Goal: Task Accomplishment & Management: Use online tool/utility

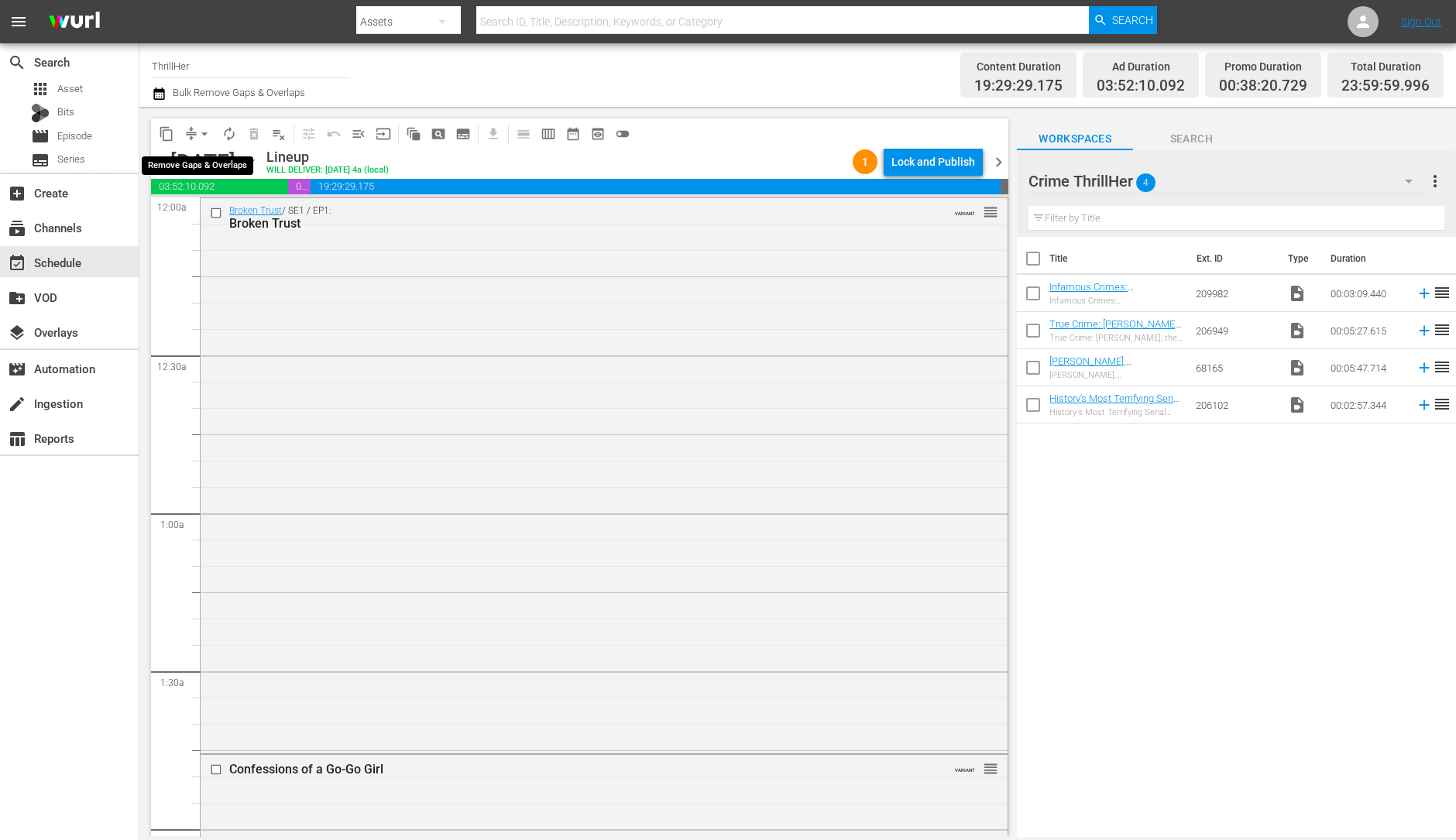
click at [202, 130] on span "arrow_drop_down" at bounding box center [204, 133] width 16 height 16
click at [202, 157] on li "Align to Midnight" at bounding box center [204, 164] width 128 height 25
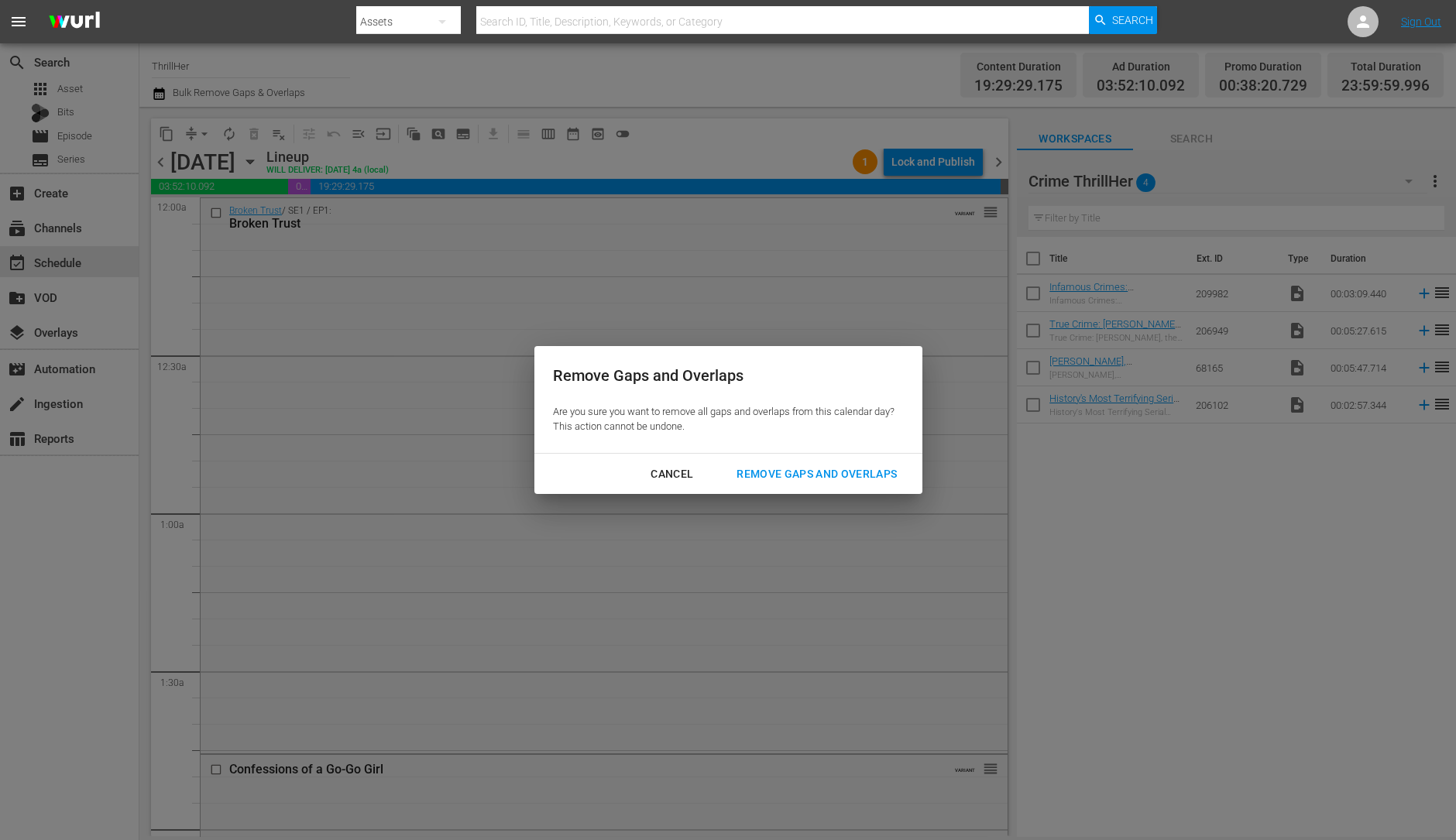
click at [833, 494] on div "Cancel Remove Gaps and Overlaps" at bounding box center [729, 474] width 388 height 41
click at [831, 475] on div "Remove Gaps and Overlaps" at bounding box center [817, 474] width 185 height 20
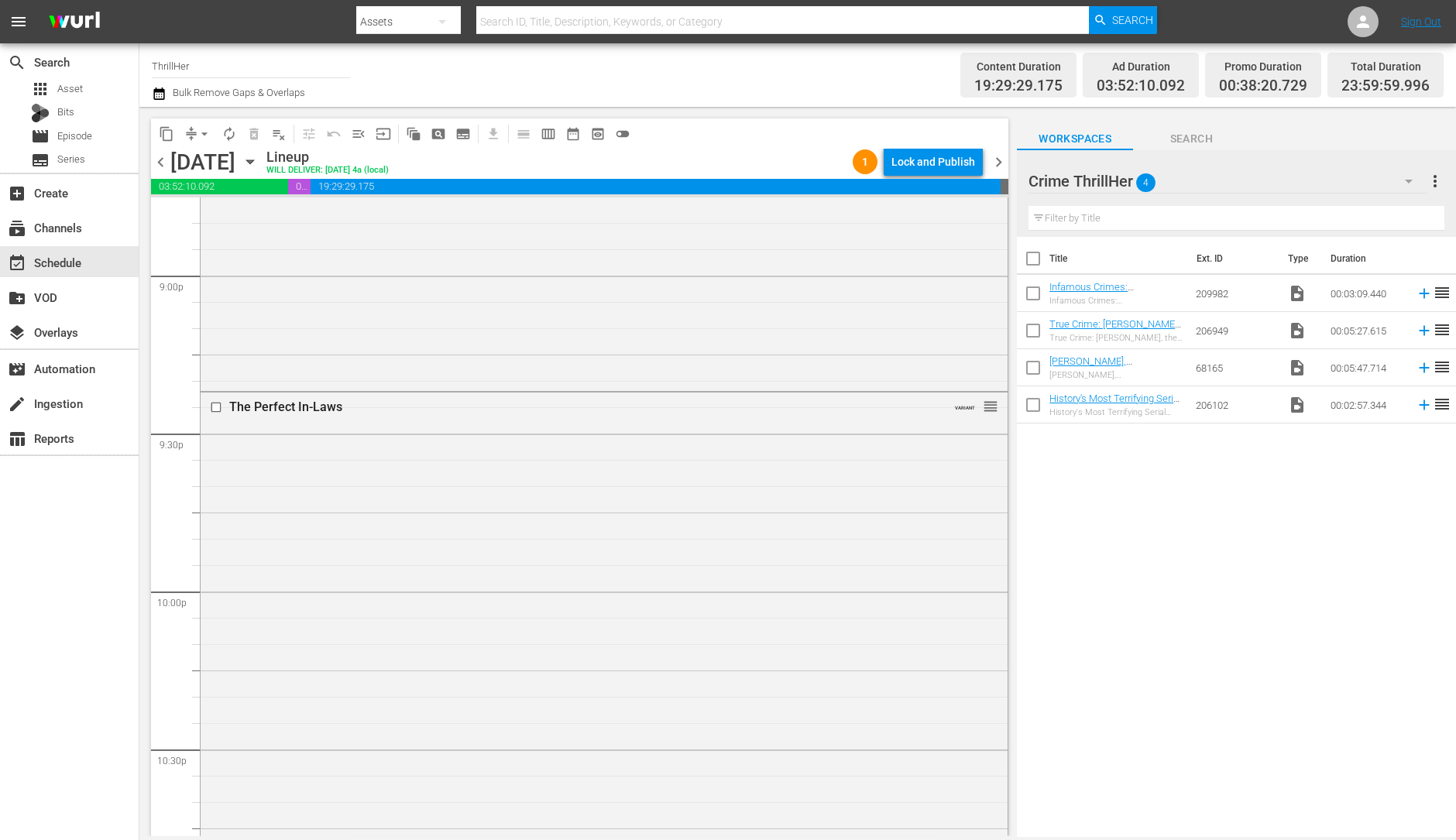
scroll to position [6945, 0]
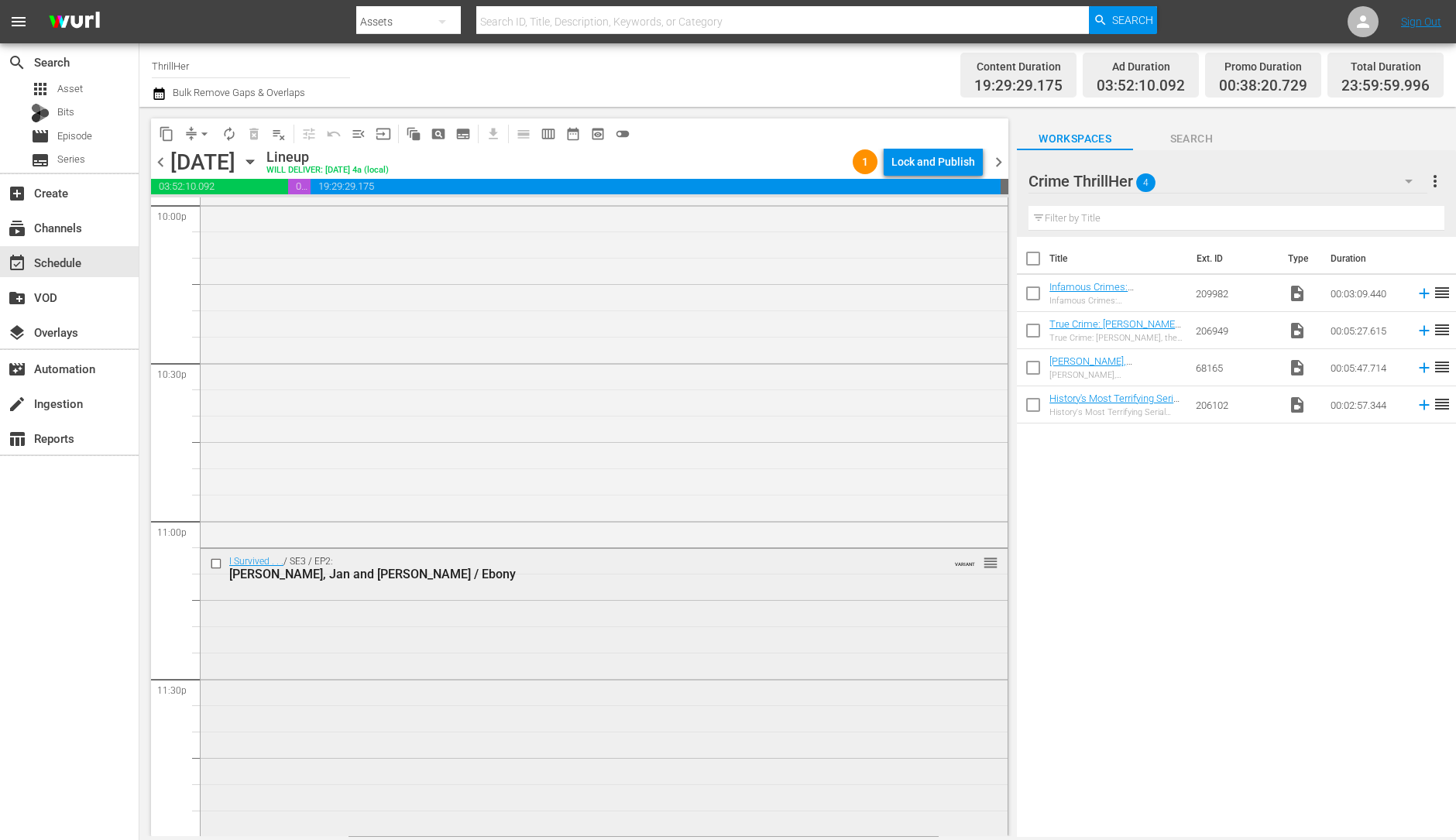
click at [704, 609] on div "I Survived . . . / SE3 / EP2: Alfred, Jan and Jerry / Ebony VARIANT reorder" at bounding box center [604, 691] width 807 height 285
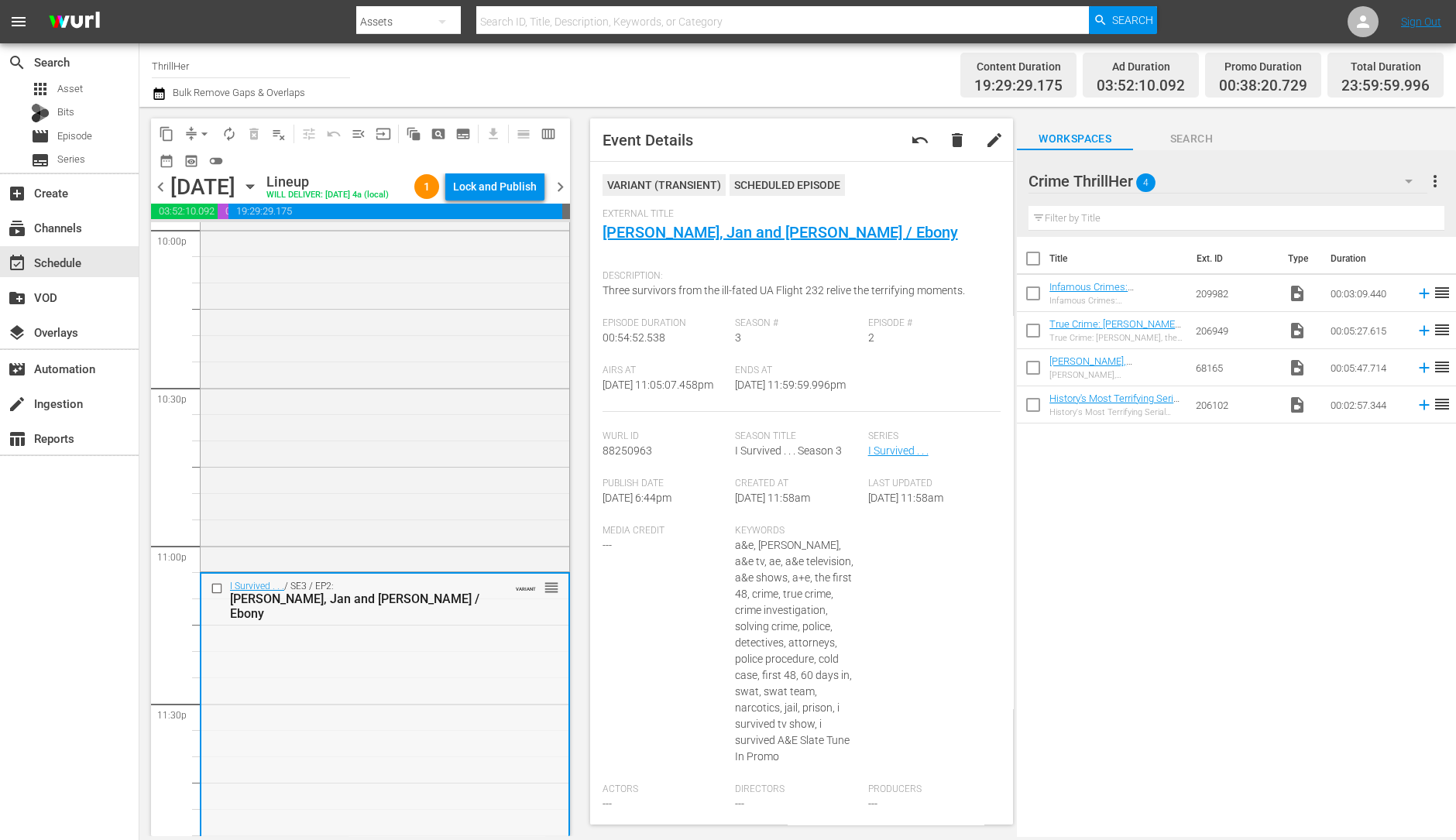
scroll to position [6994, 0]
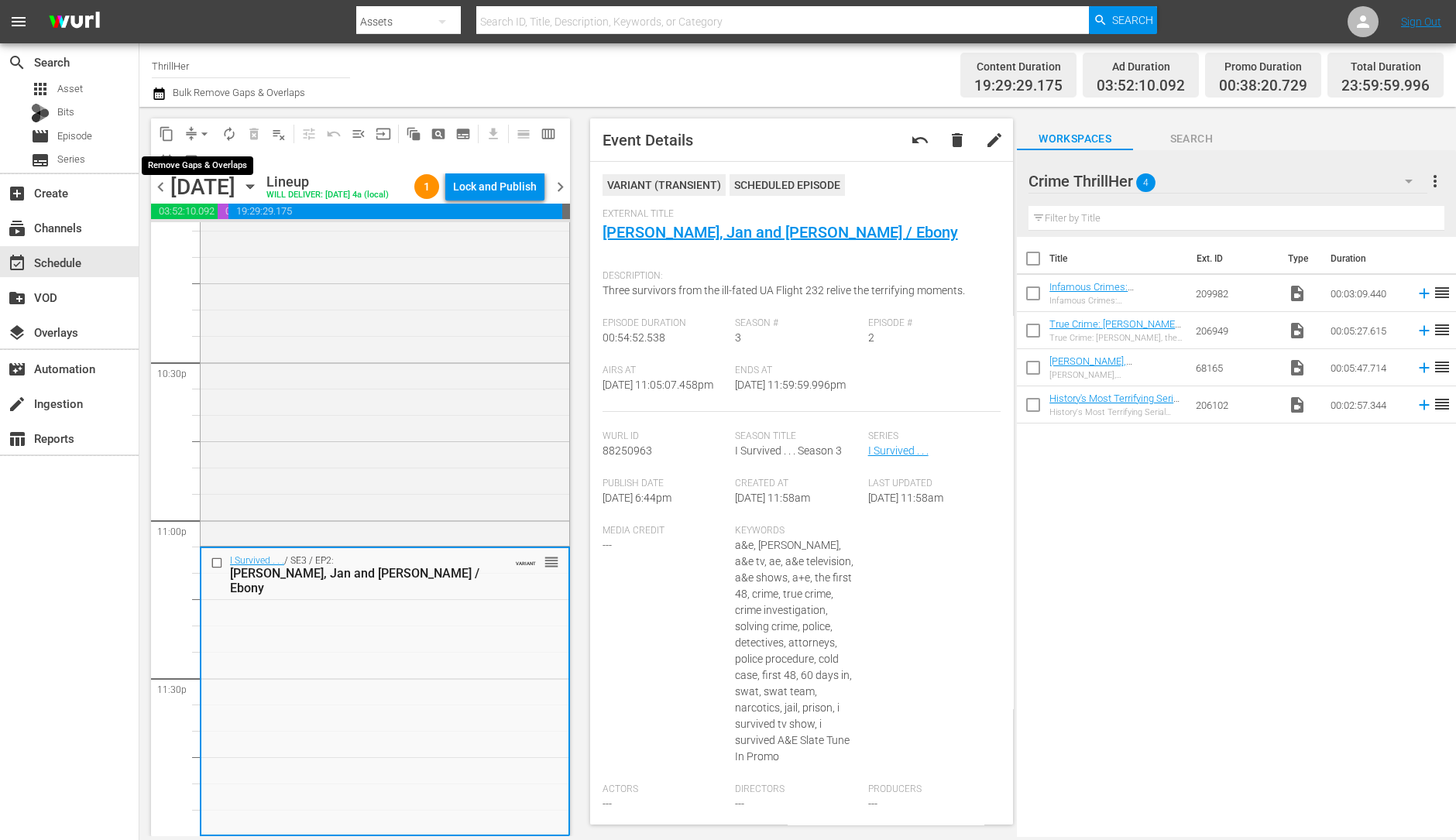
click at [204, 130] on span "arrow_drop_down" at bounding box center [204, 133] width 16 height 16
click at [187, 172] on li "Align to Midnight" at bounding box center [205, 164] width 162 height 25
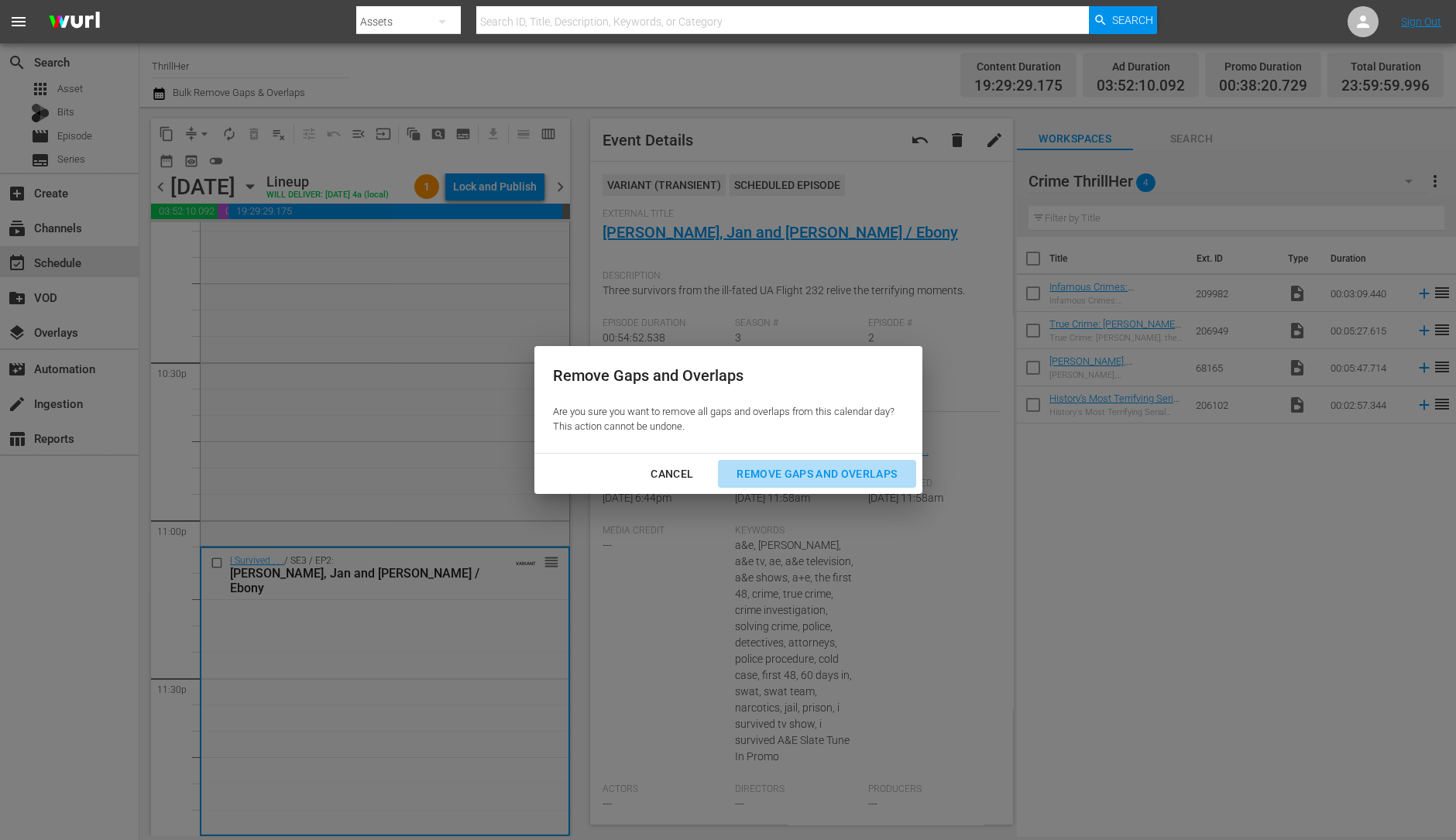
click at [752, 481] on div "Remove Gaps and Overlaps" at bounding box center [817, 474] width 185 height 20
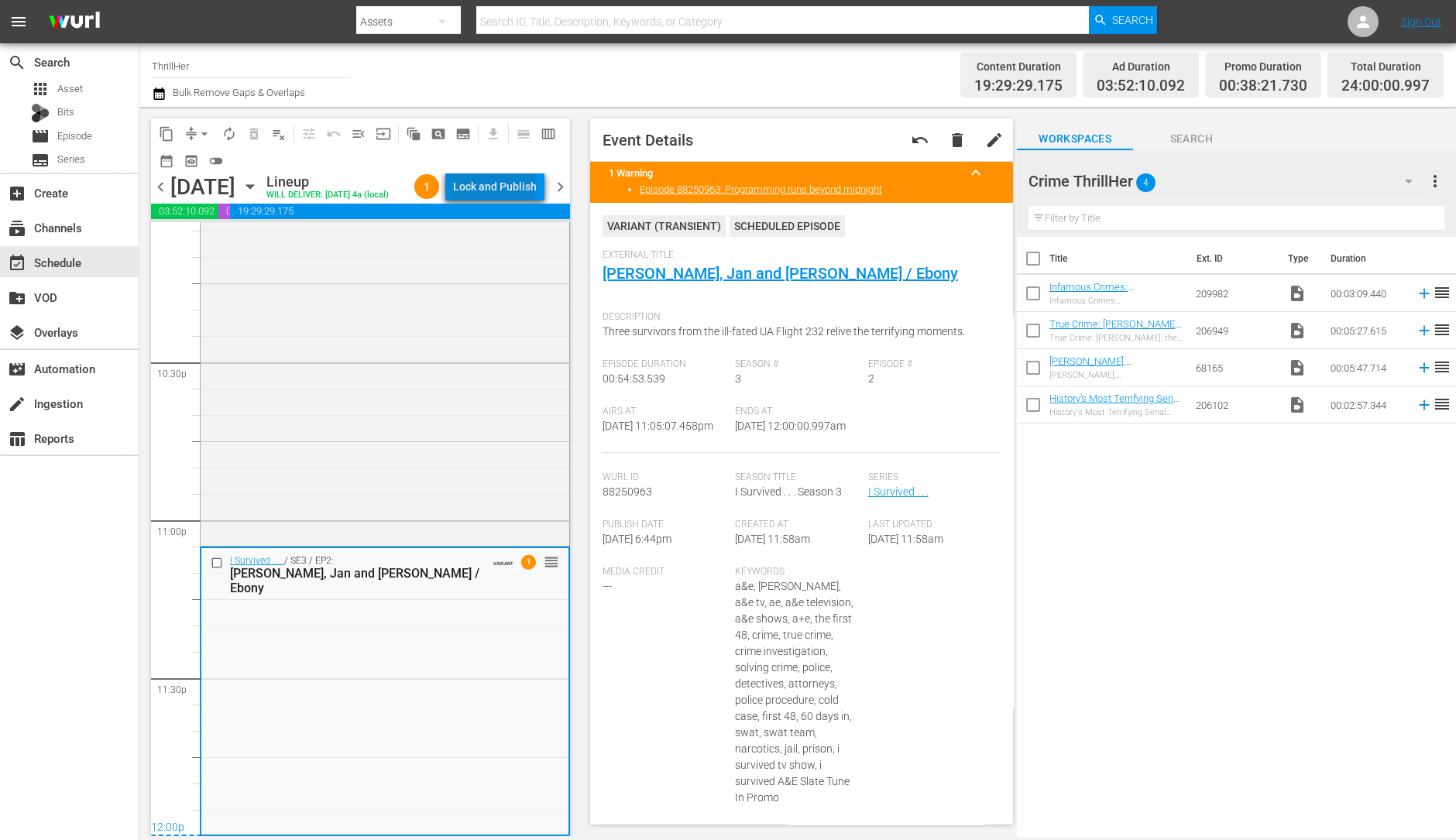
click at [515, 186] on div "Lock and Publish" at bounding box center [495, 187] width 84 height 28
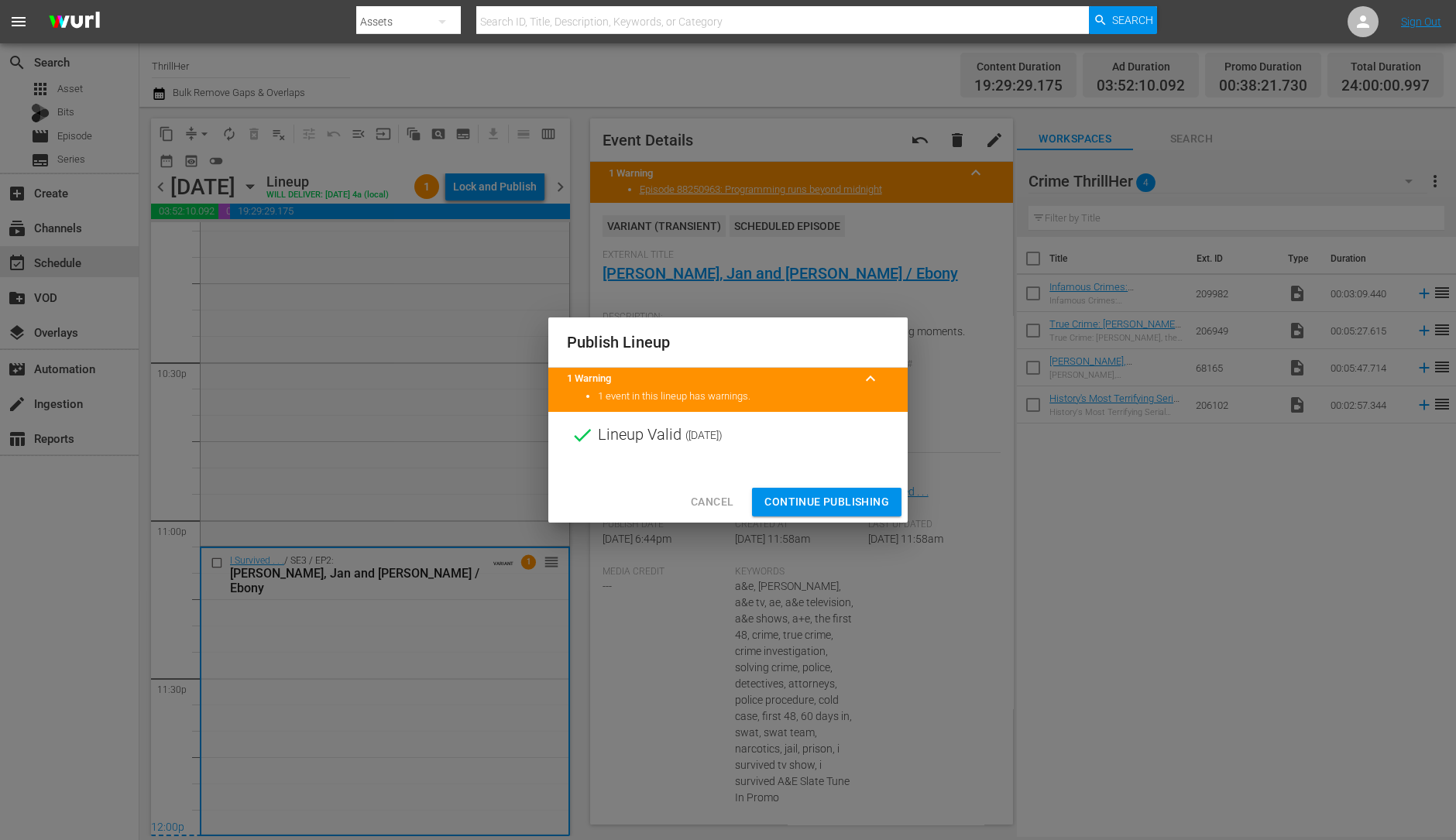
click at [827, 508] on span "Continue Publishing" at bounding box center [827, 502] width 125 height 20
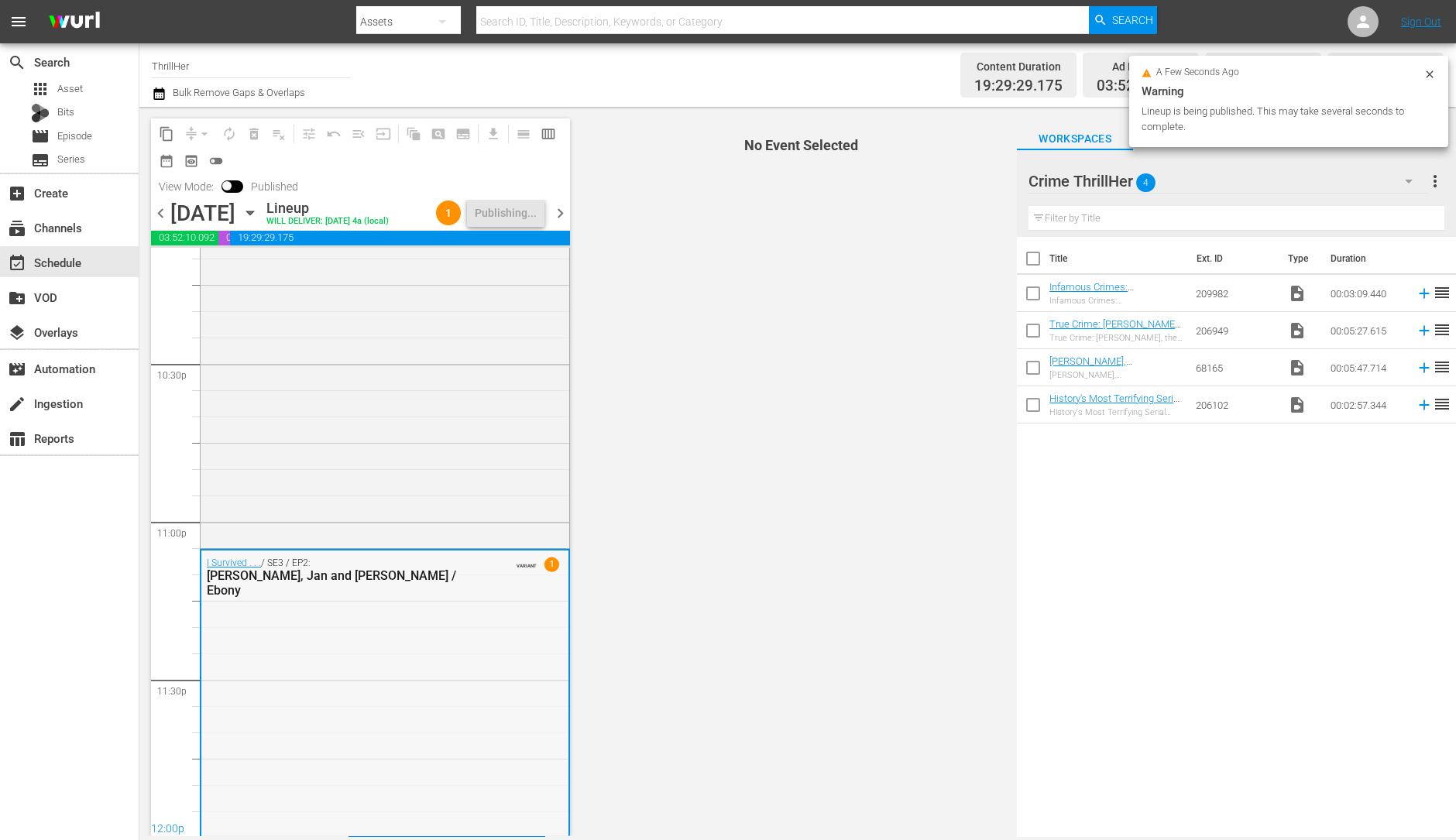
scroll to position [7021, 0]
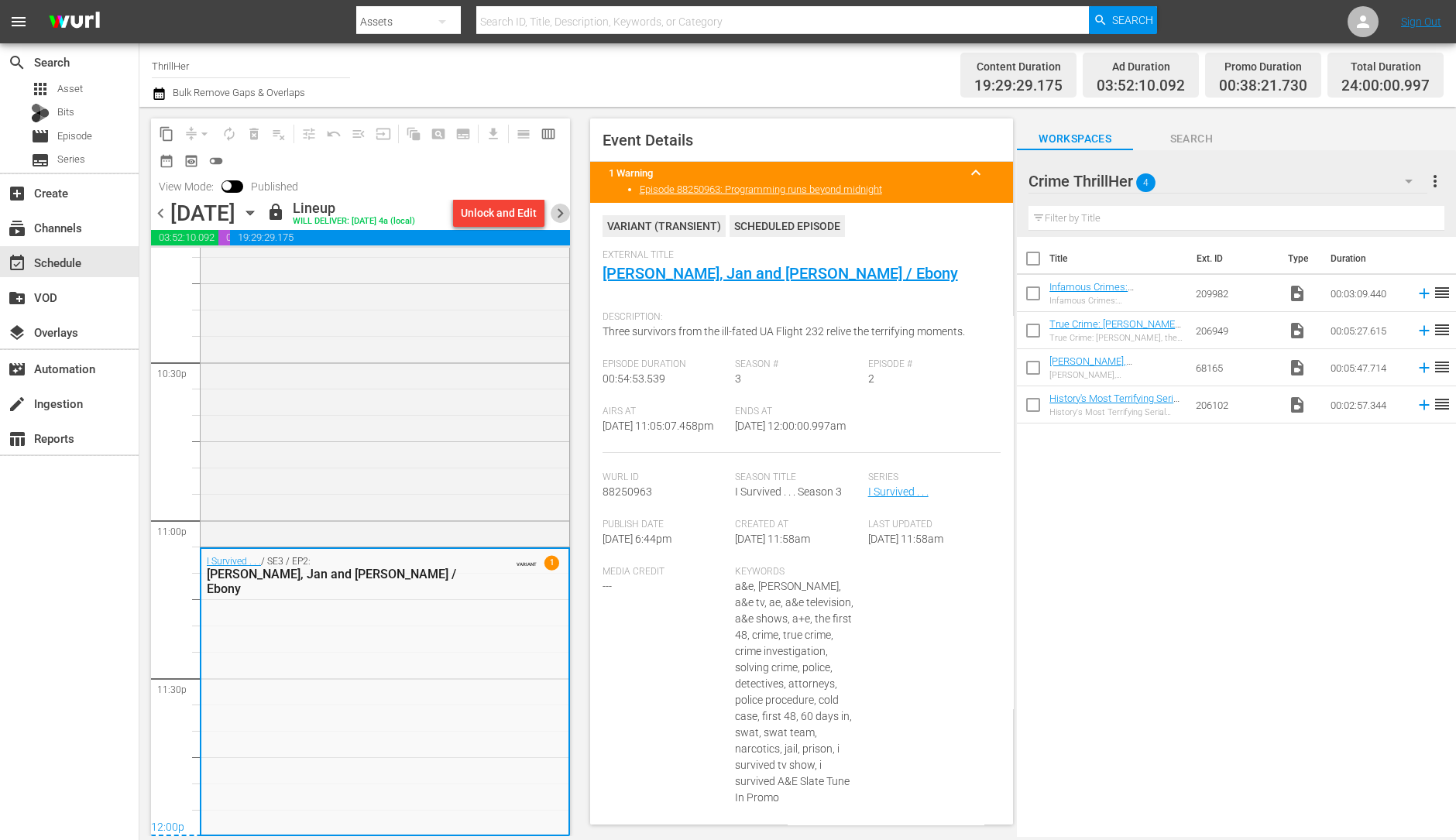
click at [562, 223] on span "chevron_right" at bounding box center [560, 213] width 20 height 20
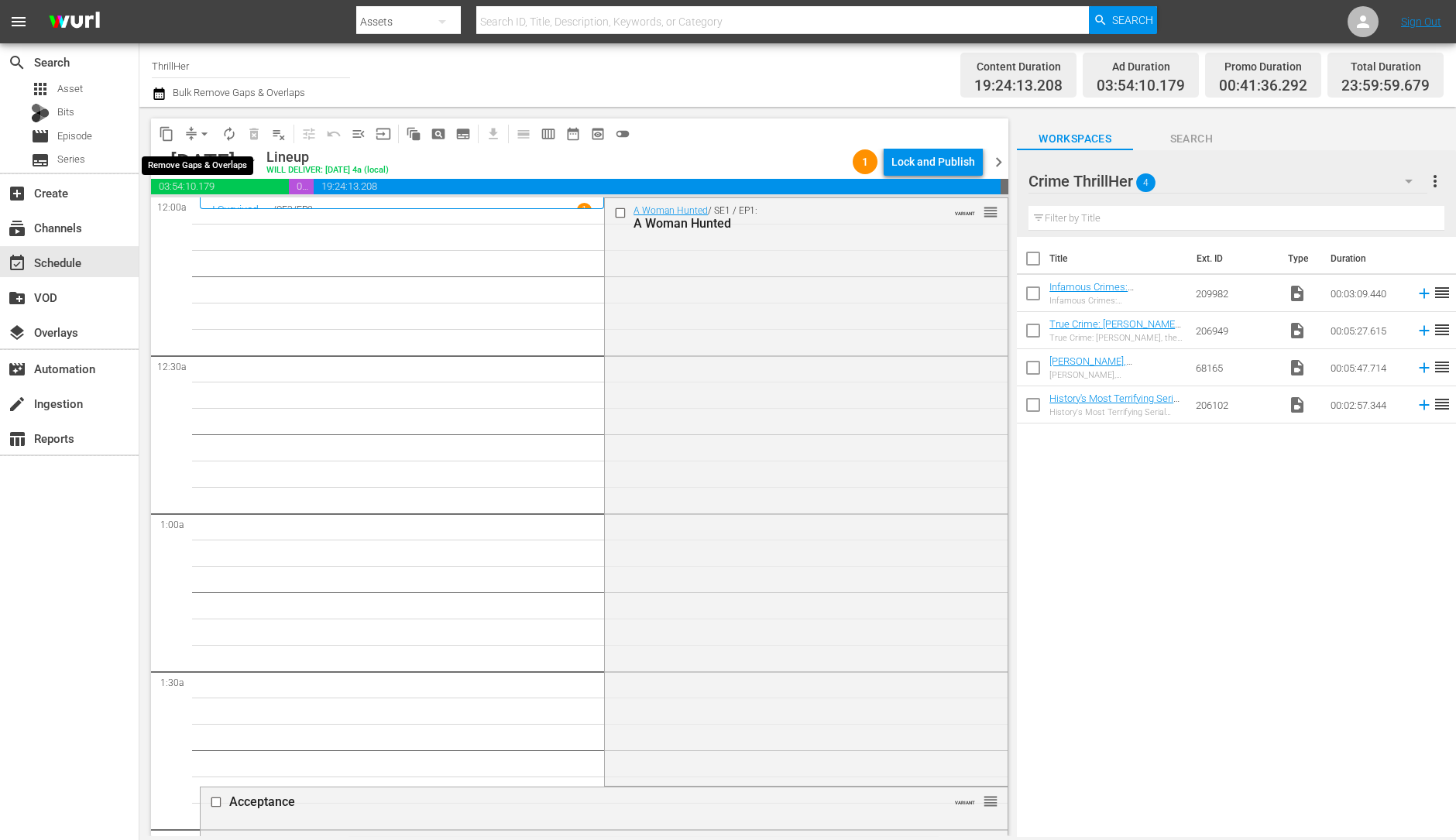
click at [203, 126] on span "arrow_drop_down" at bounding box center [204, 133] width 16 height 16
click at [189, 155] on li "Align to Midnight" at bounding box center [205, 164] width 162 height 25
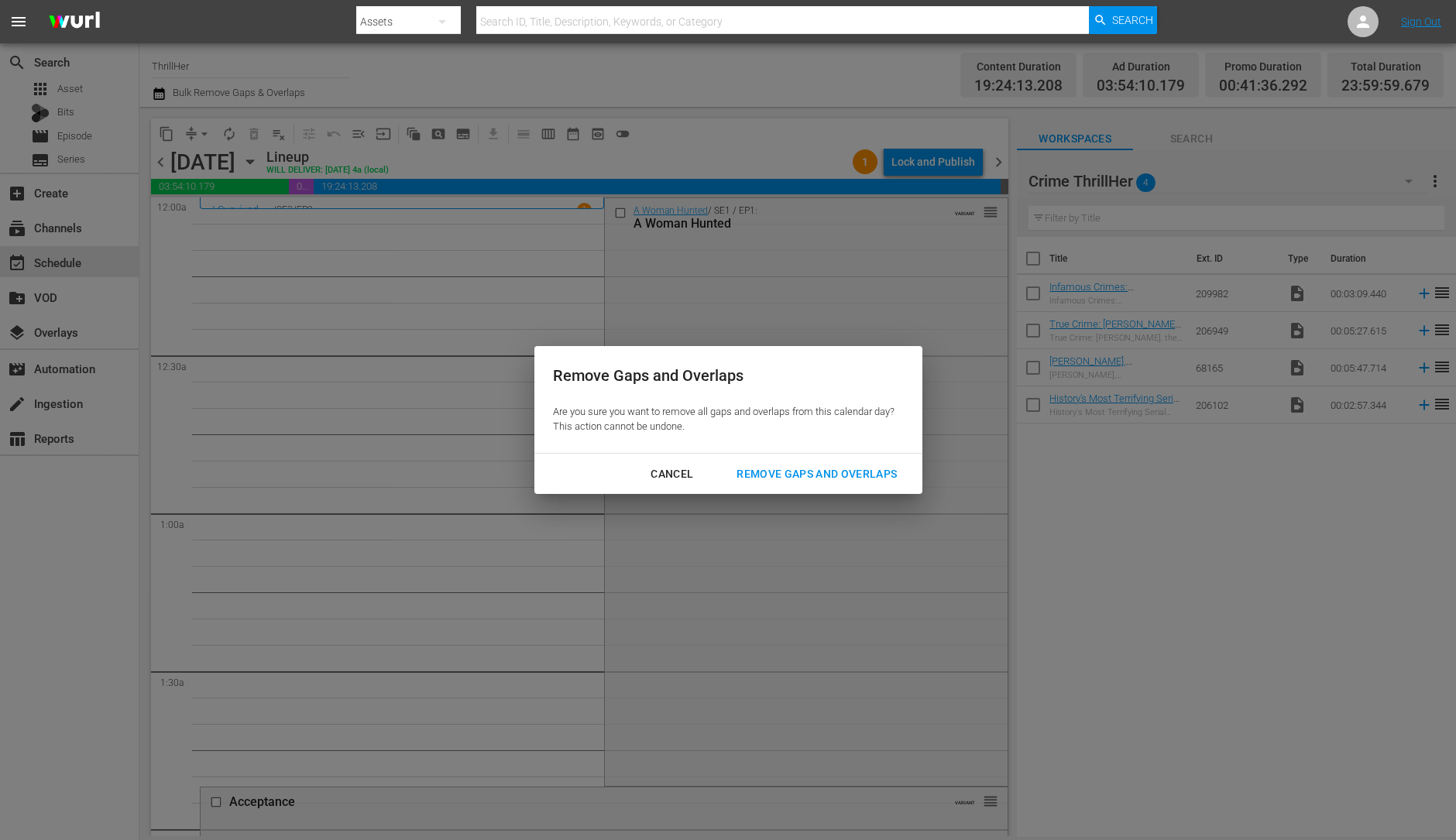
click at [855, 467] on div "Remove Gaps and Overlaps" at bounding box center [817, 474] width 185 height 20
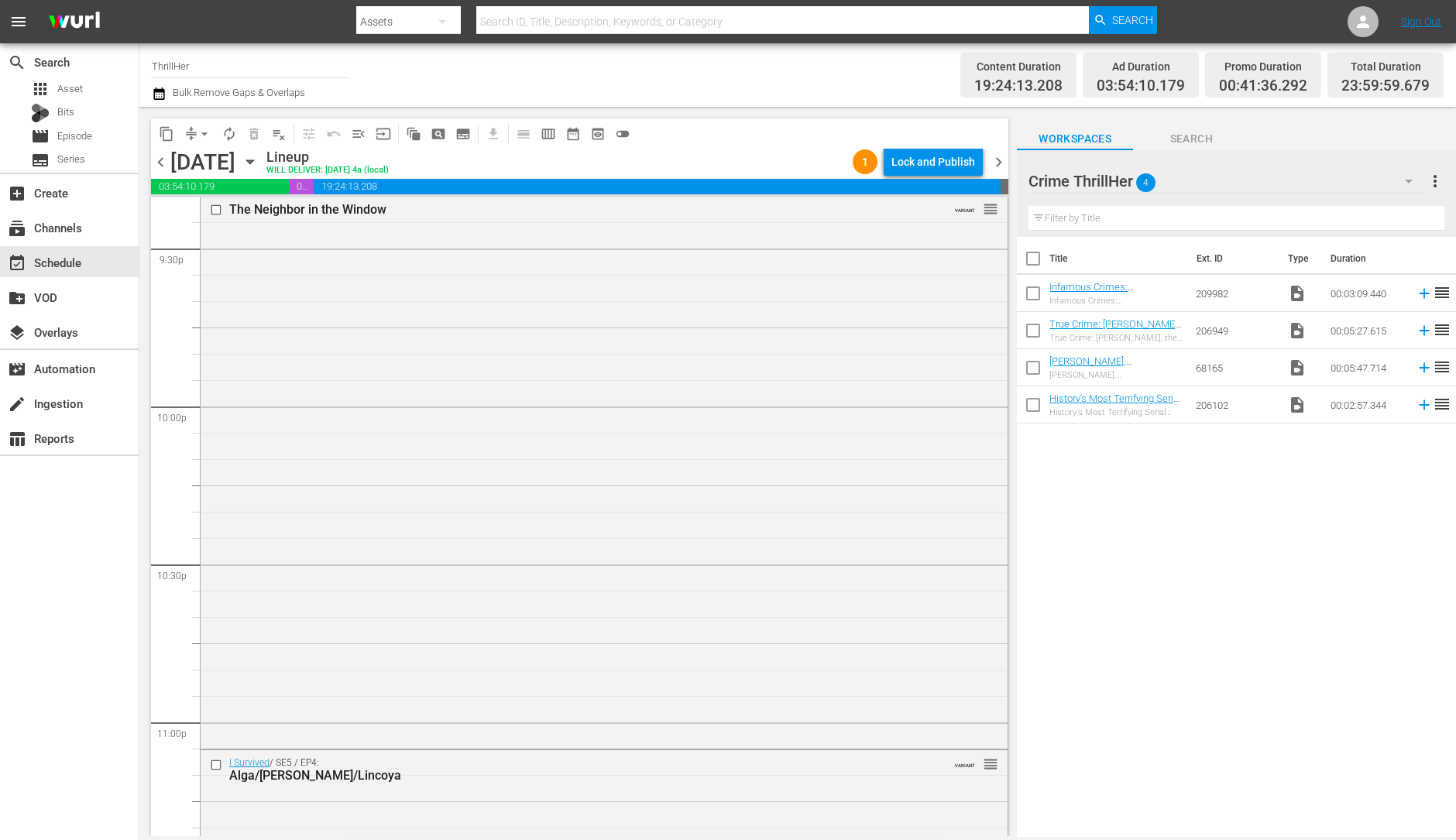
scroll to position [6945, 0]
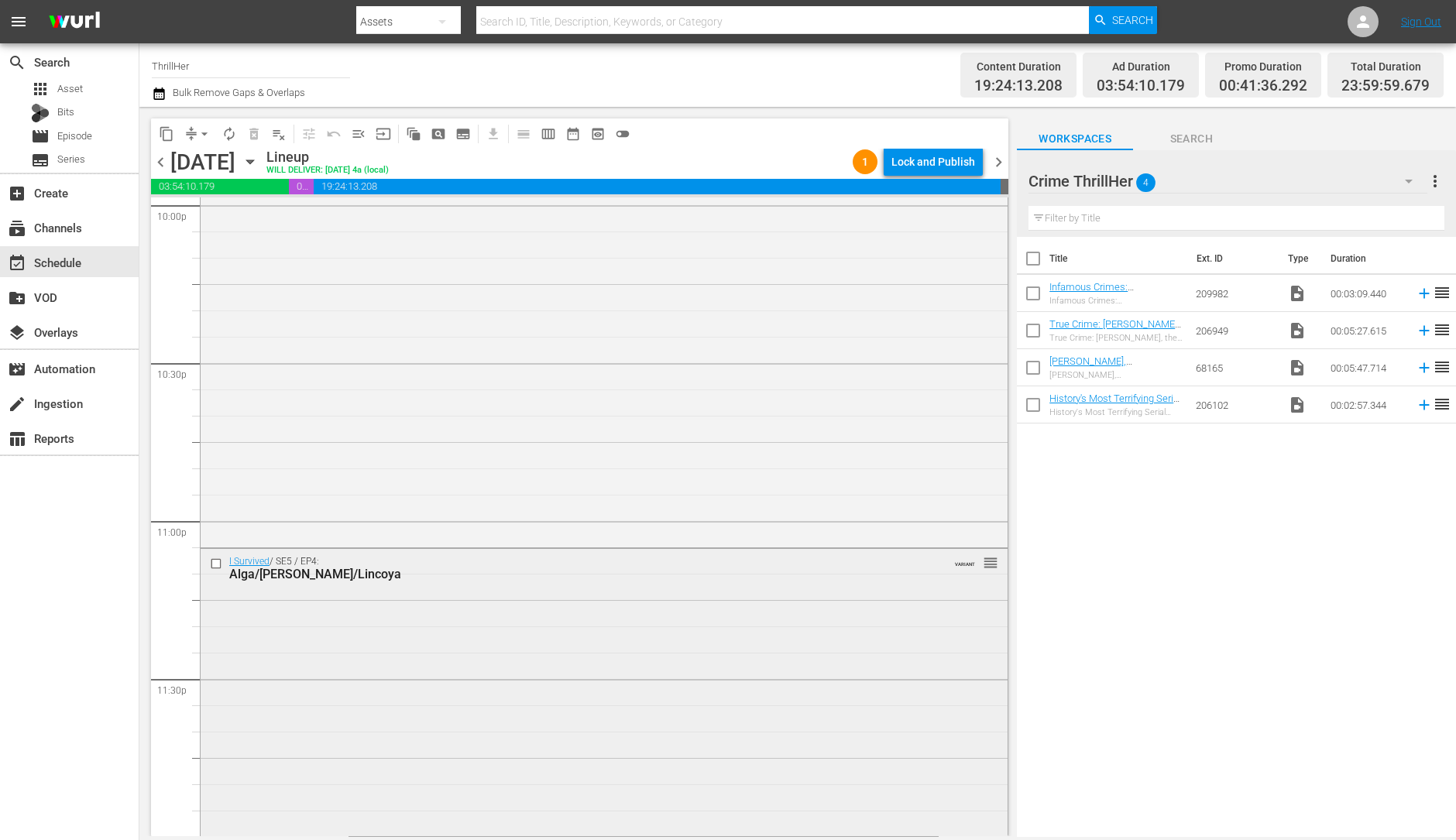
click at [566, 622] on div "I Survived / SE5 / EP4: Alga/Blaine/Lincoya VARIANT reorder" at bounding box center [604, 691] width 807 height 285
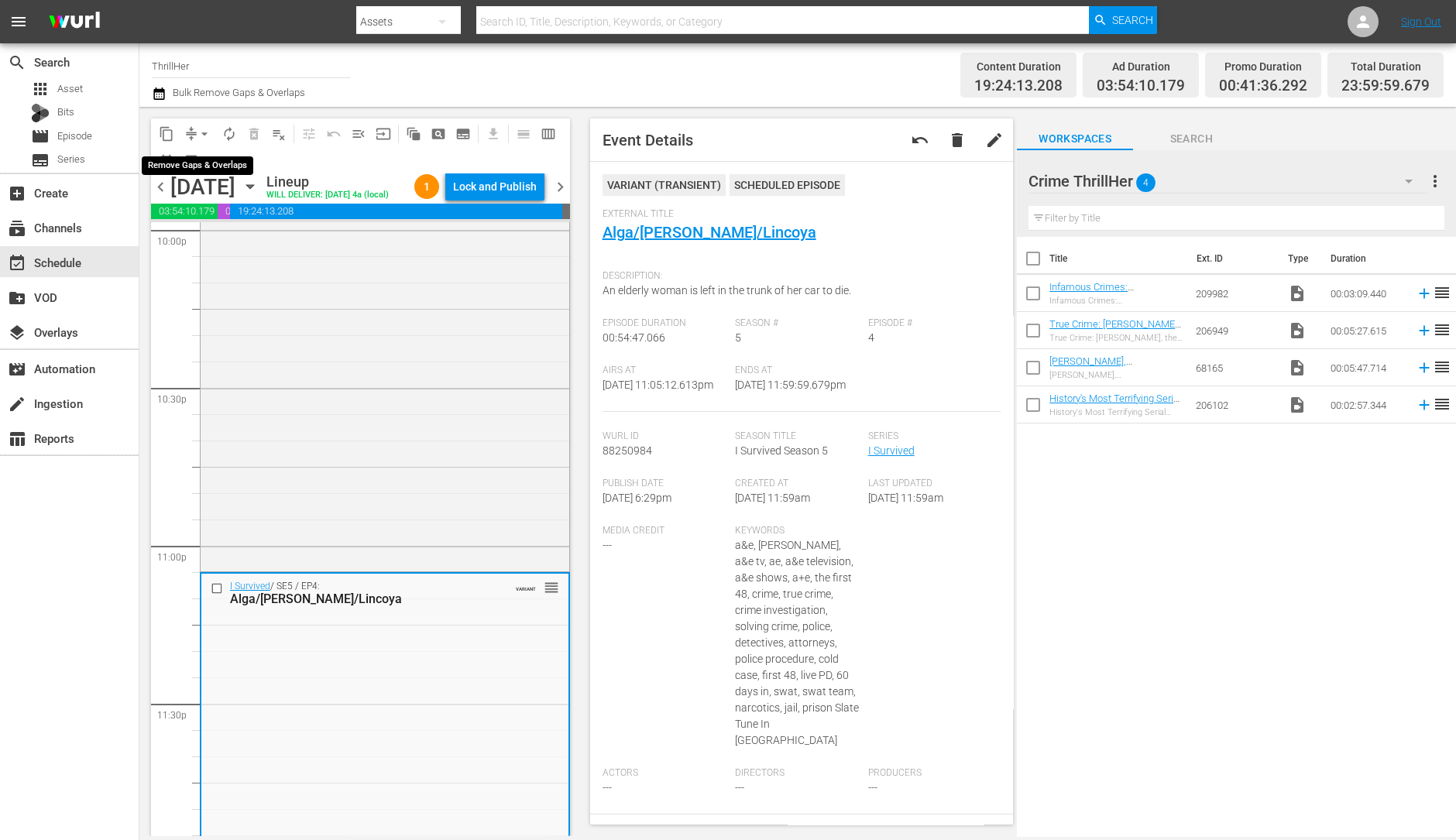
click at [205, 137] on span "arrow_drop_down" at bounding box center [204, 133] width 16 height 16
click at [217, 171] on li "Align to Midnight" at bounding box center [205, 164] width 162 height 25
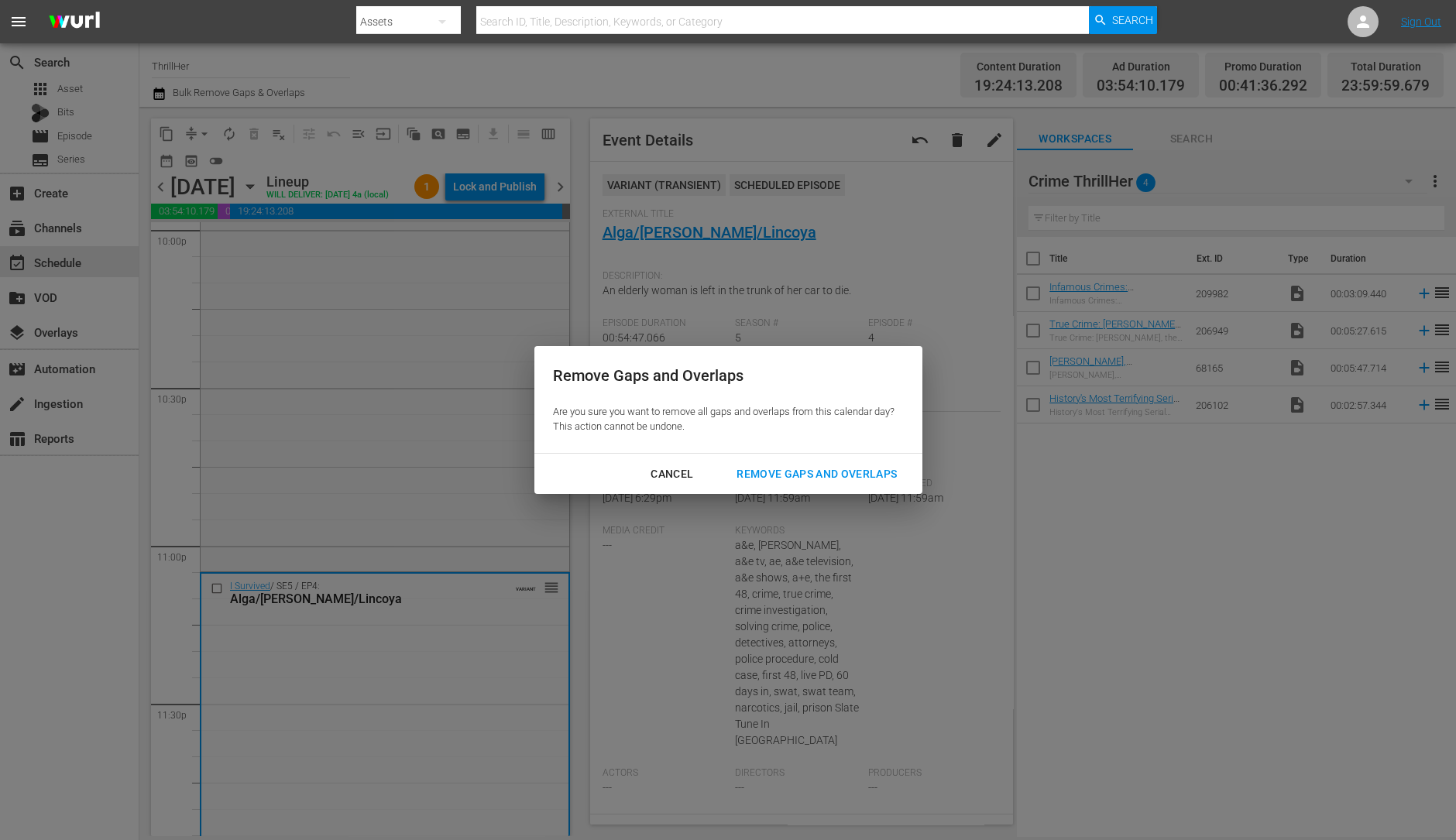
click at [790, 474] on div "Remove Gaps and Overlaps" at bounding box center [817, 474] width 185 height 20
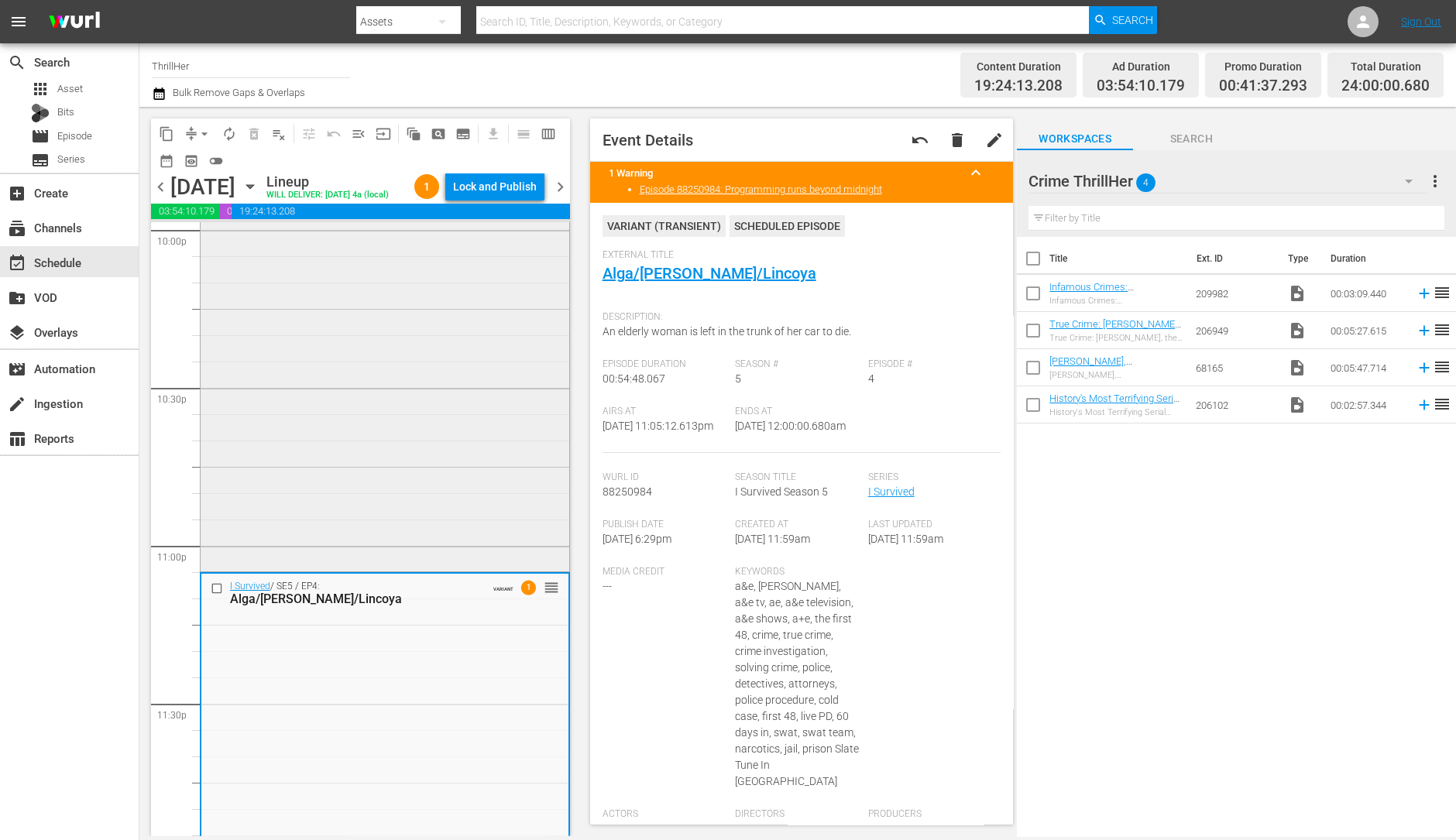
scroll to position [6994, 0]
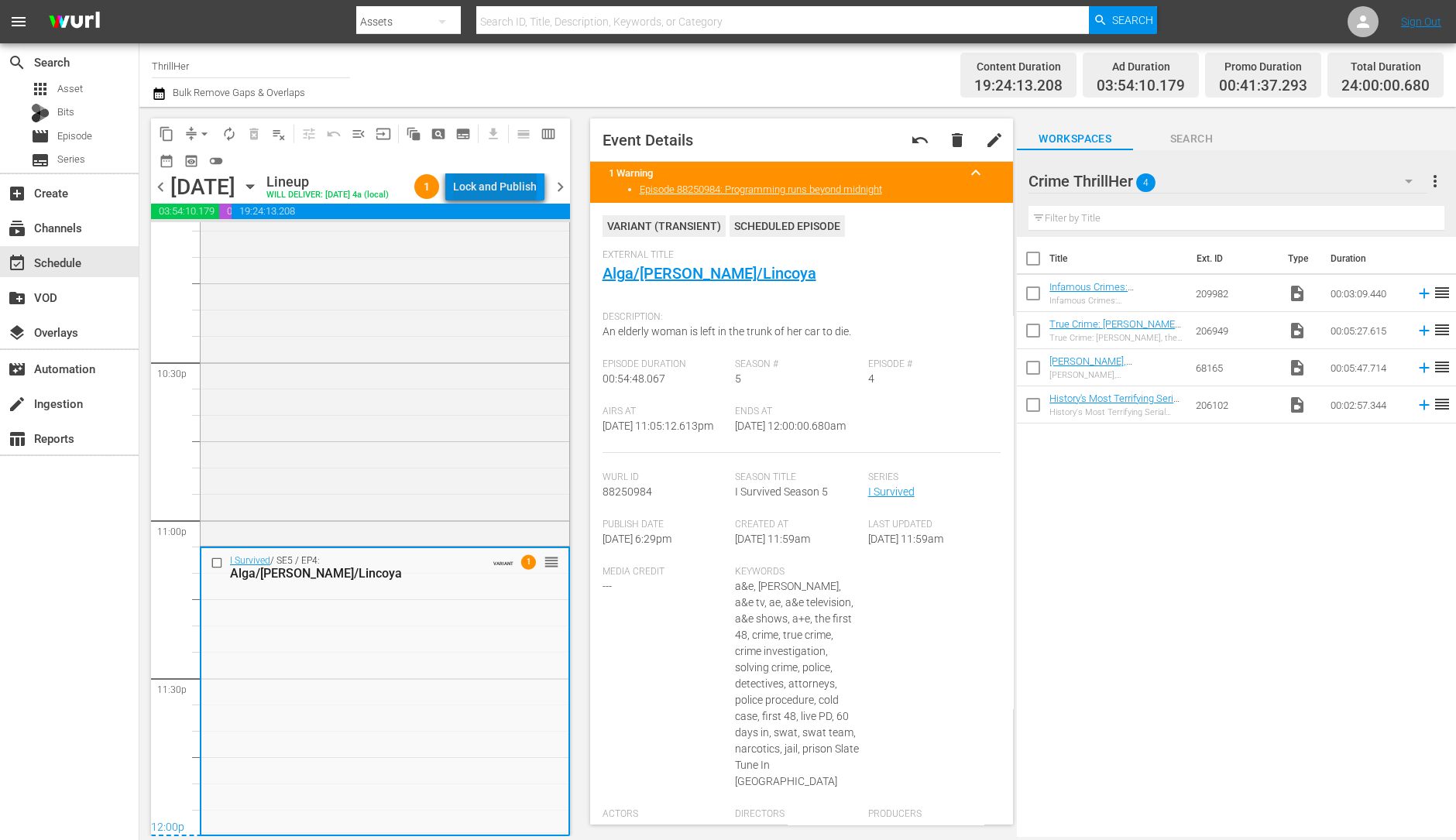
click at [511, 188] on div "Lock and Publish" at bounding box center [495, 187] width 84 height 28
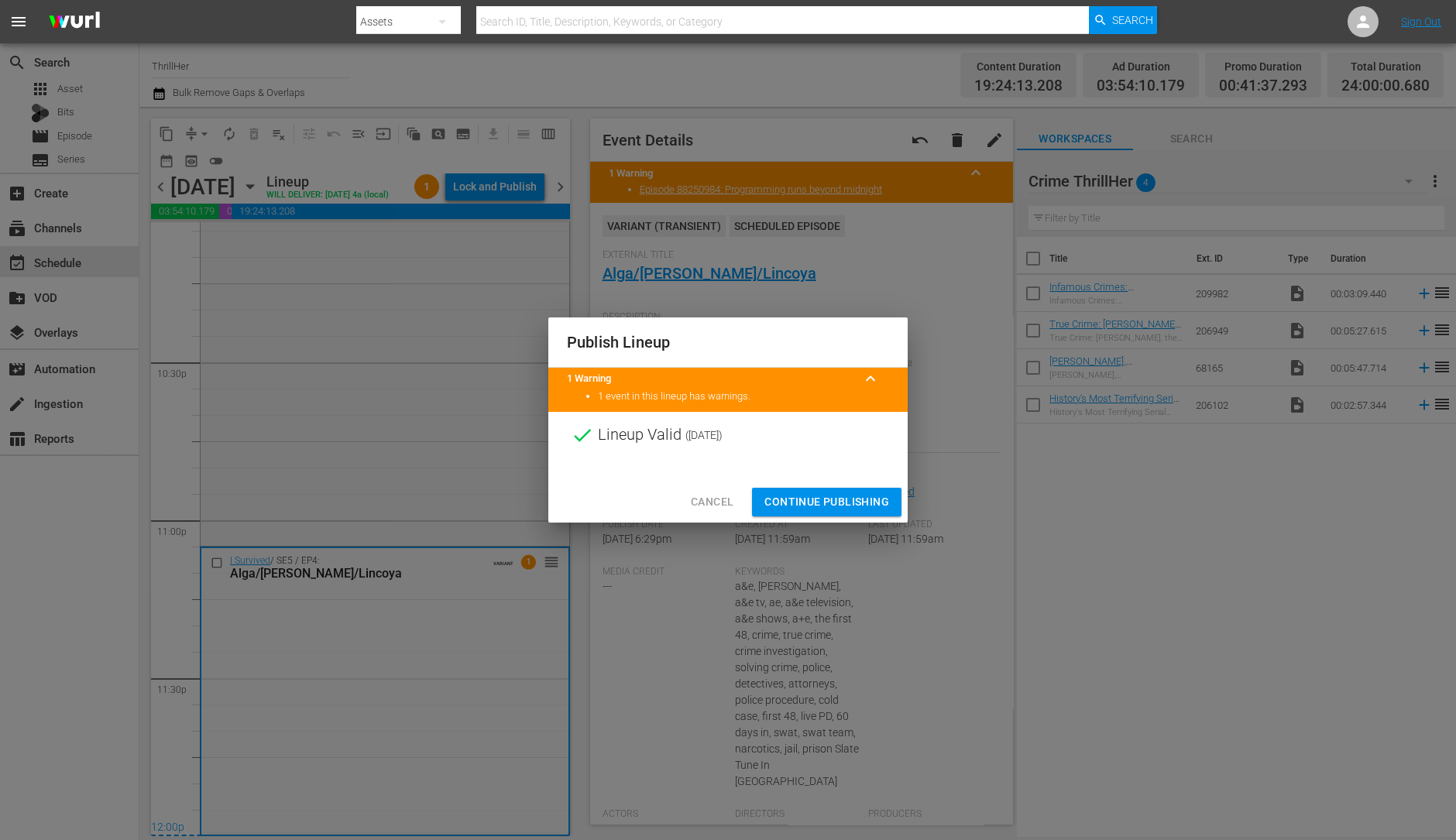
click at [831, 502] on span "Continue Publishing" at bounding box center [827, 502] width 125 height 20
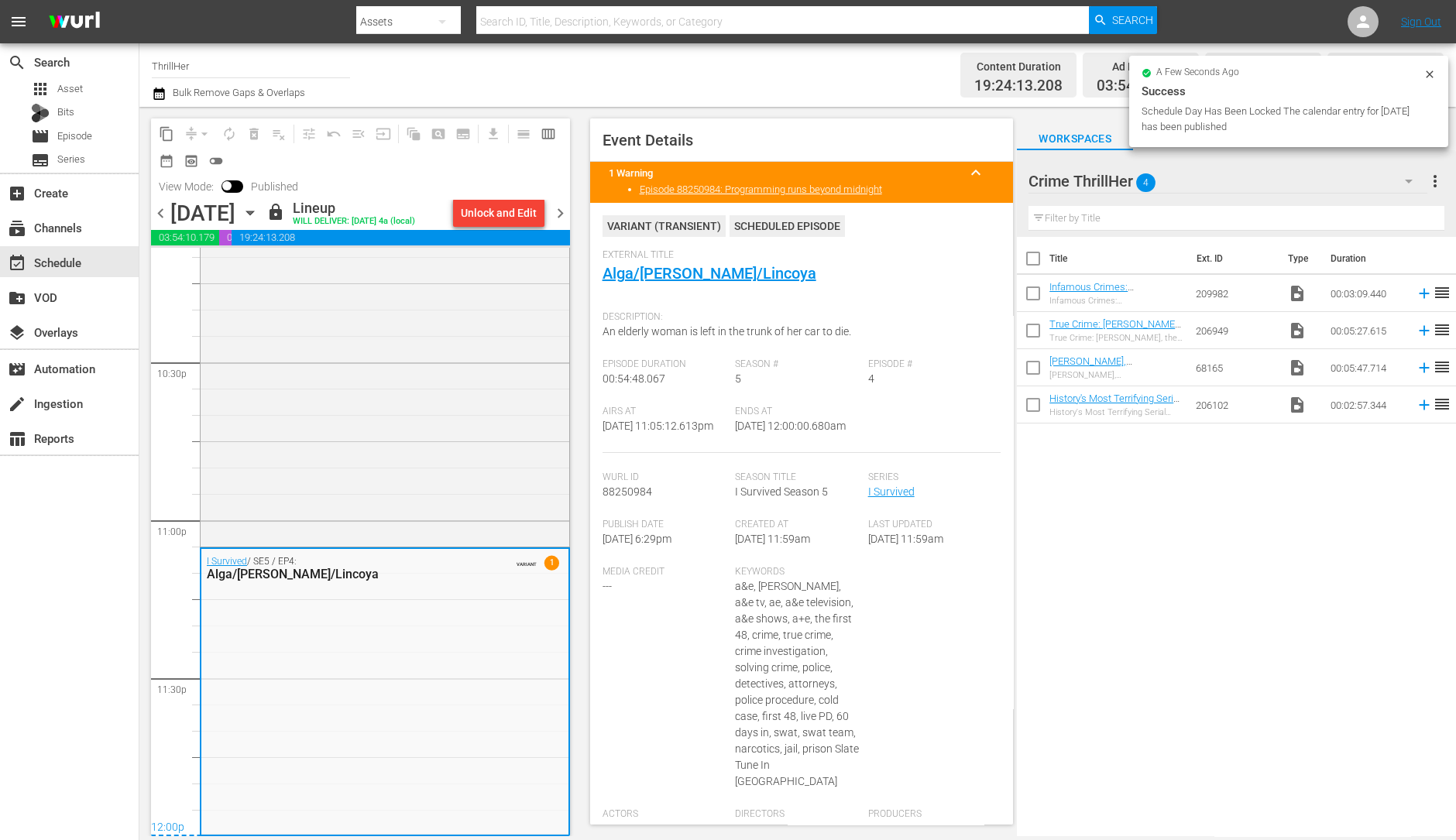
scroll to position [6995, 0]
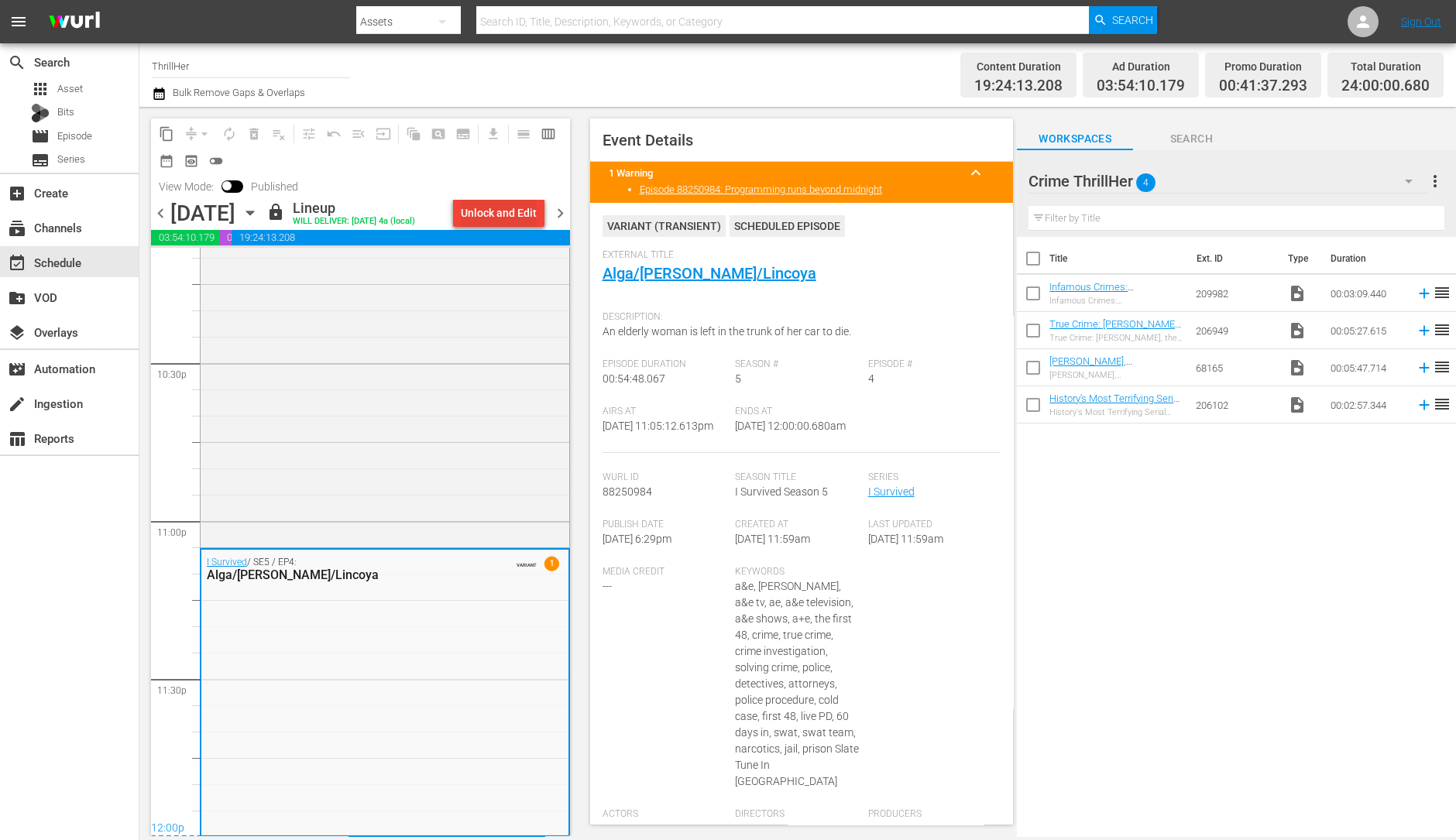
click at [522, 208] on div "Unlock and Edit" at bounding box center [498, 213] width 76 height 28
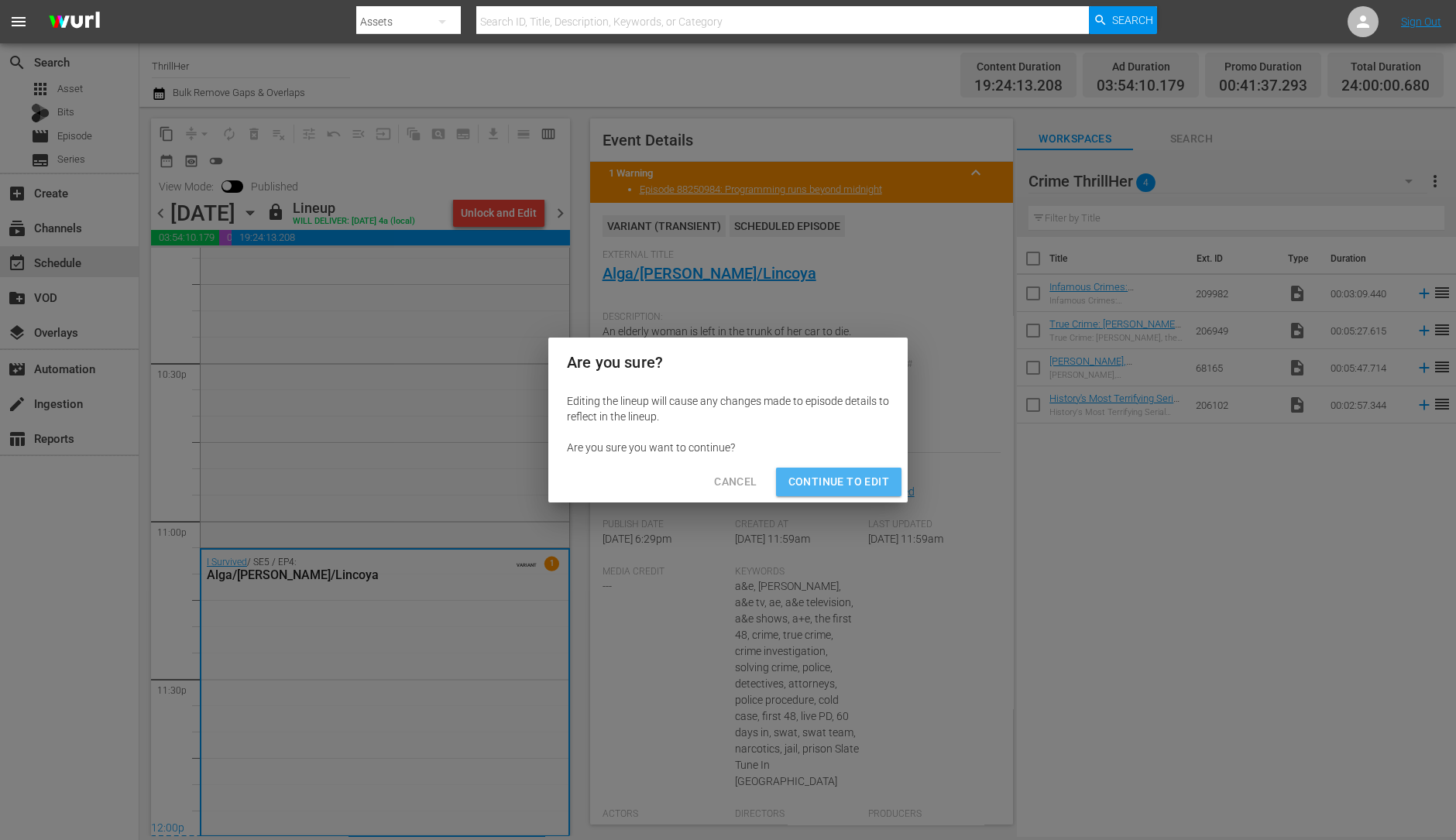
click at [870, 478] on span "Continue to Edit" at bounding box center [839, 482] width 101 height 20
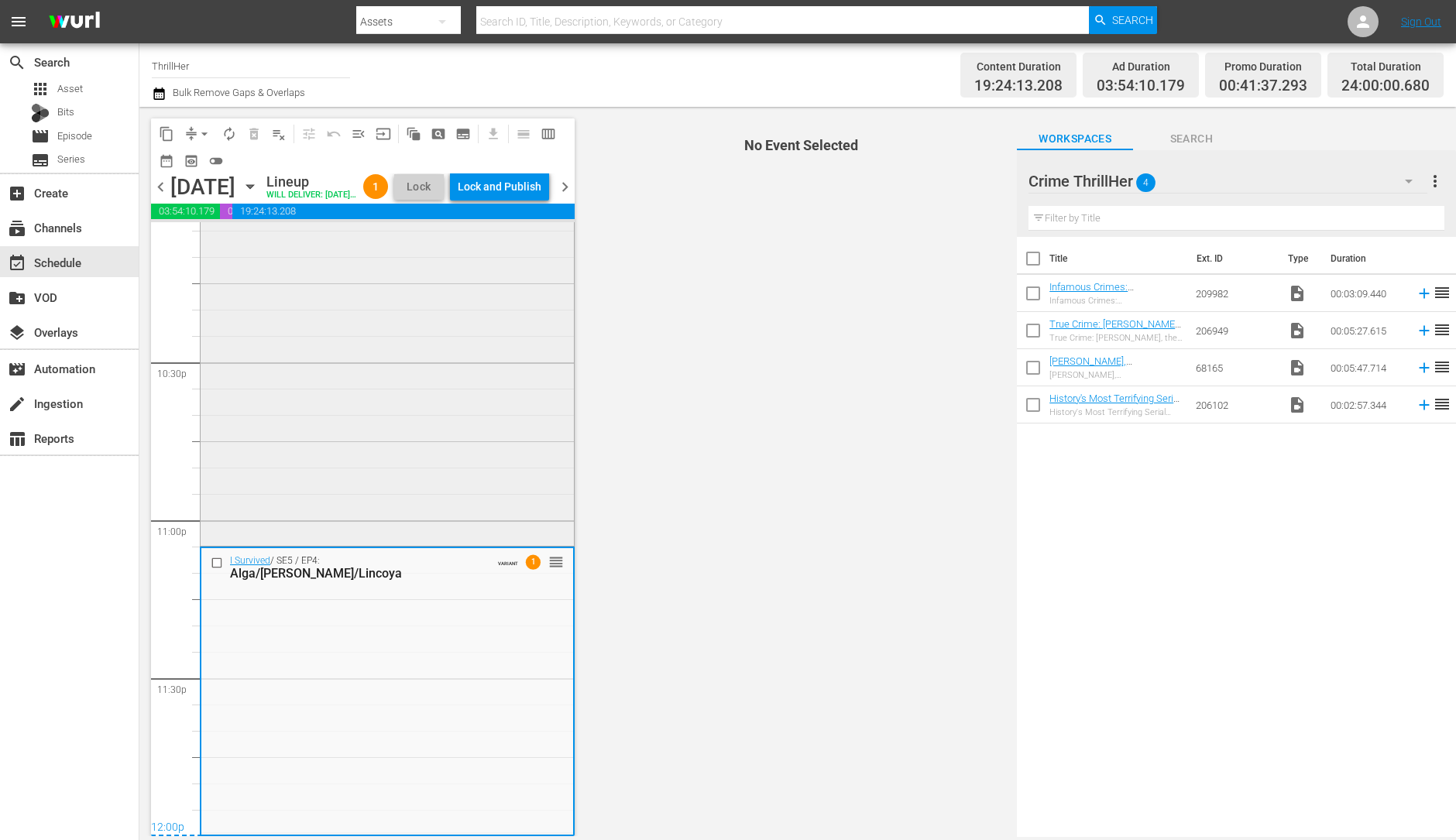
scroll to position [6994, 0]
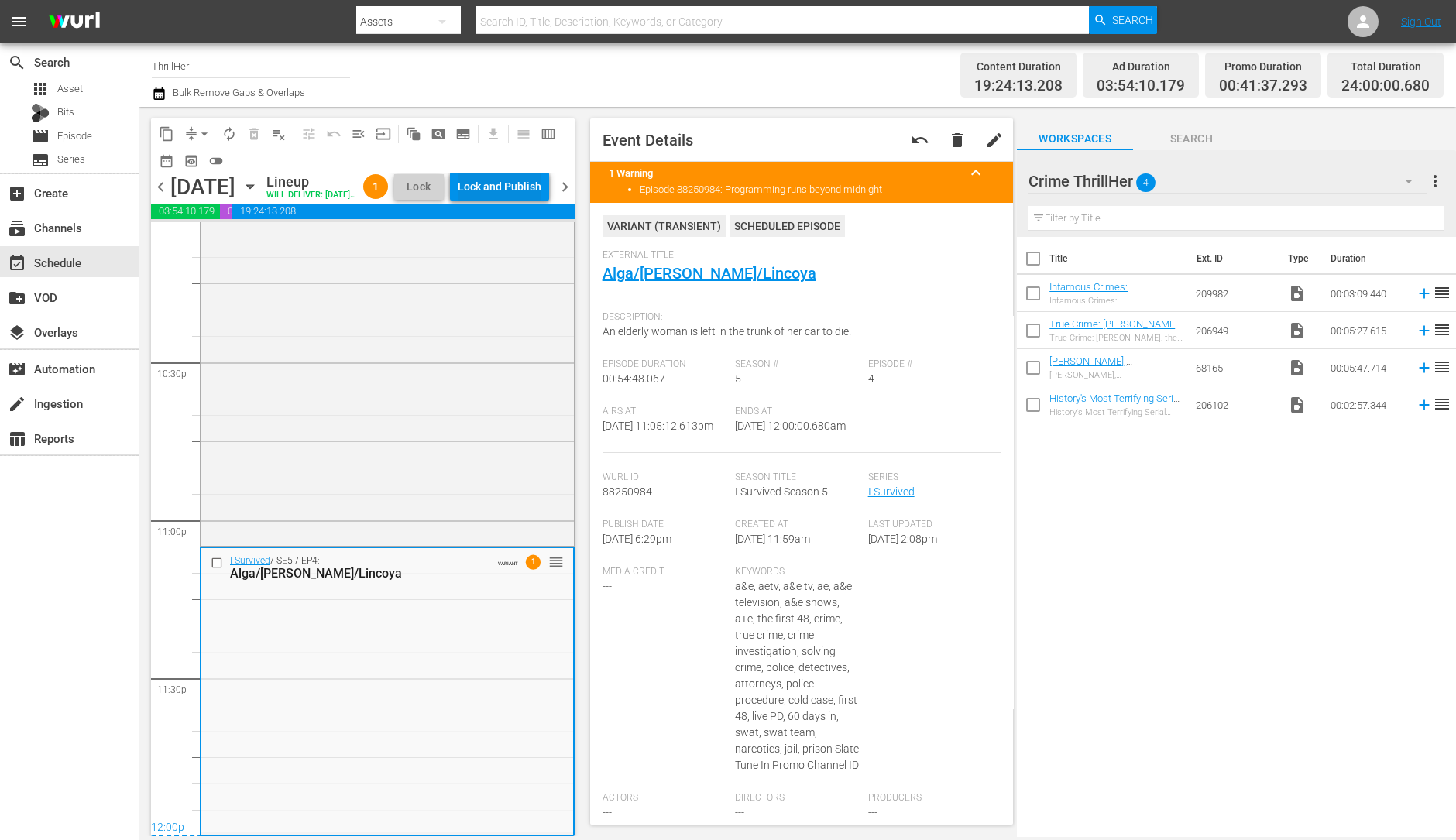
click at [522, 182] on div "Lock and Publish" at bounding box center [499, 187] width 84 height 28
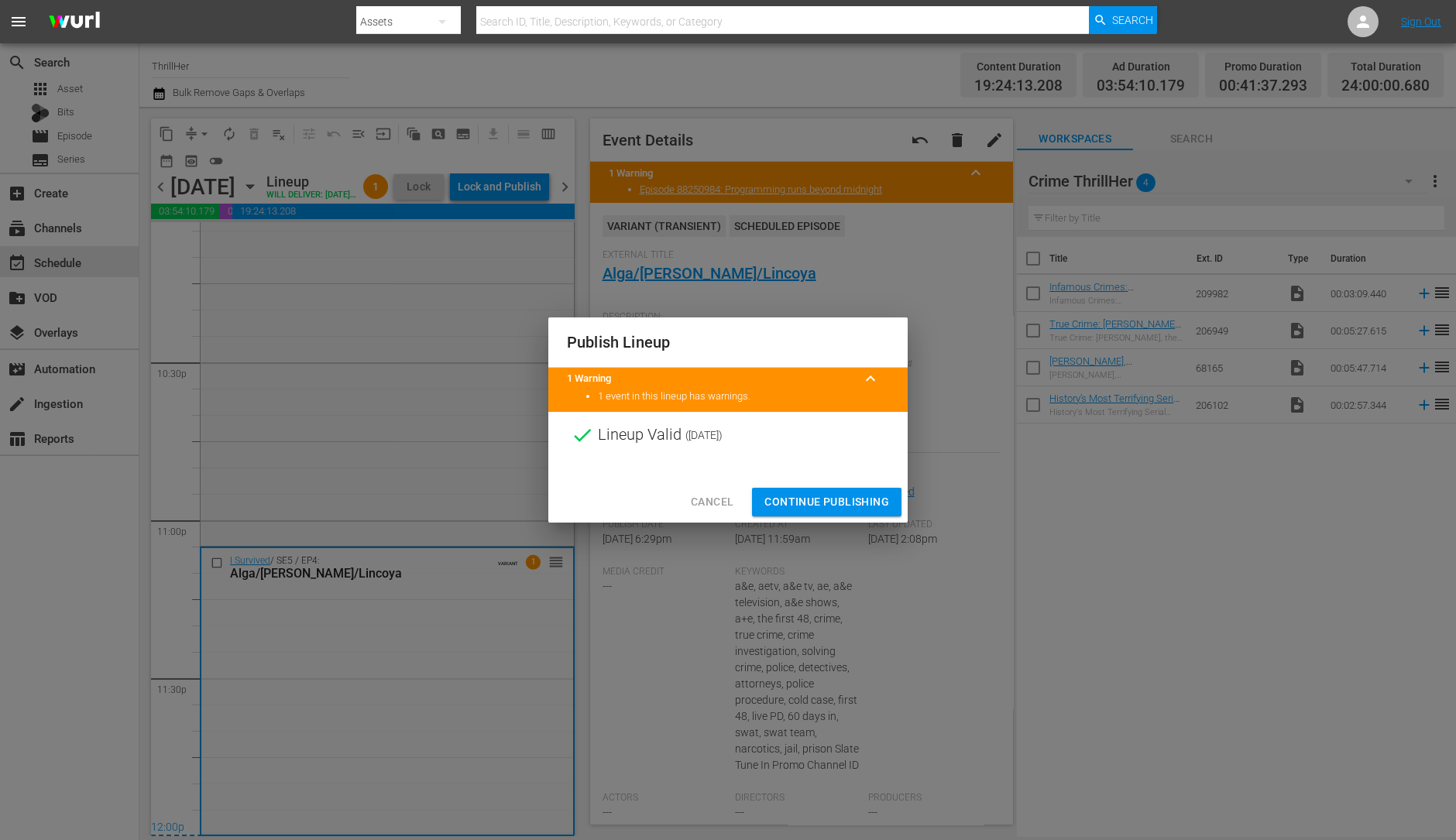
click at [823, 503] on span "Continue Publishing" at bounding box center [827, 502] width 125 height 20
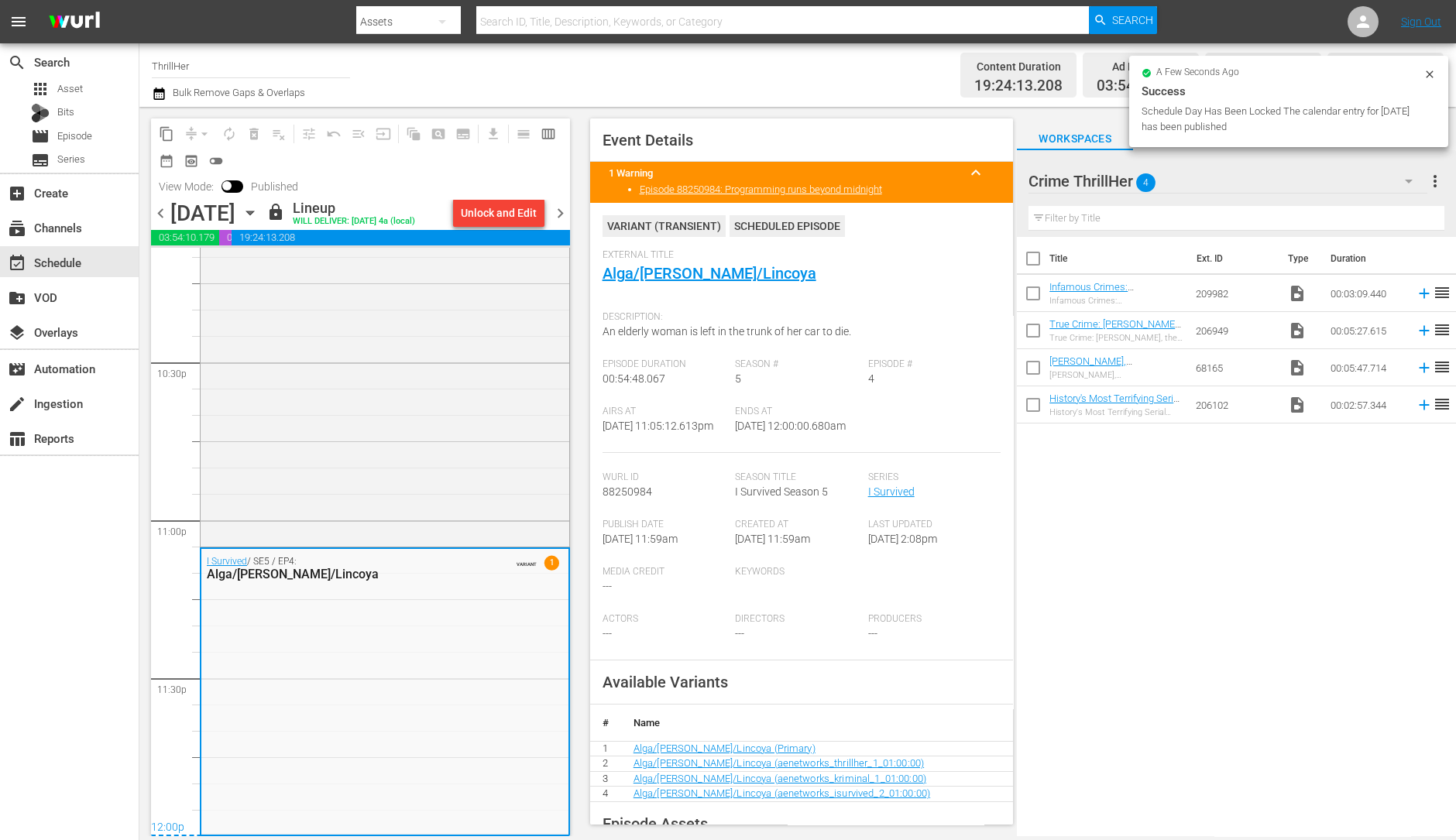
scroll to position [6995, 0]
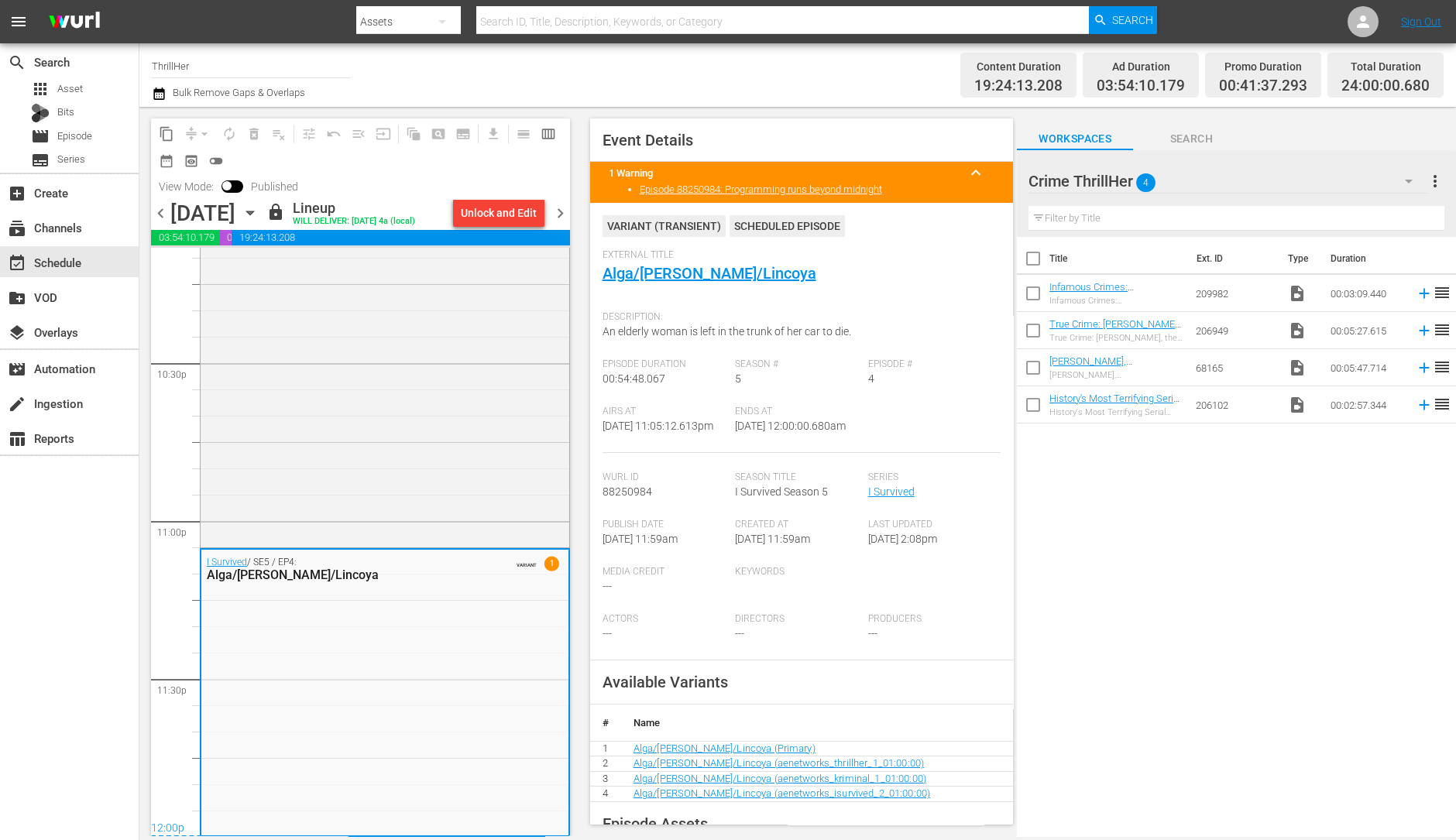
click at [556, 217] on span "chevron_right" at bounding box center [560, 213] width 20 height 20
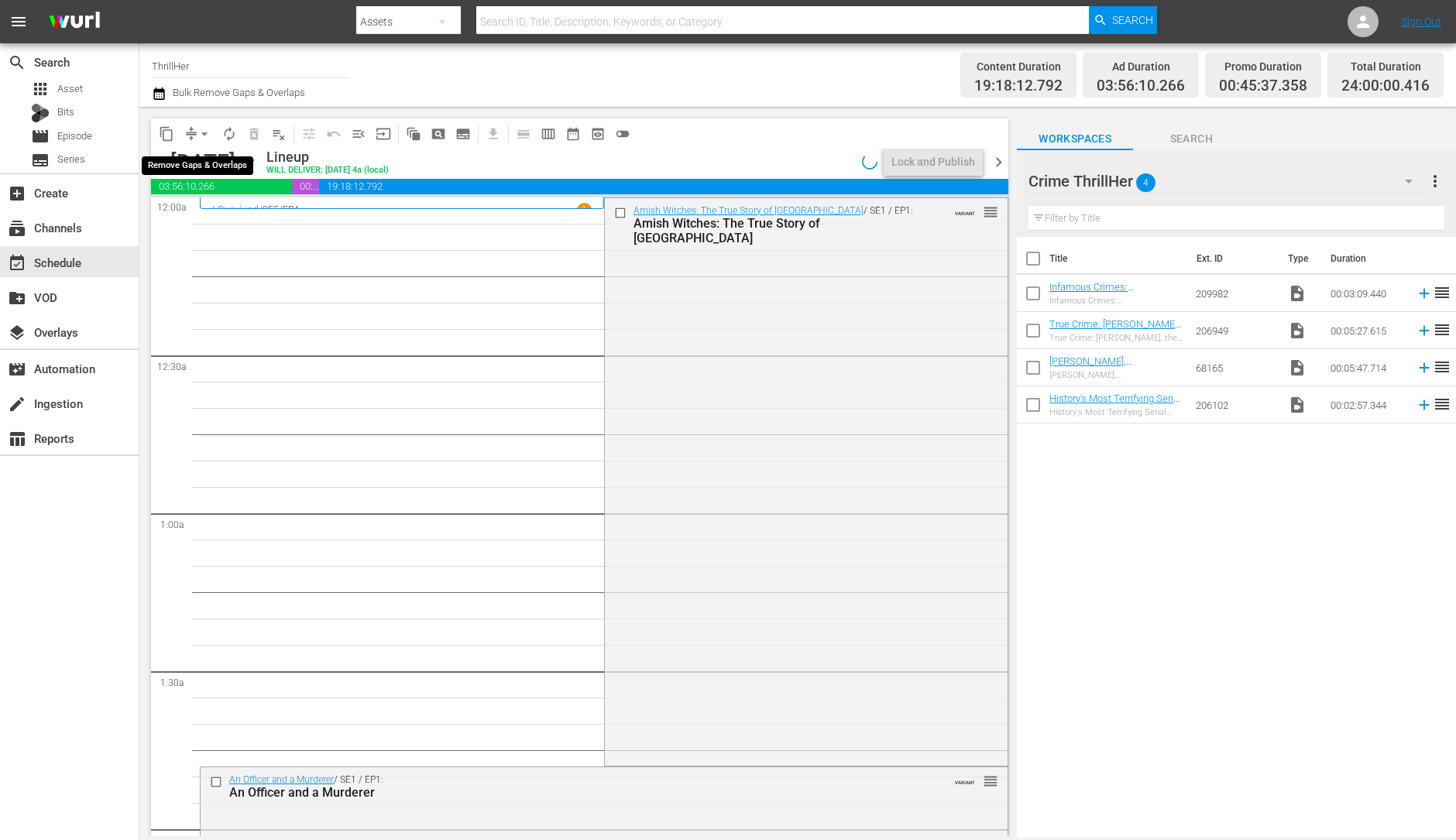
click at [203, 134] on span "arrow_drop_down" at bounding box center [204, 133] width 16 height 16
click at [215, 157] on li "Align to Midnight" at bounding box center [205, 164] width 162 height 25
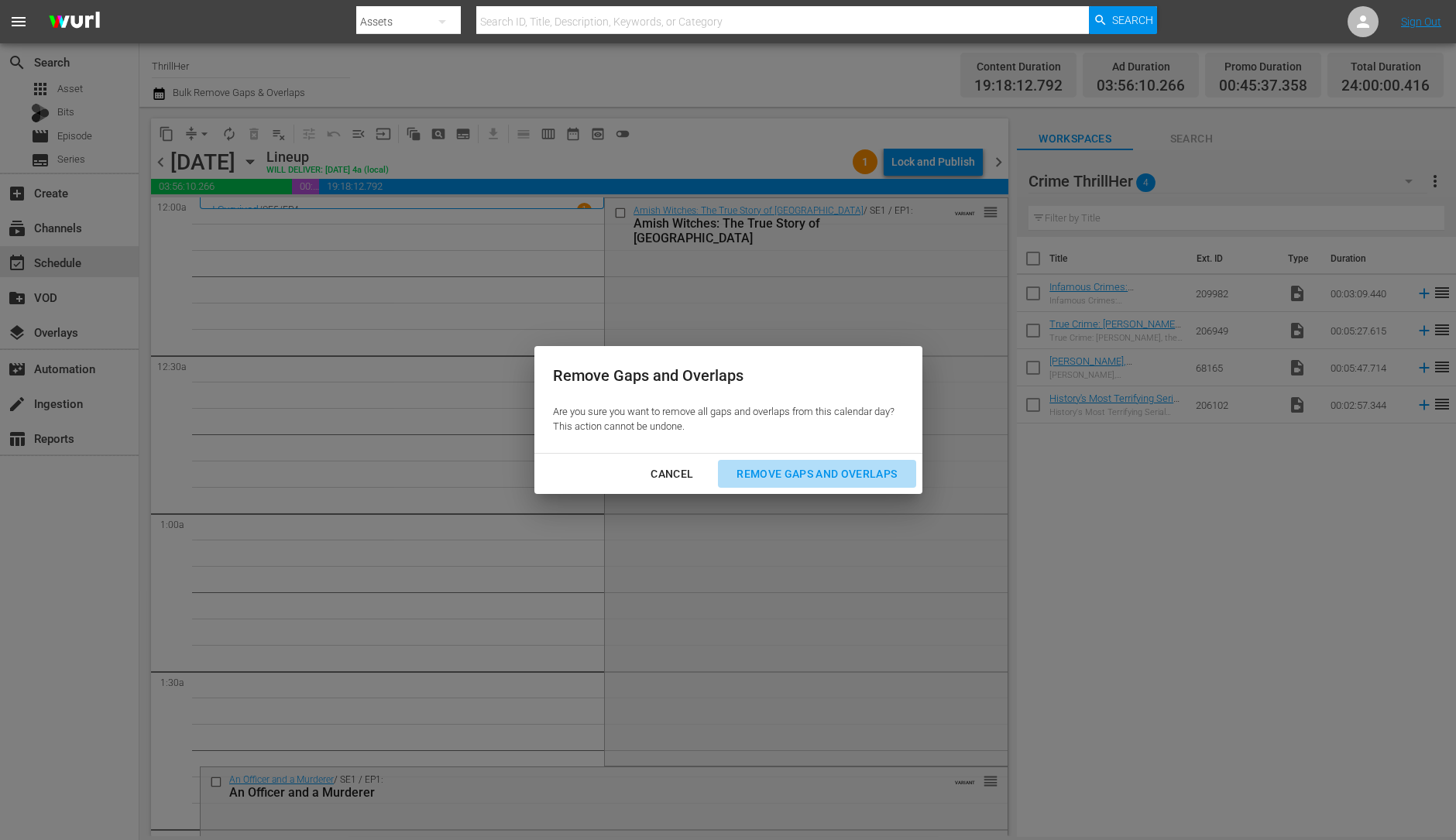
click at [818, 467] on div "Remove Gaps and Overlaps" at bounding box center [817, 474] width 185 height 20
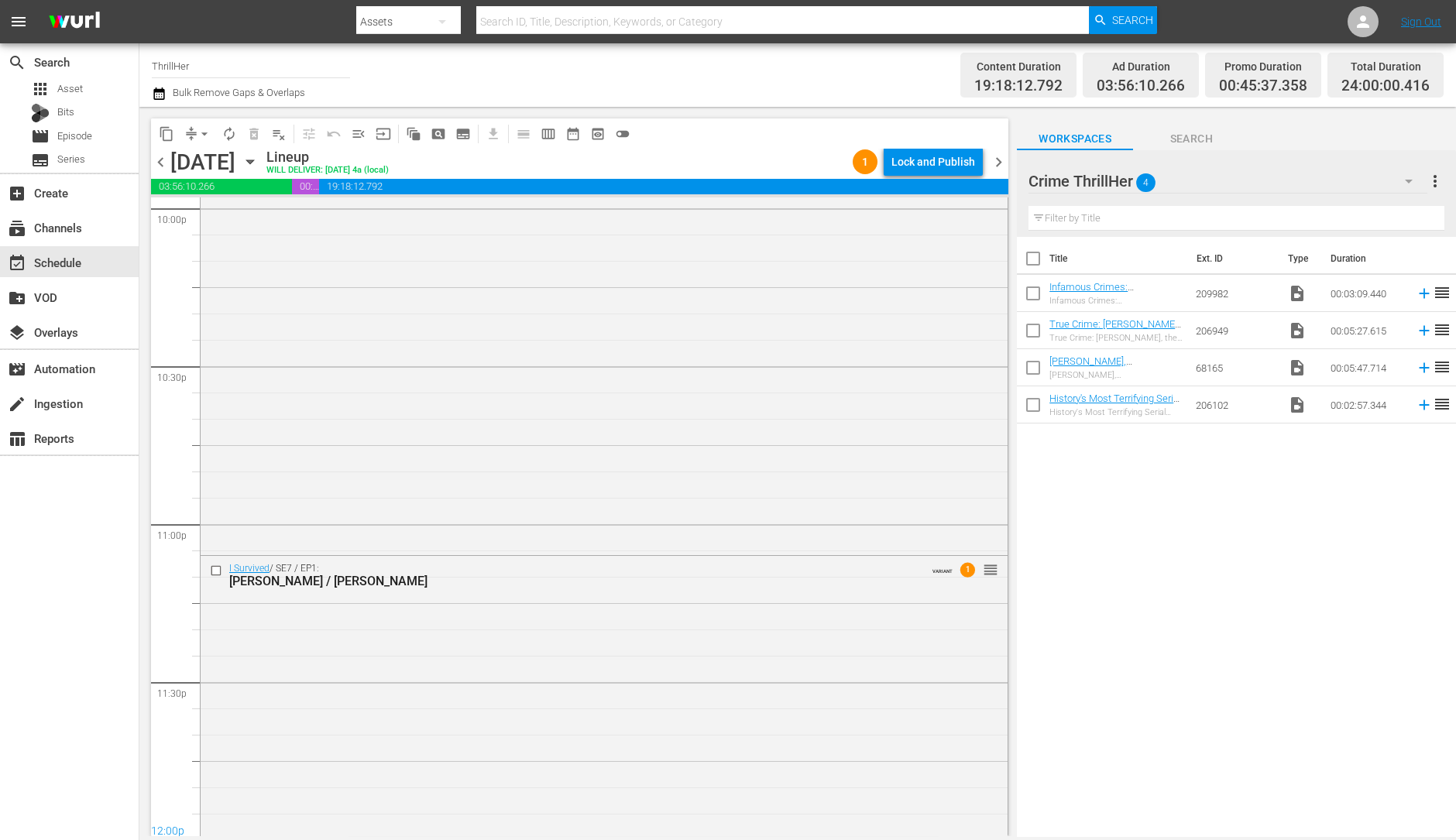
scroll to position [6944, 0]
click at [493, 653] on div "I Survived / SE7 / EP1: Amanda / Erinn VARIANT 1 reorder" at bounding box center [604, 693] width 807 height 280
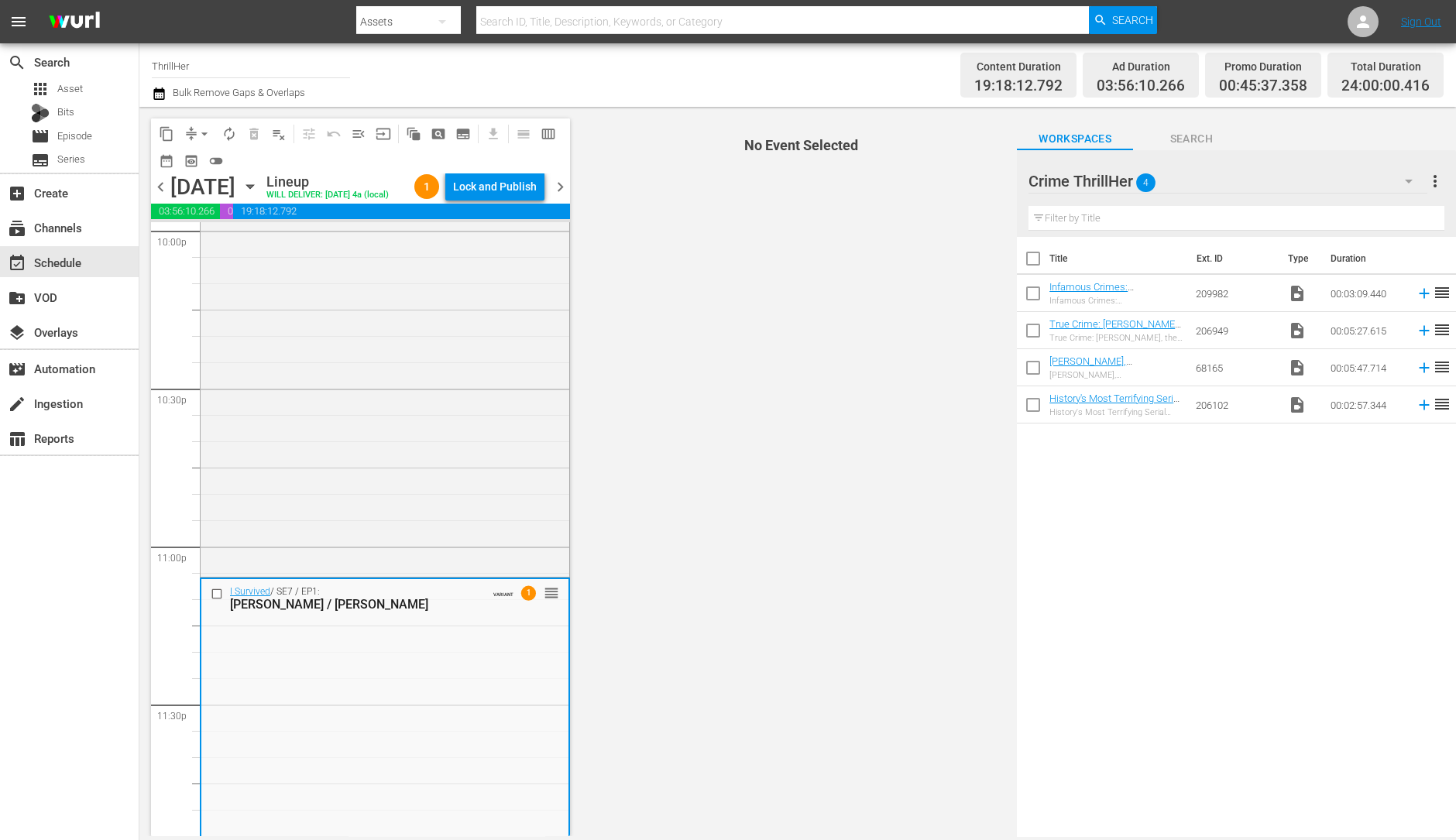
scroll to position [6994, 0]
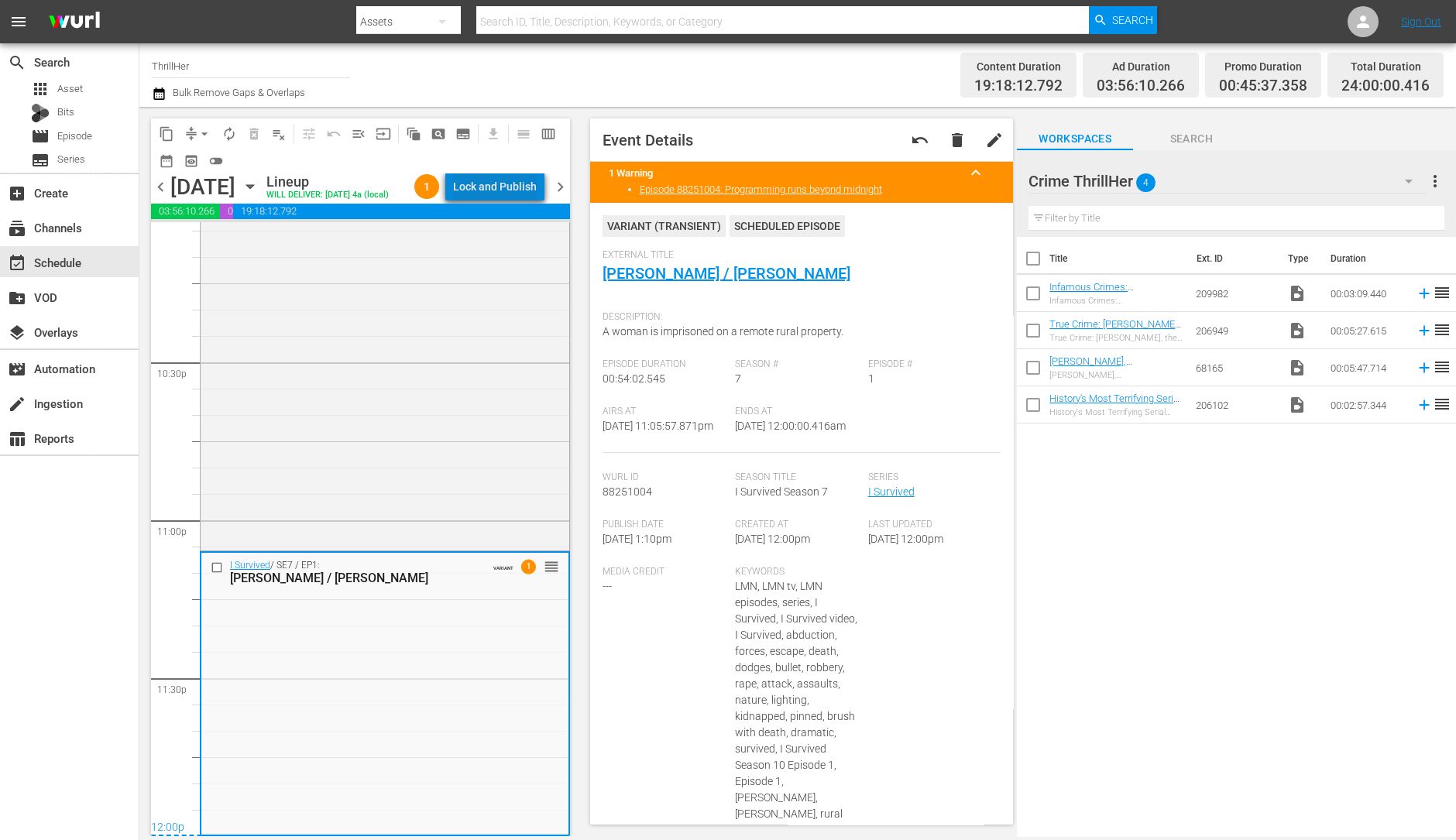
click at [511, 175] on div "Lock and Publish" at bounding box center [495, 187] width 84 height 28
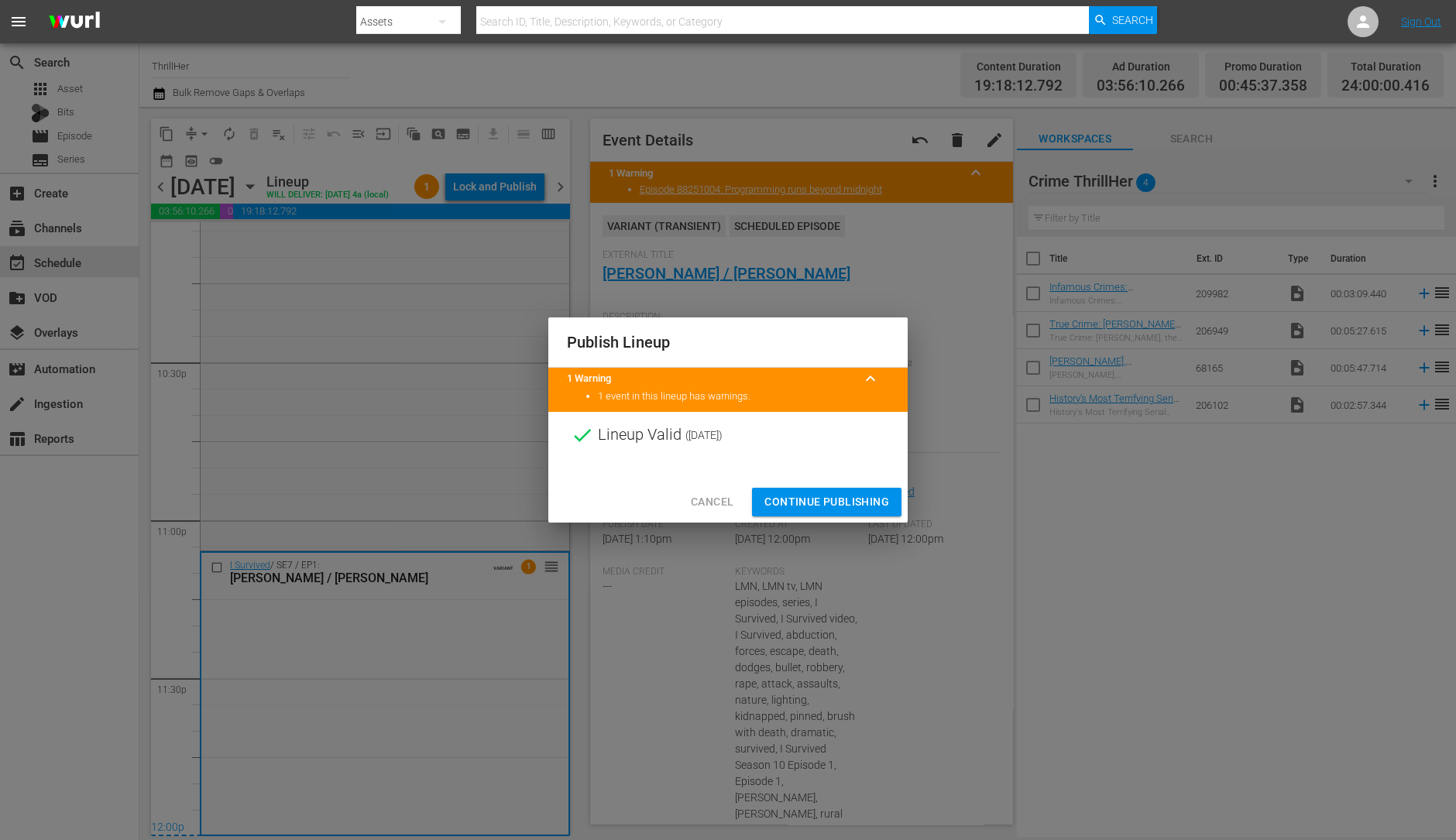
click at [832, 502] on span "Continue Publishing" at bounding box center [827, 502] width 125 height 20
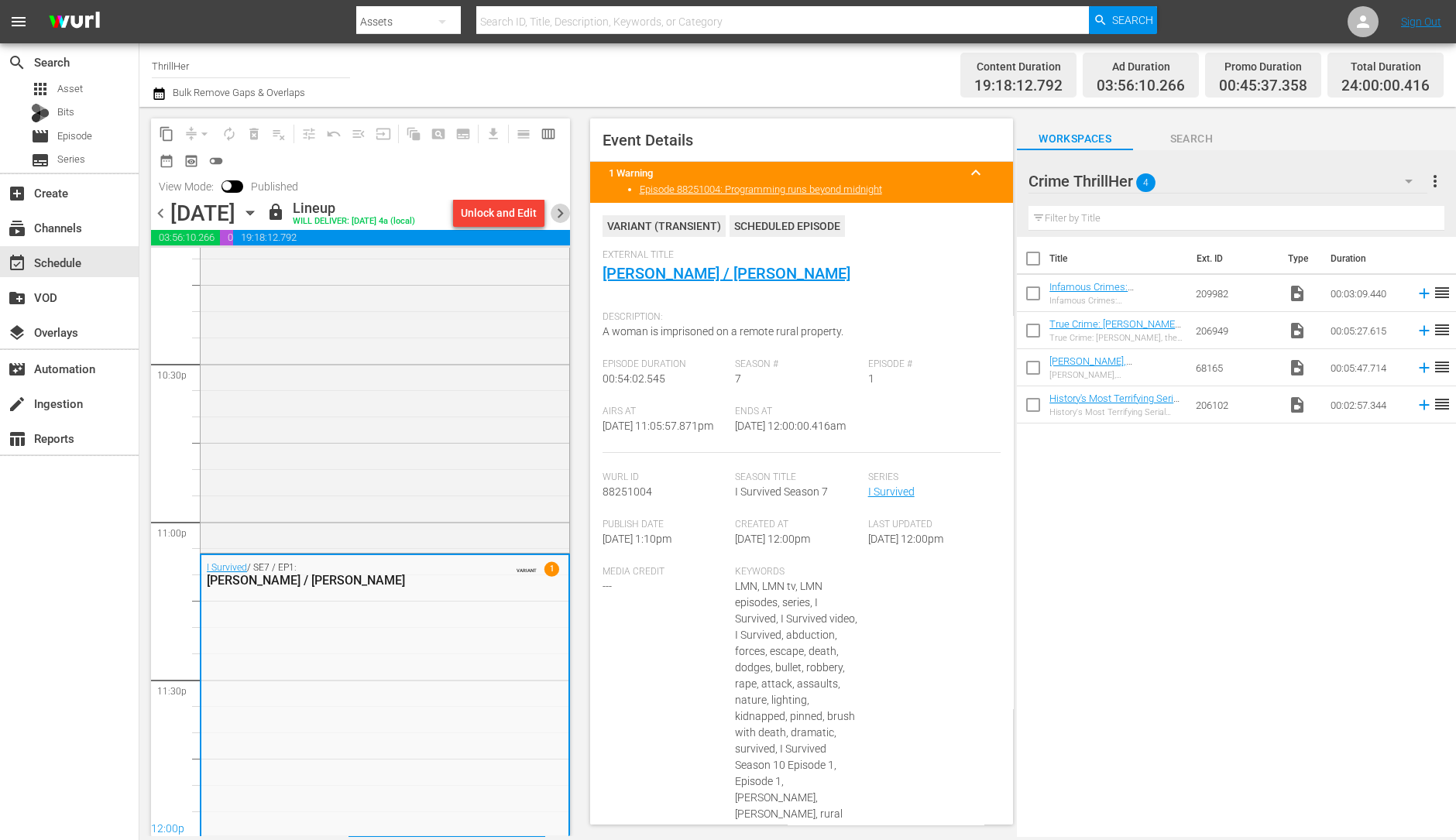
click at [555, 221] on span "chevron_right" at bounding box center [560, 213] width 20 height 20
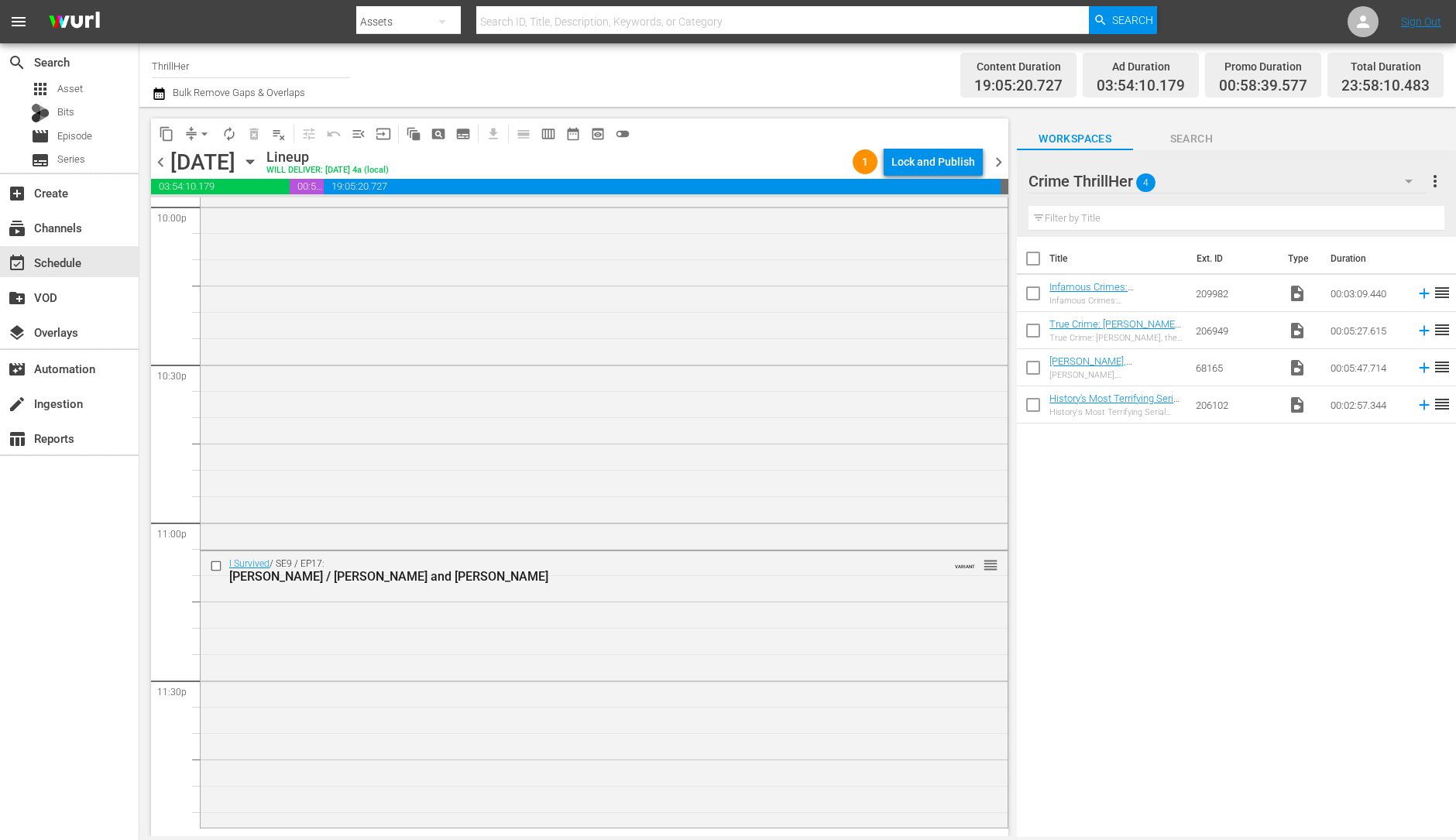
scroll to position [6945, 0]
click at [608, 665] on div "I Survived / SE9 / EP17: Amy / Trish and Darrell VARIANT reorder" at bounding box center [604, 687] width 807 height 274
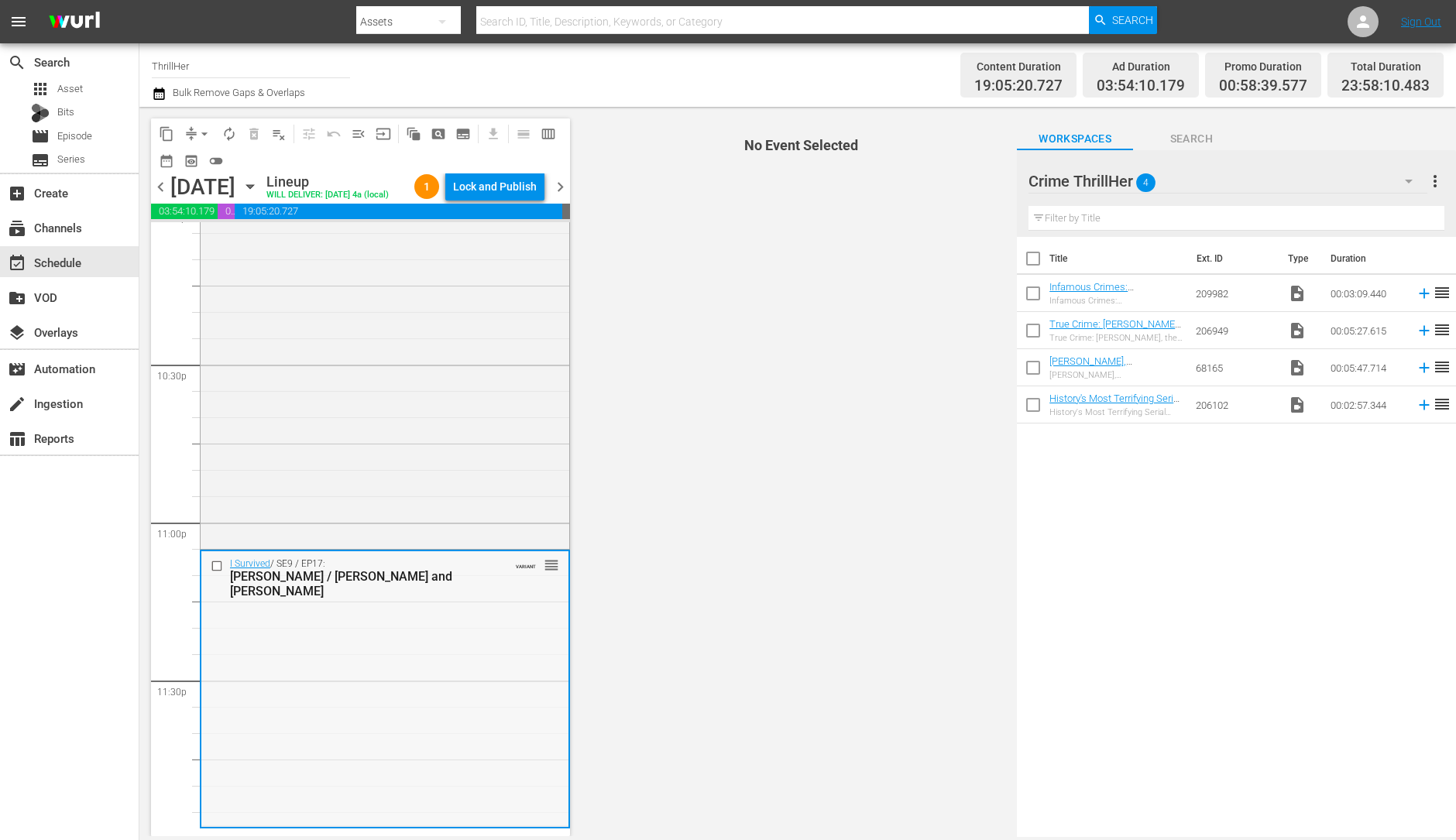
scroll to position [6994, 0]
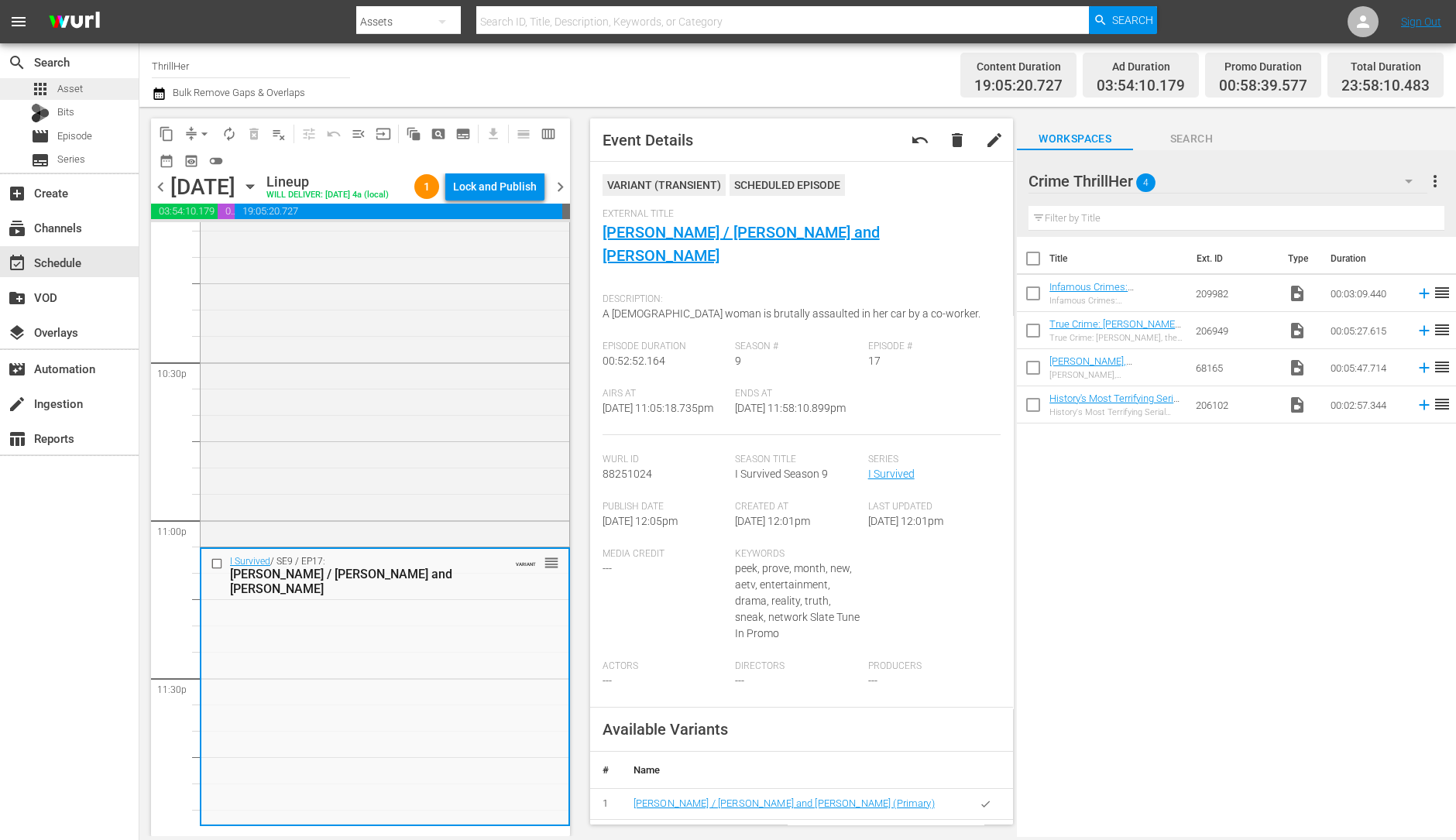
click at [79, 93] on span "Asset" at bounding box center [69, 89] width 25 height 16
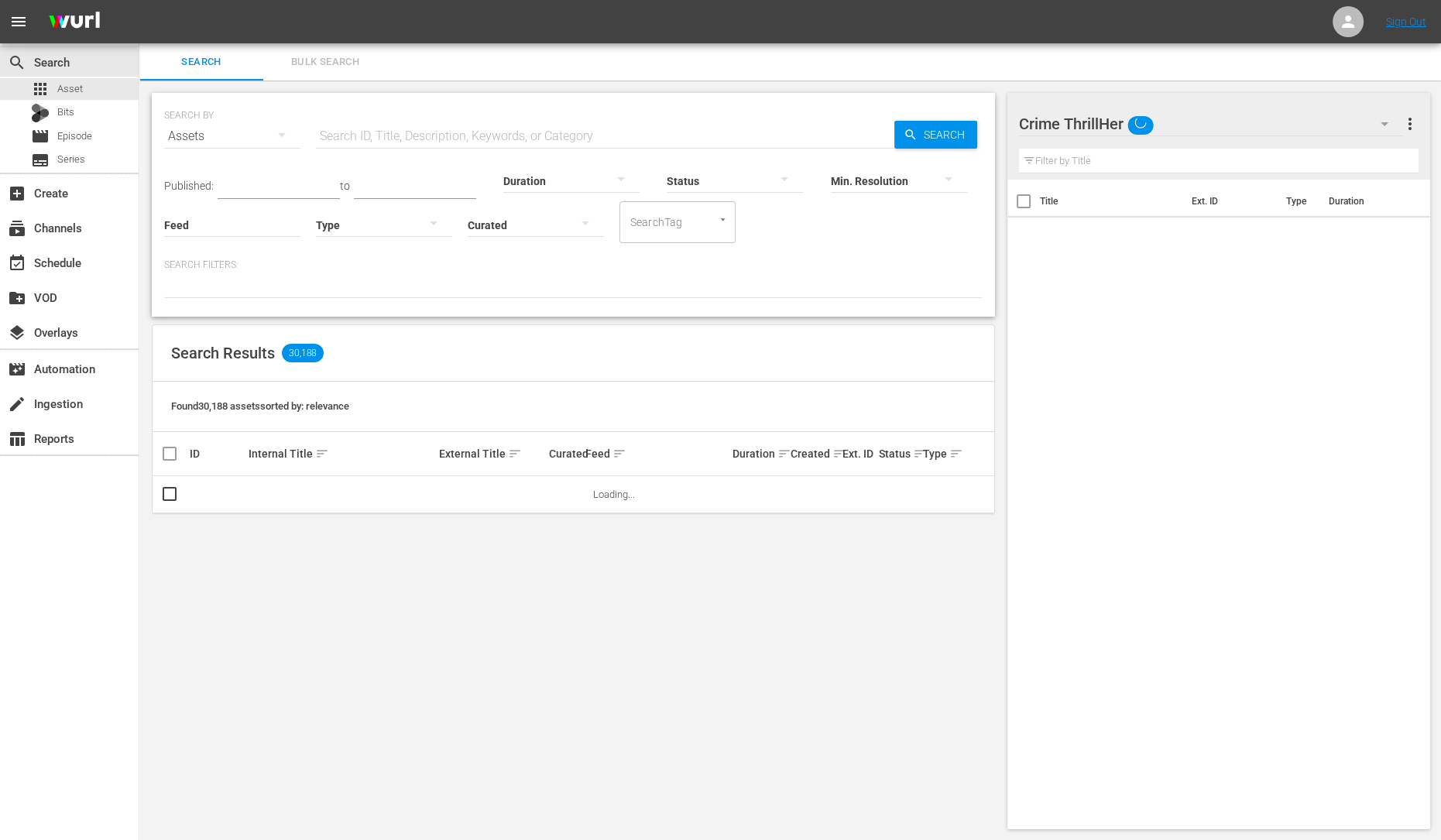
click at [362, 56] on span "Bulk Search" at bounding box center [325, 62] width 105 height 18
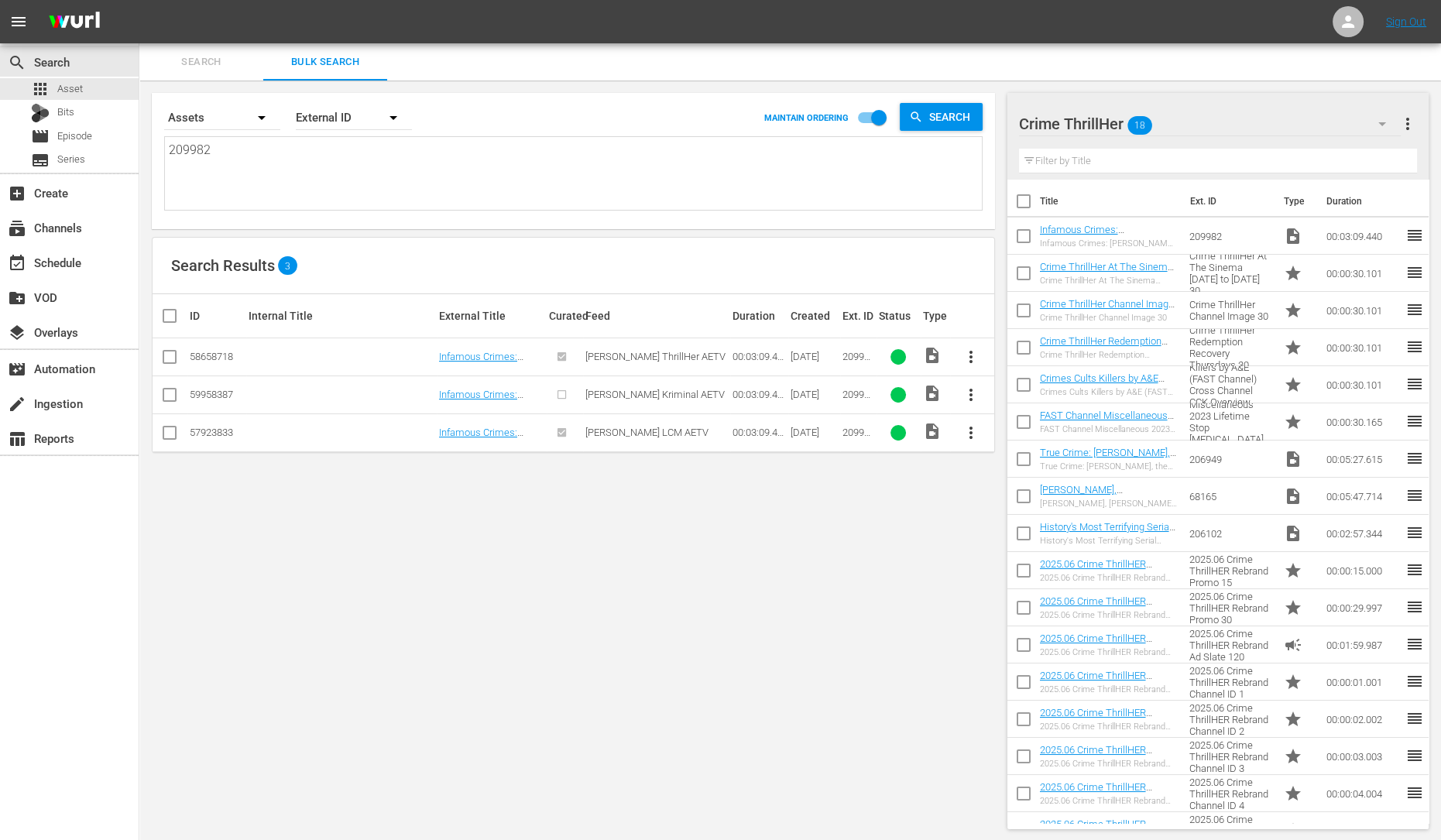
click at [332, 147] on textarea "209982" at bounding box center [575, 176] width 813 height 71
type textarea "20998"
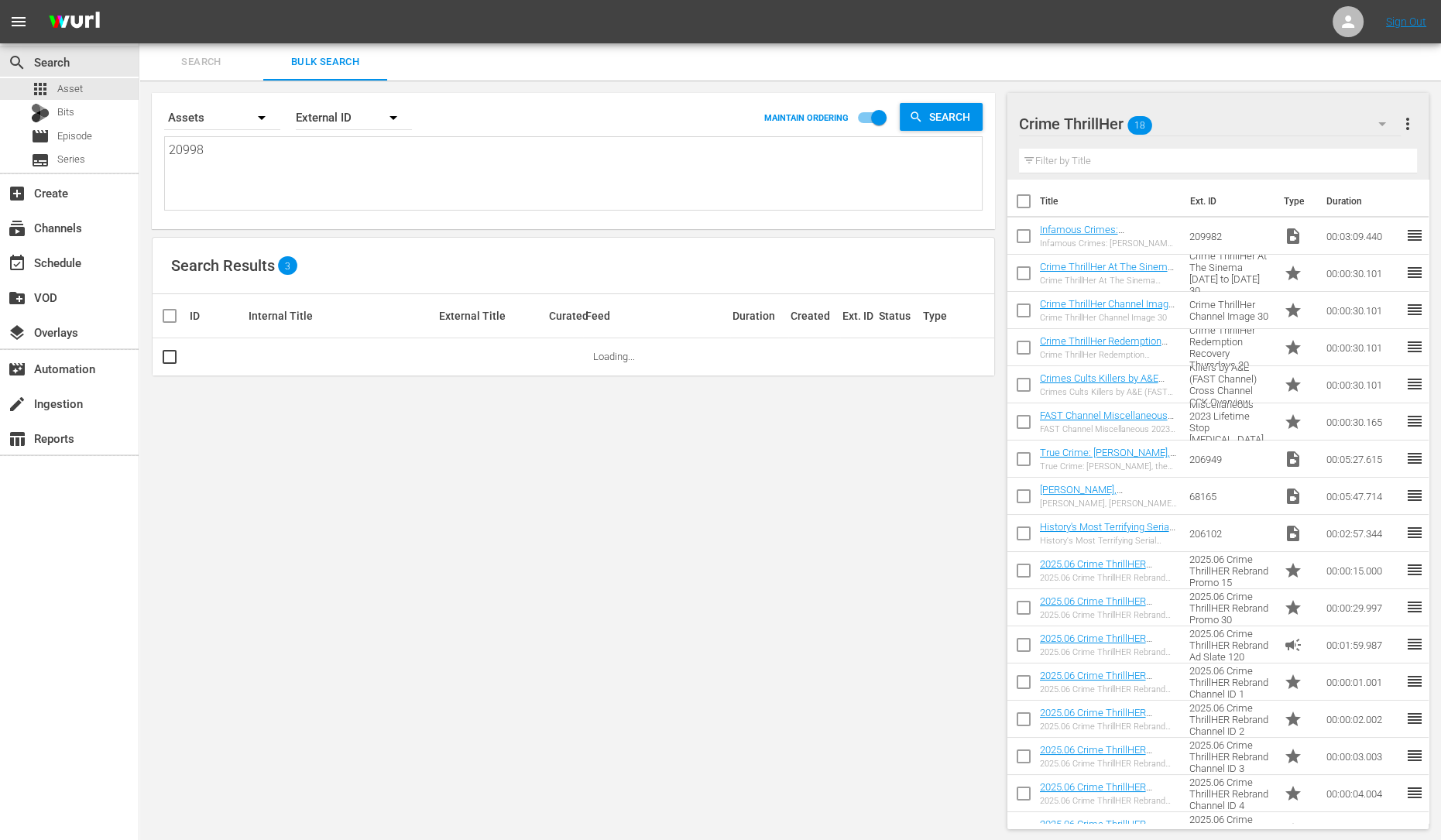
type textarea "209986"
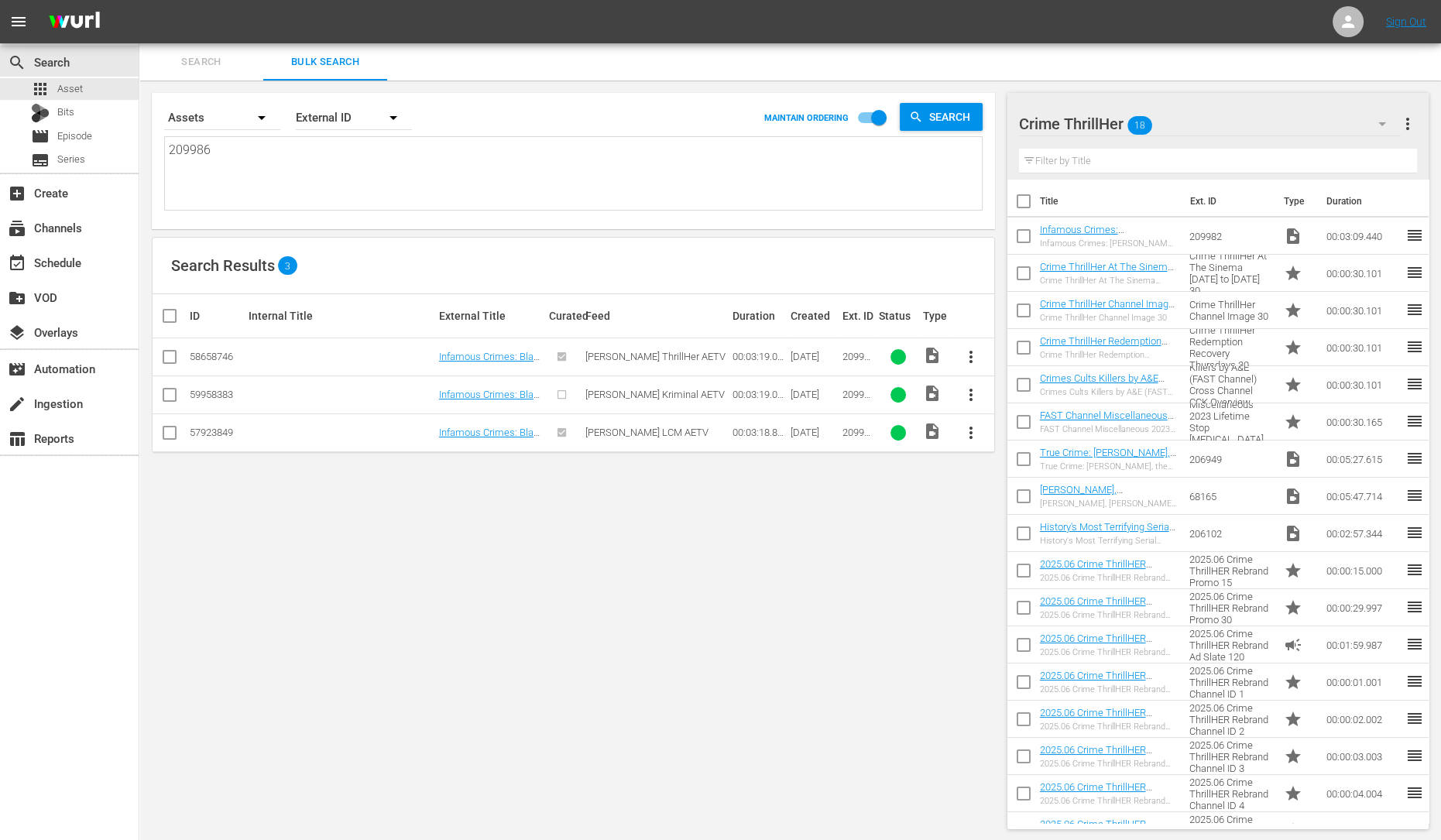
type textarea "209986"
click at [165, 366] on input "checkbox" at bounding box center [170, 360] width 19 height 19
checkbox input "true"
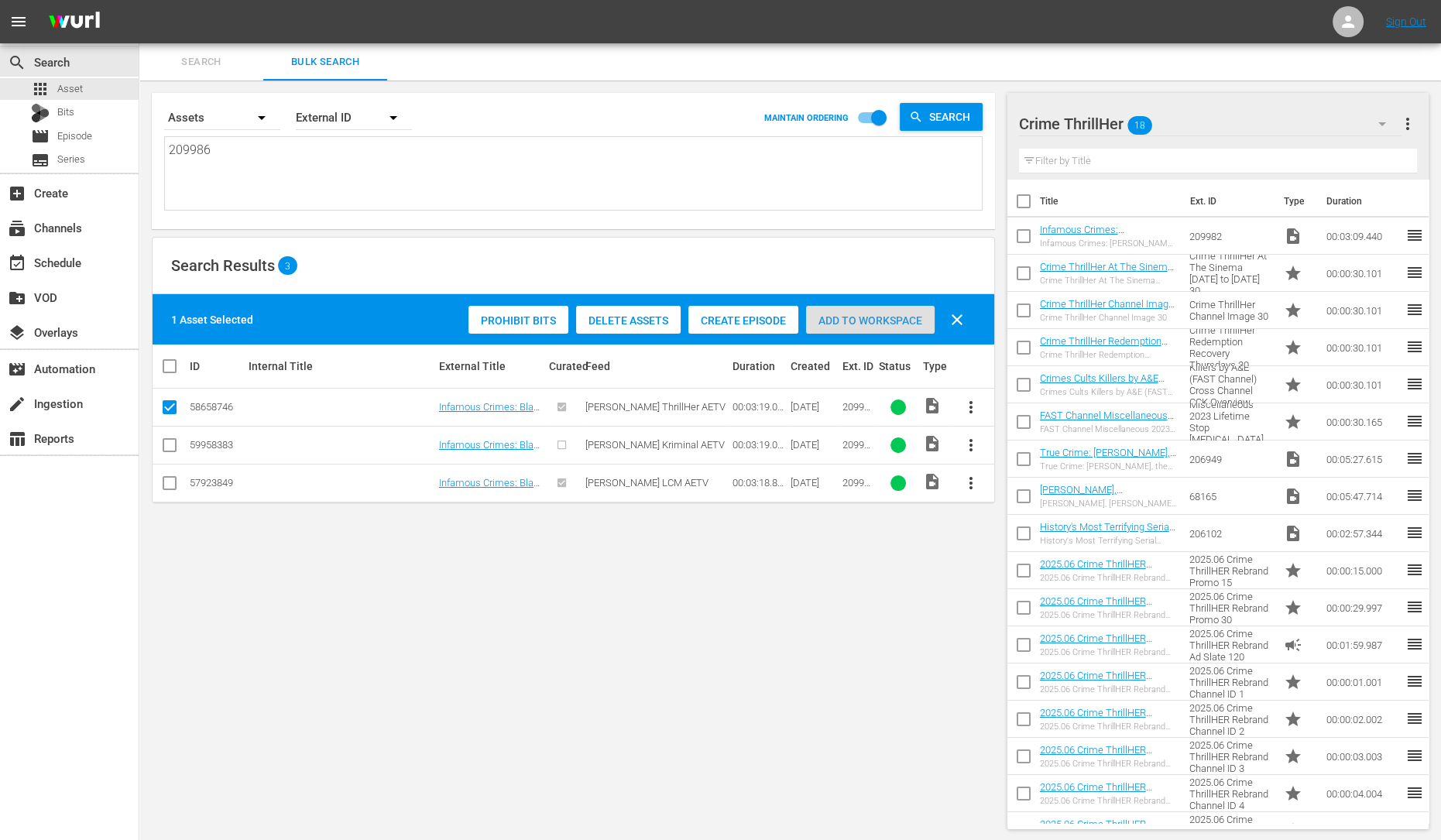
click at [846, 319] on span "Add to Workspace" at bounding box center [871, 320] width 129 height 12
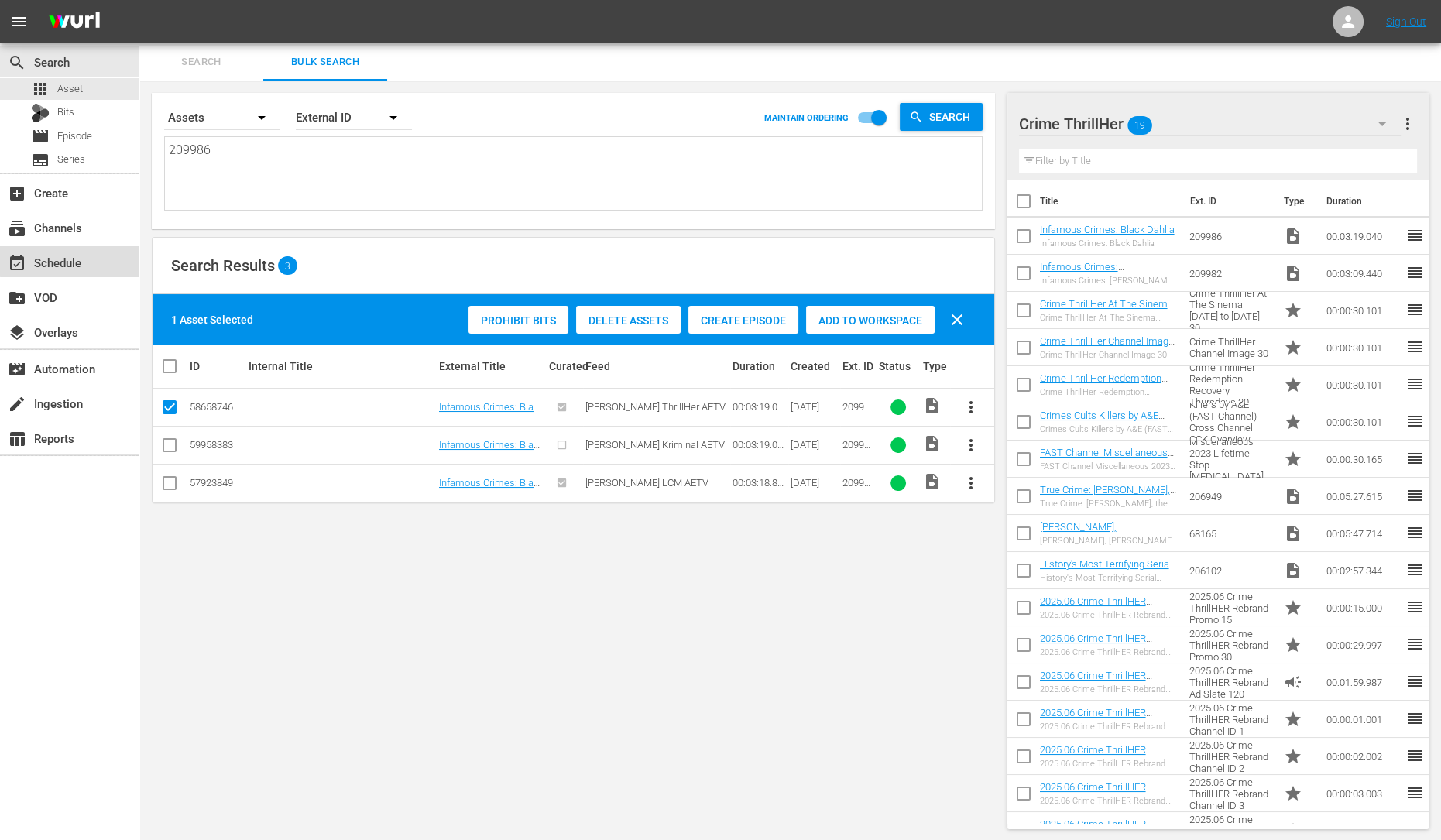
click at [71, 260] on div "event_available Schedule" at bounding box center [43, 259] width 87 height 14
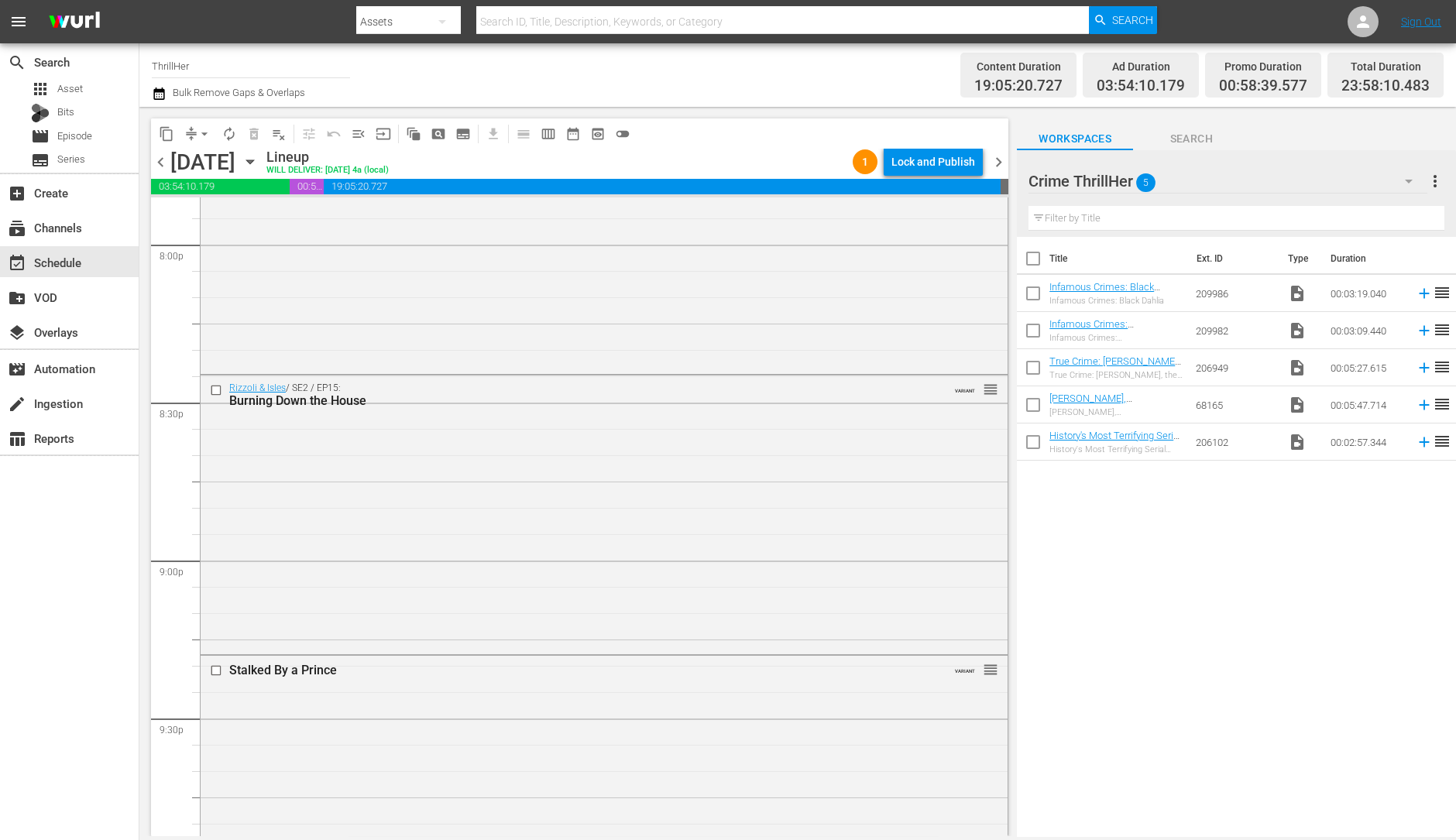
scroll to position [6945, 0]
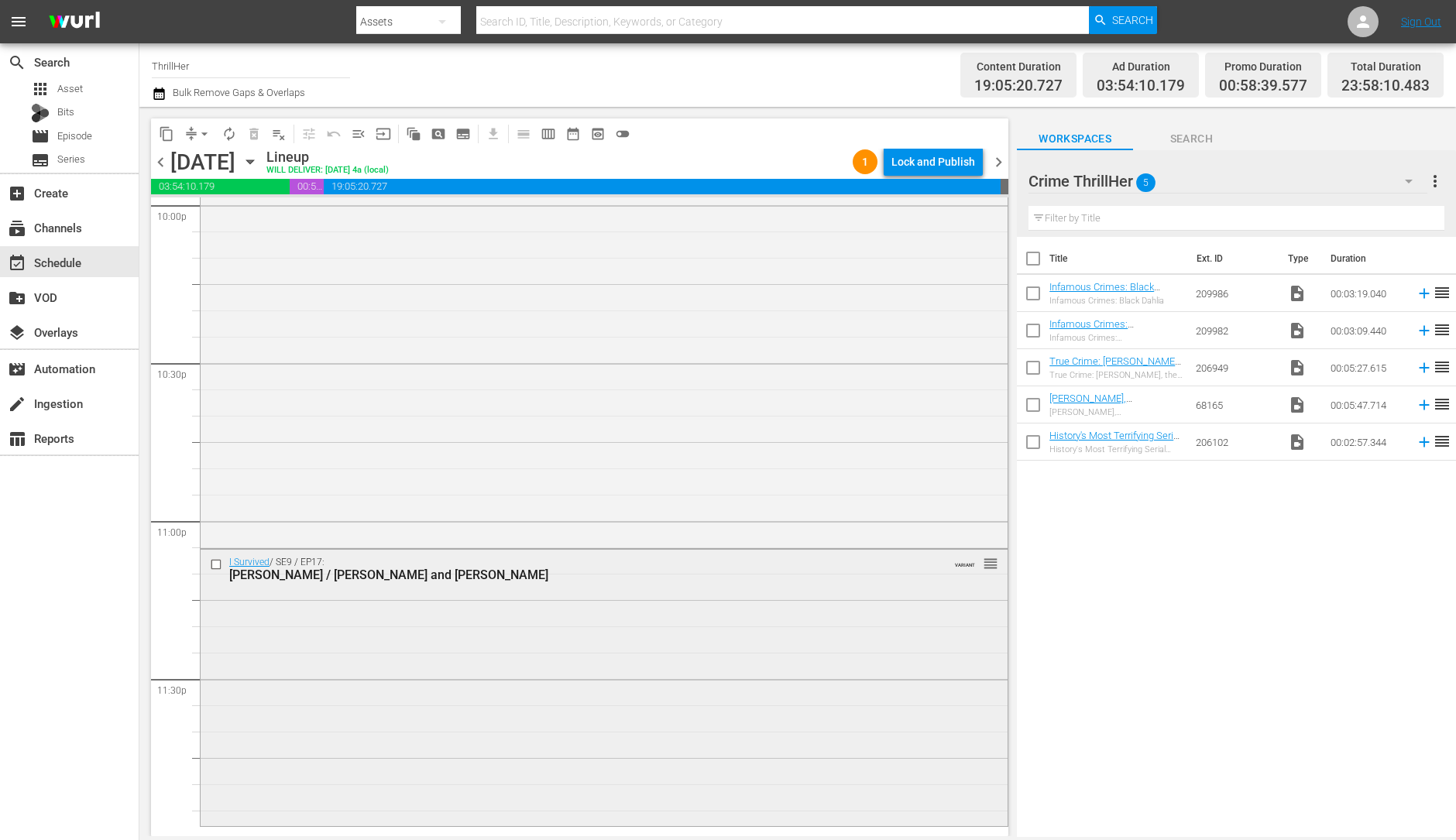
click at [381, 606] on div "I Survived / SE9 / EP17: Amy / Trish and Darrell VARIANT reorder" at bounding box center [604, 687] width 807 height 274
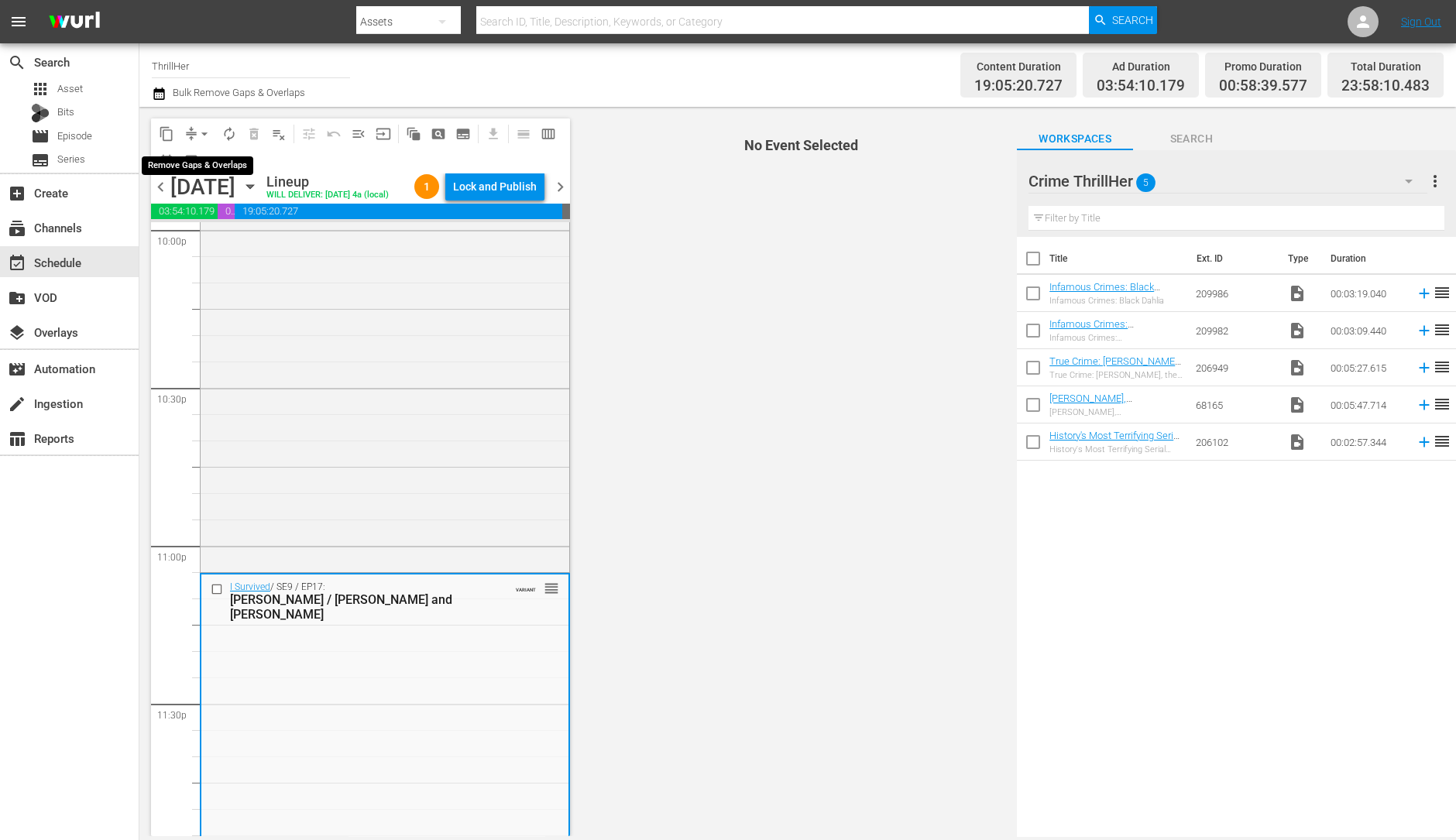
click at [207, 133] on span "arrow_drop_down" at bounding box center [204, 133] width 16 height 16
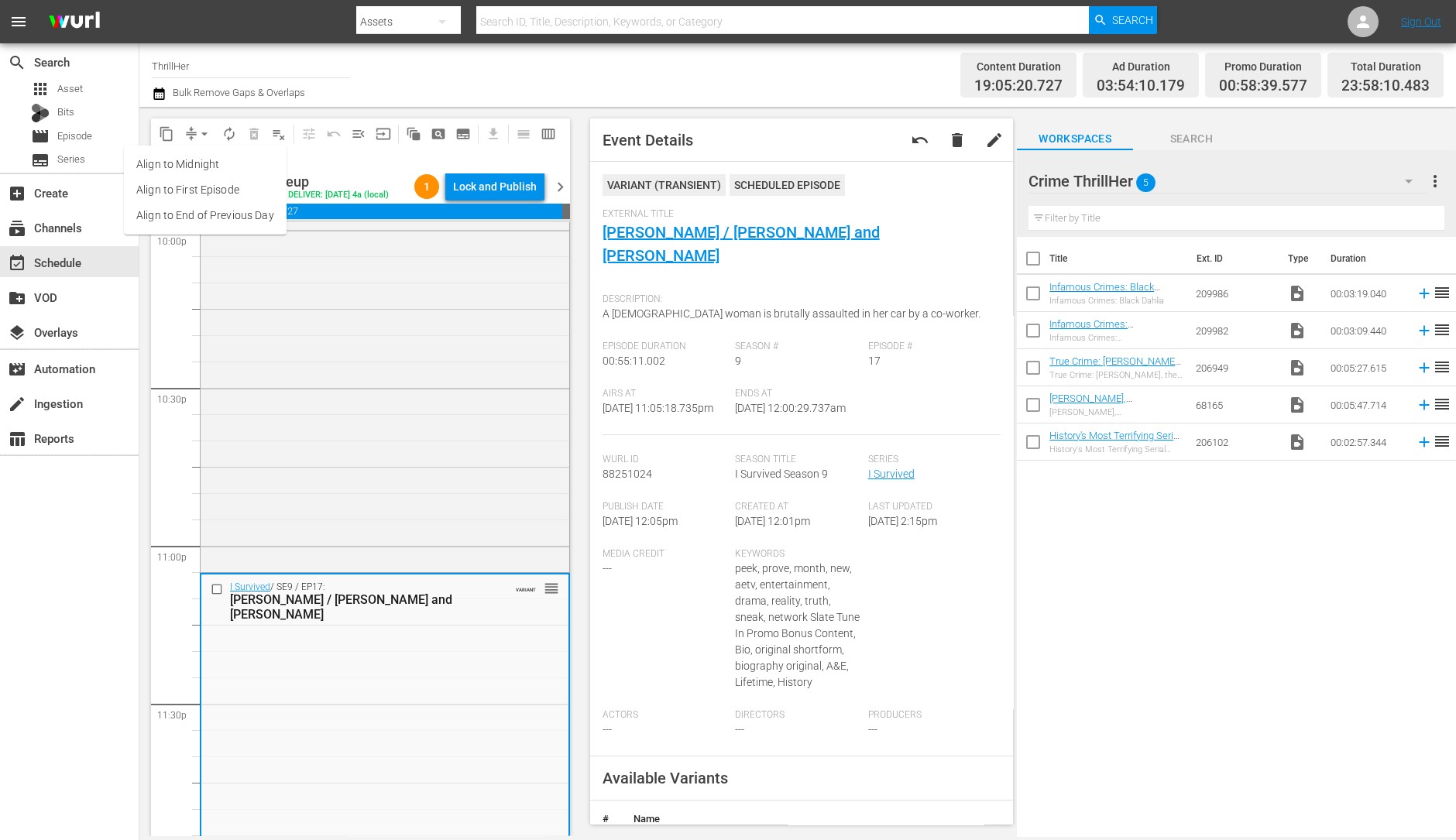
click at [211, 162] on li "Align to Midnight" at bounding box center [205, 164] width 162 height 25
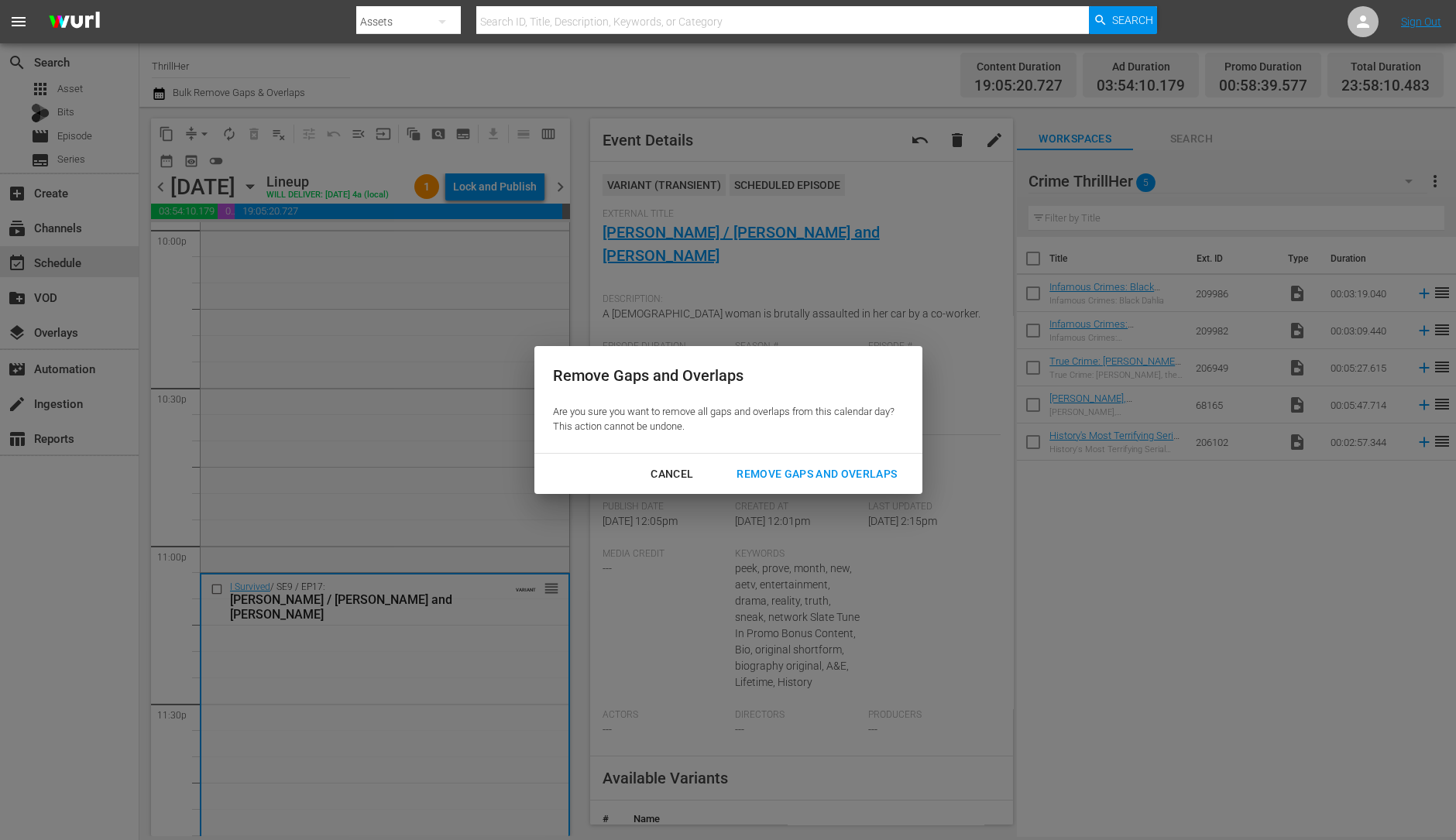
click at [833, 471] on div "Remove Gaps and Overlaps" at bounding box center [817, 474] width 185 height 20
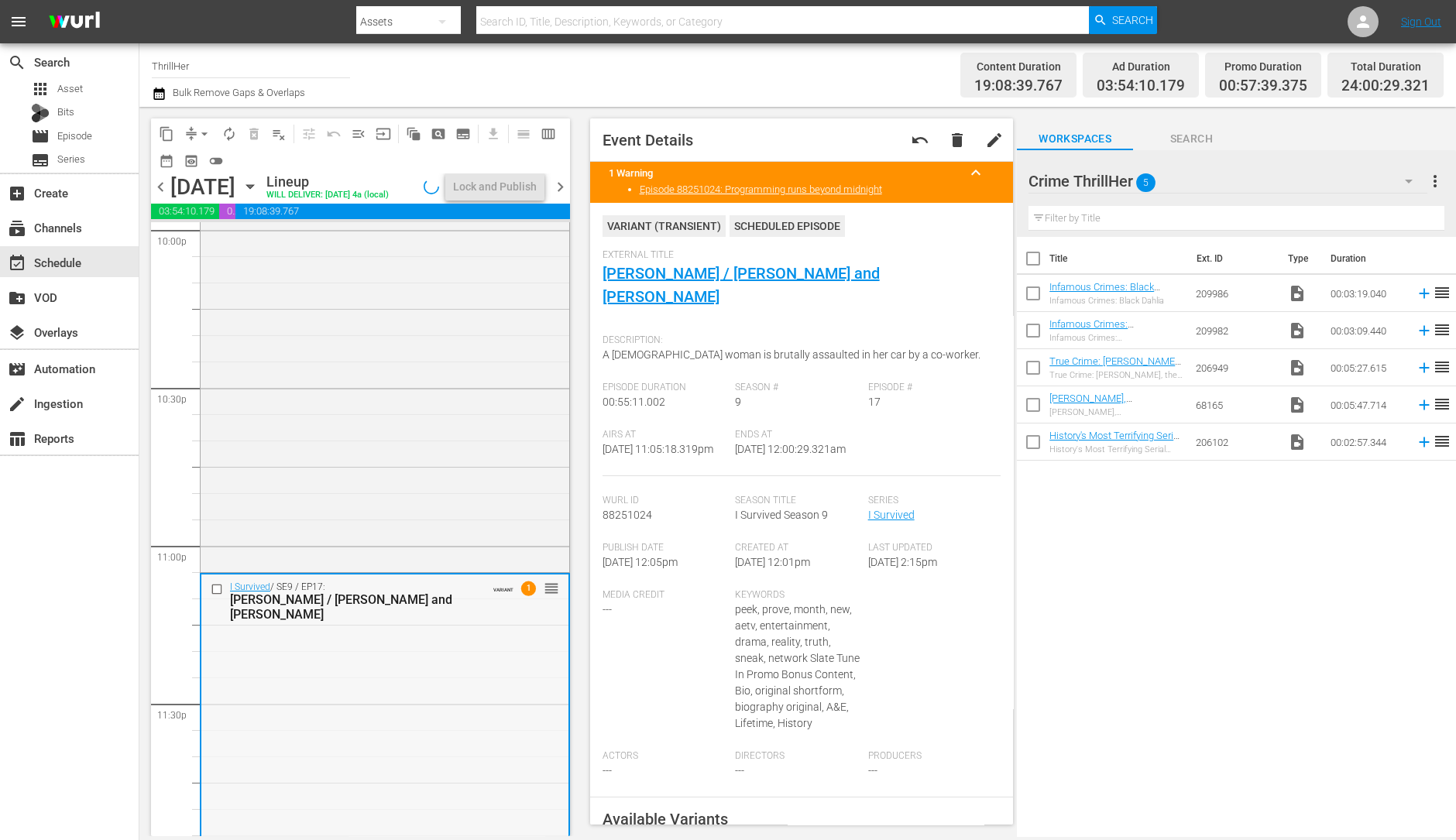
scroll to position [6997, 0]
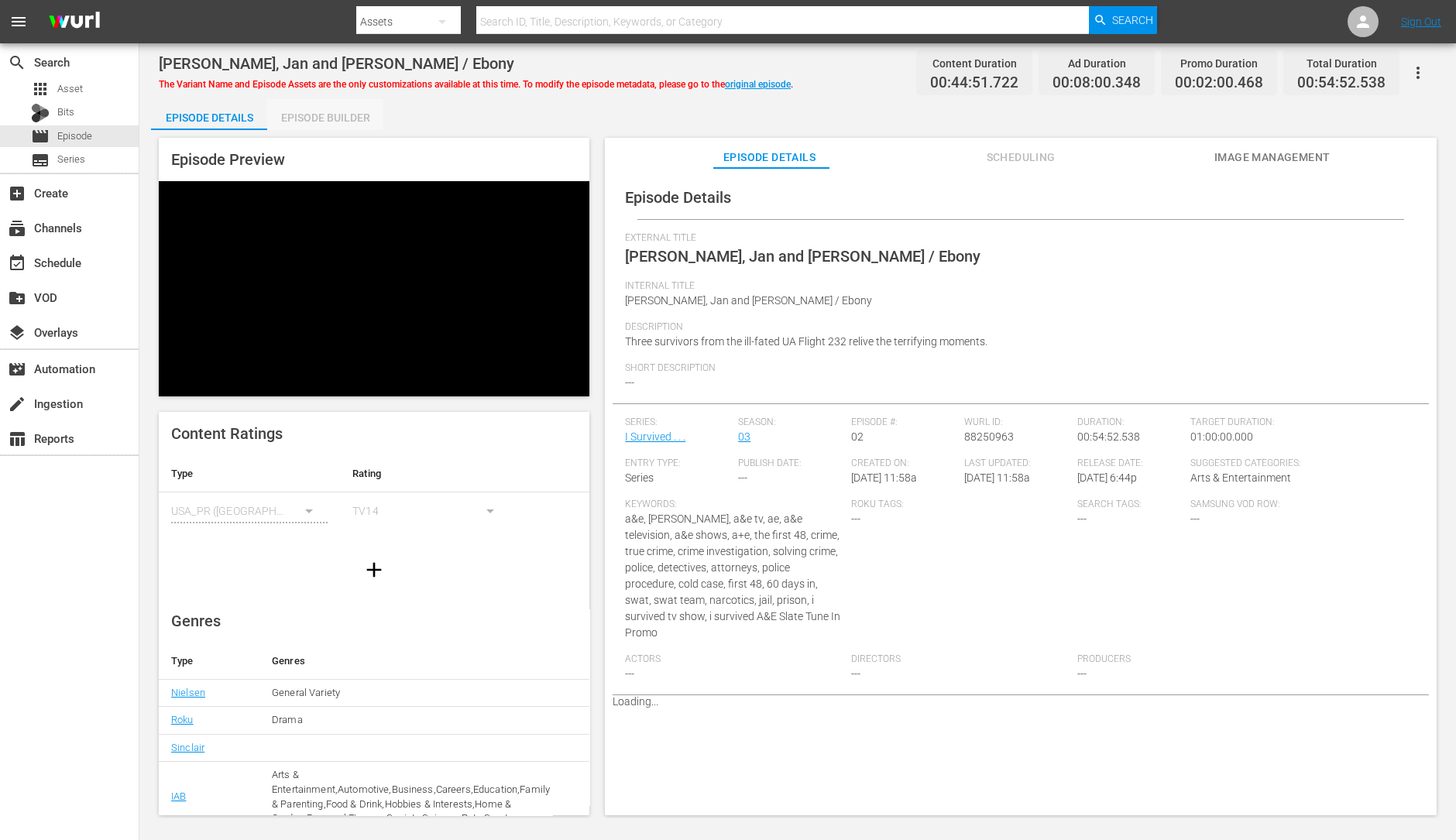
click at [348, 119] on div "Episode Builder" at bounding box center [325, 118] width 116 height 37
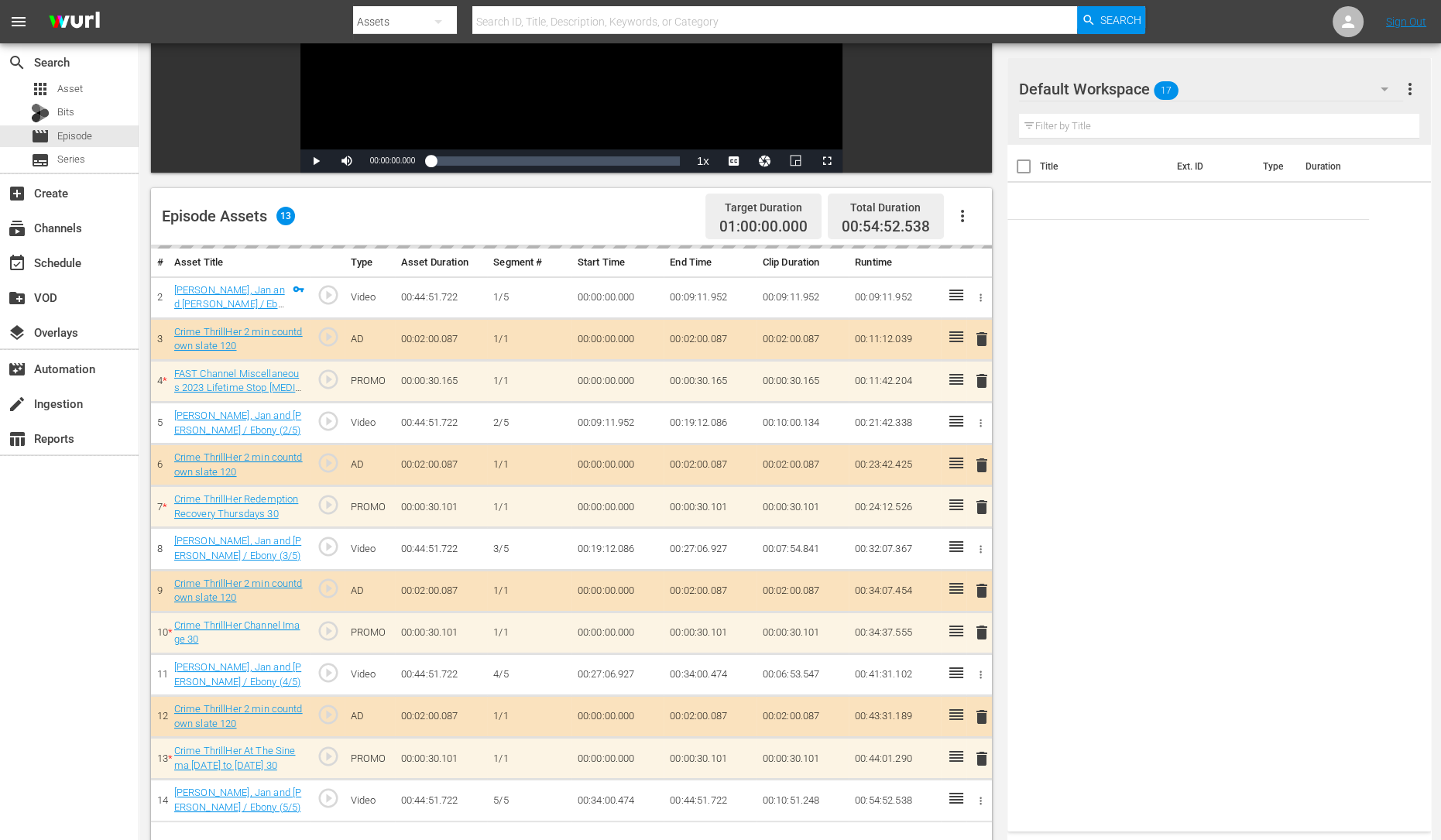
scroll to position [332, 0]
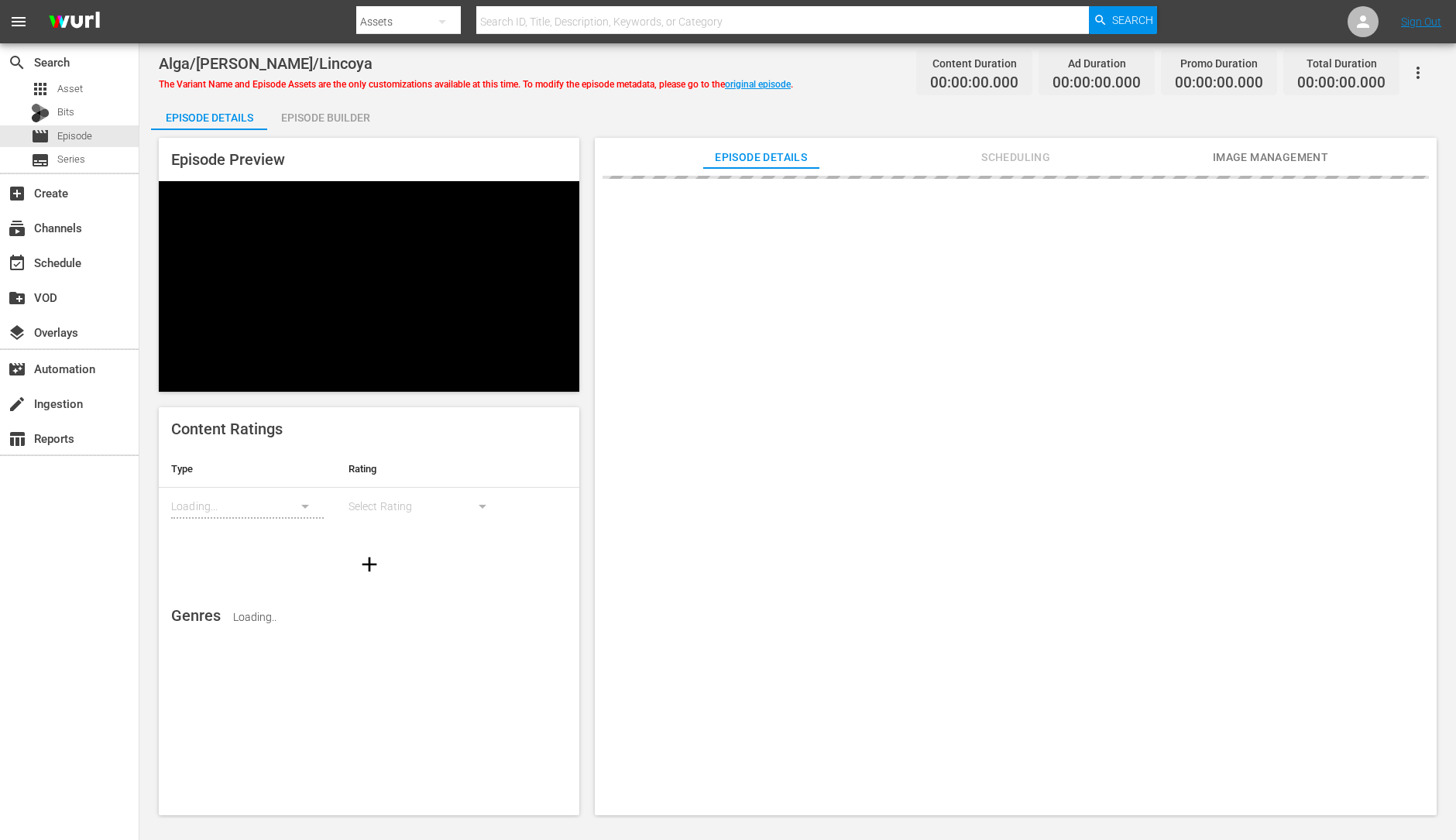
click at [356, 110] on div "Episode Builder" at bounding box center [325, 118] width 116 height 37
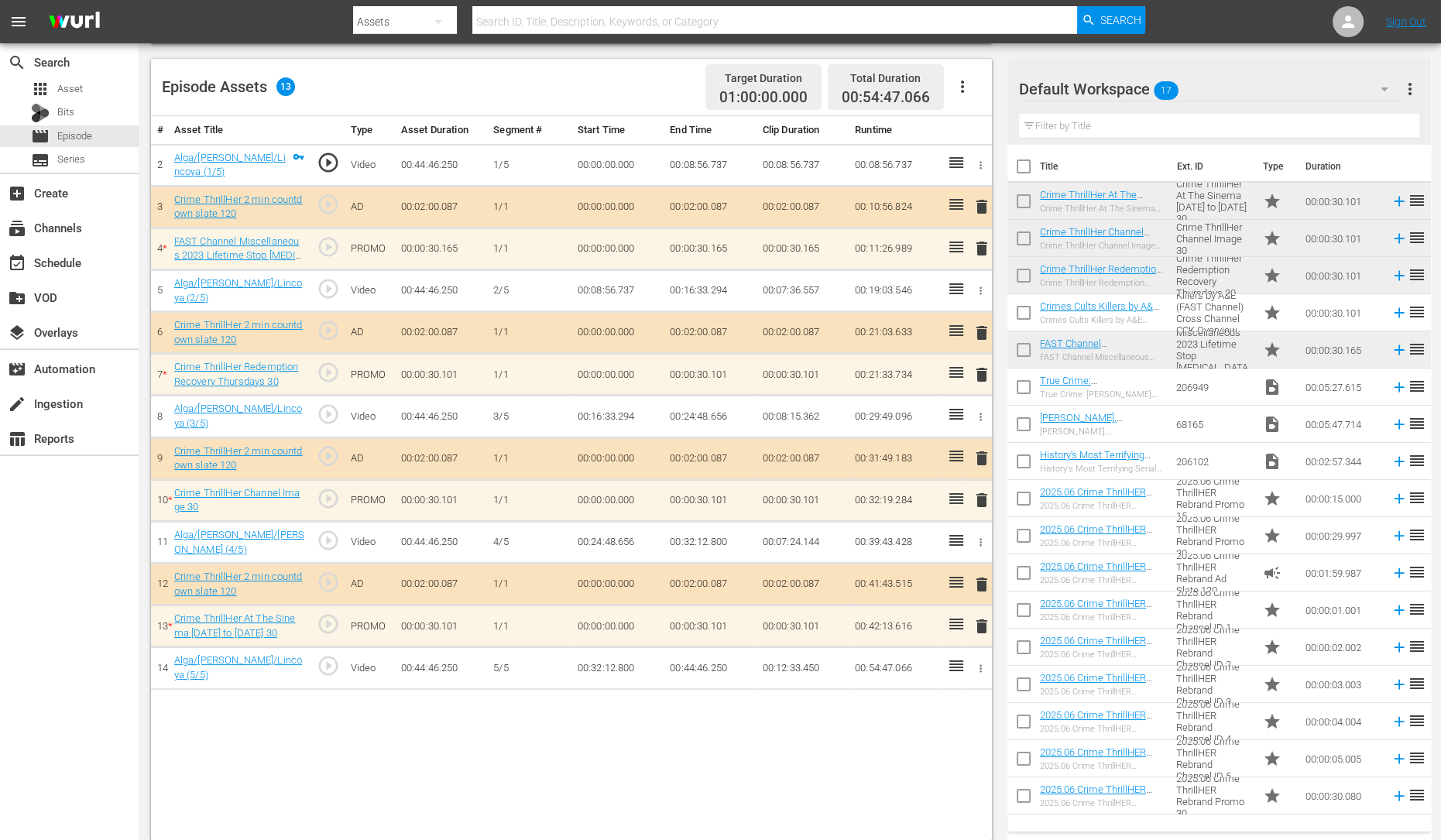
scroll to position [399, 0]
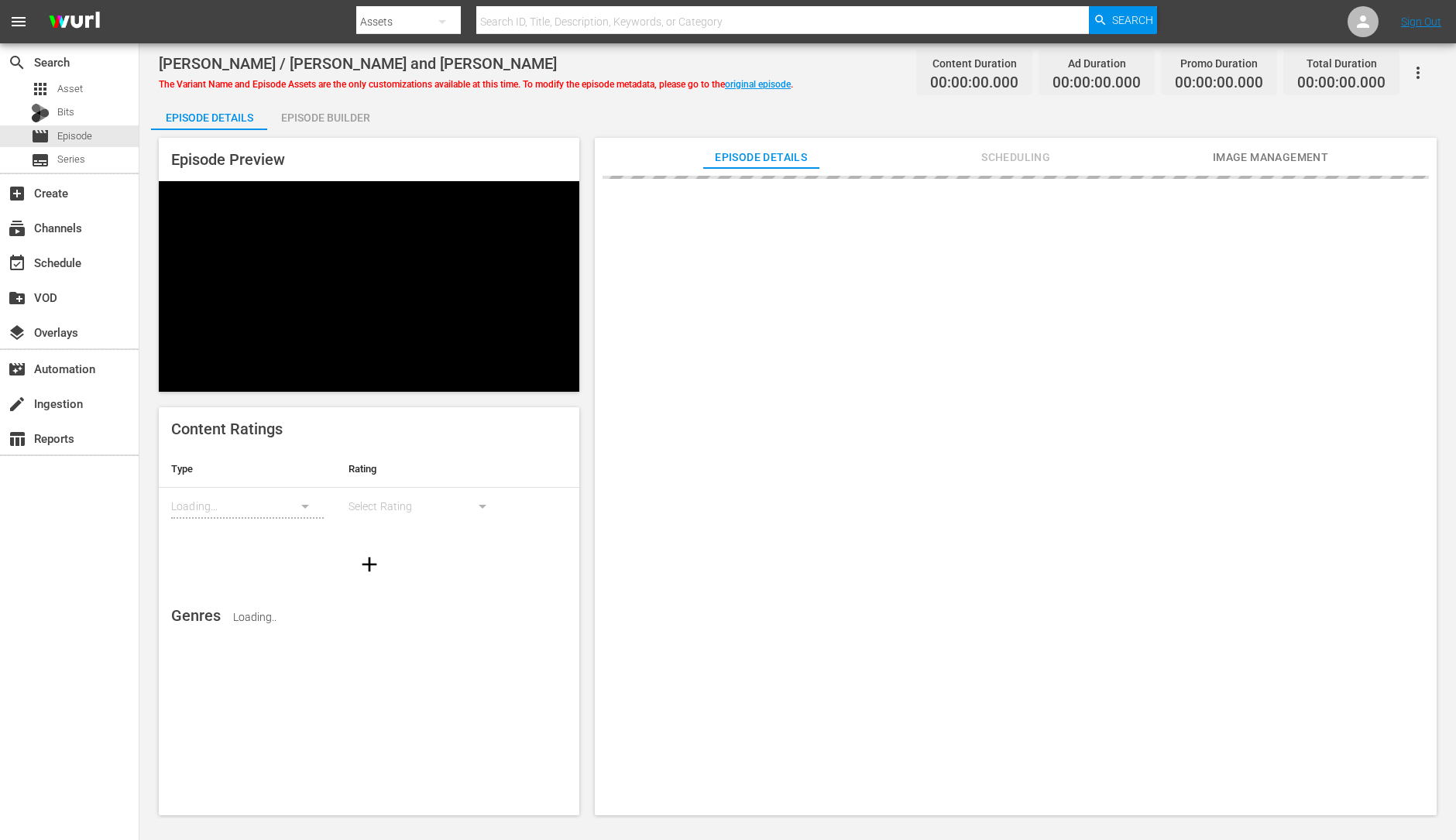
click at [328, 107] on div "Episode Builder" at bounding box center [325, 118] width 116 height 37
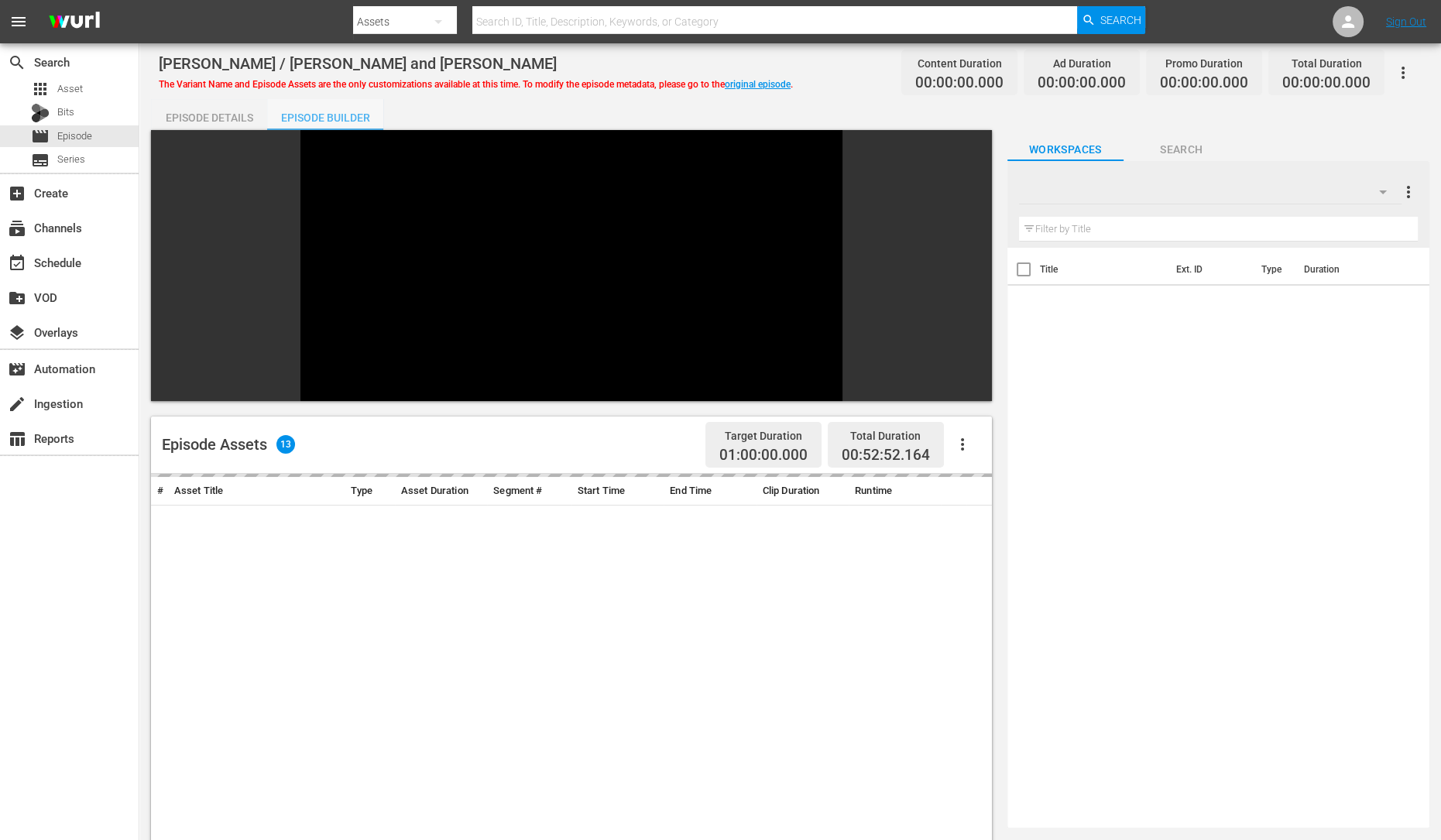
click at [328, 107] on div "Episode Builder" at bounding box center [325, 118] width 116 height 37
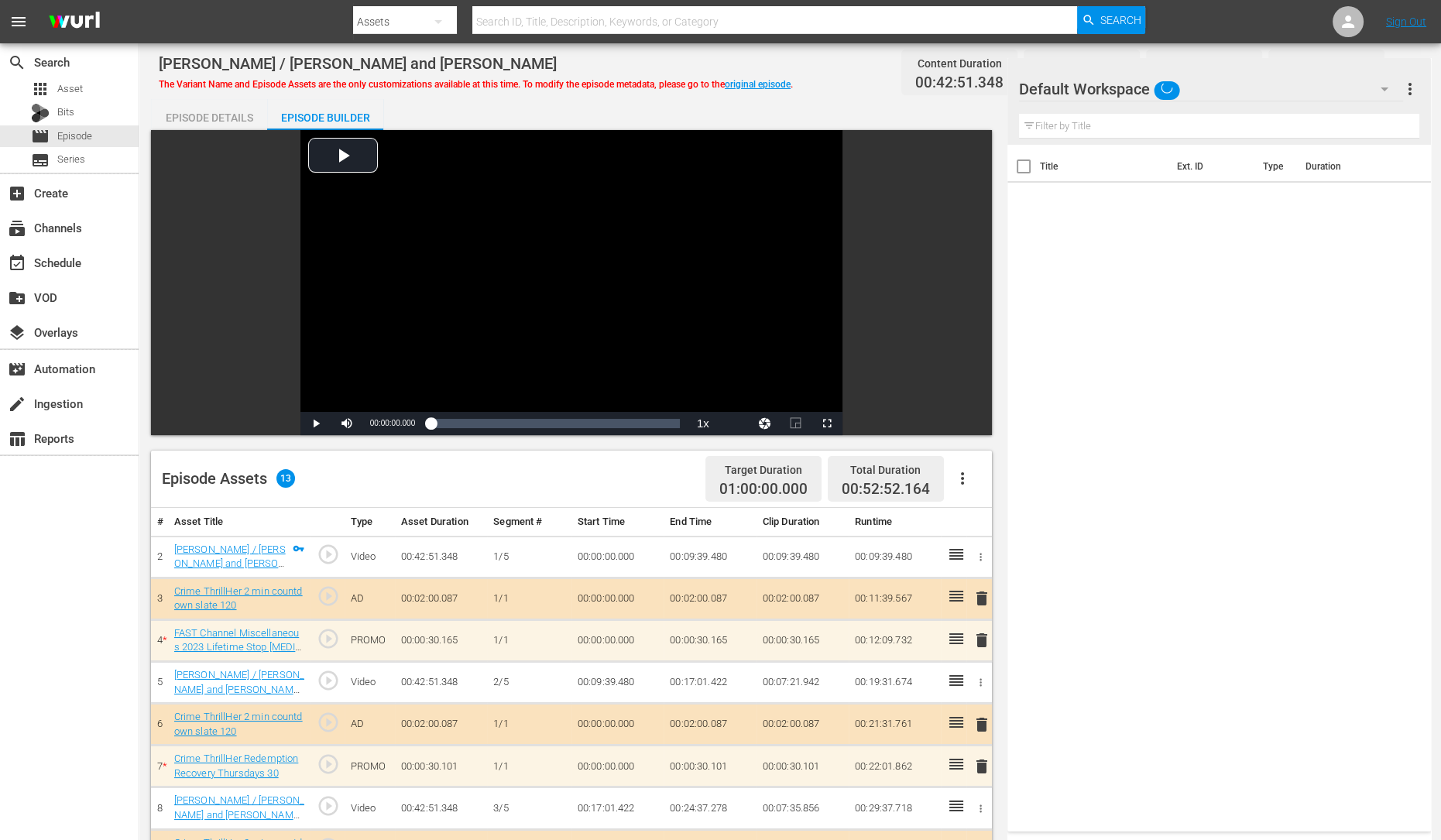
scroll to position [403, 0]
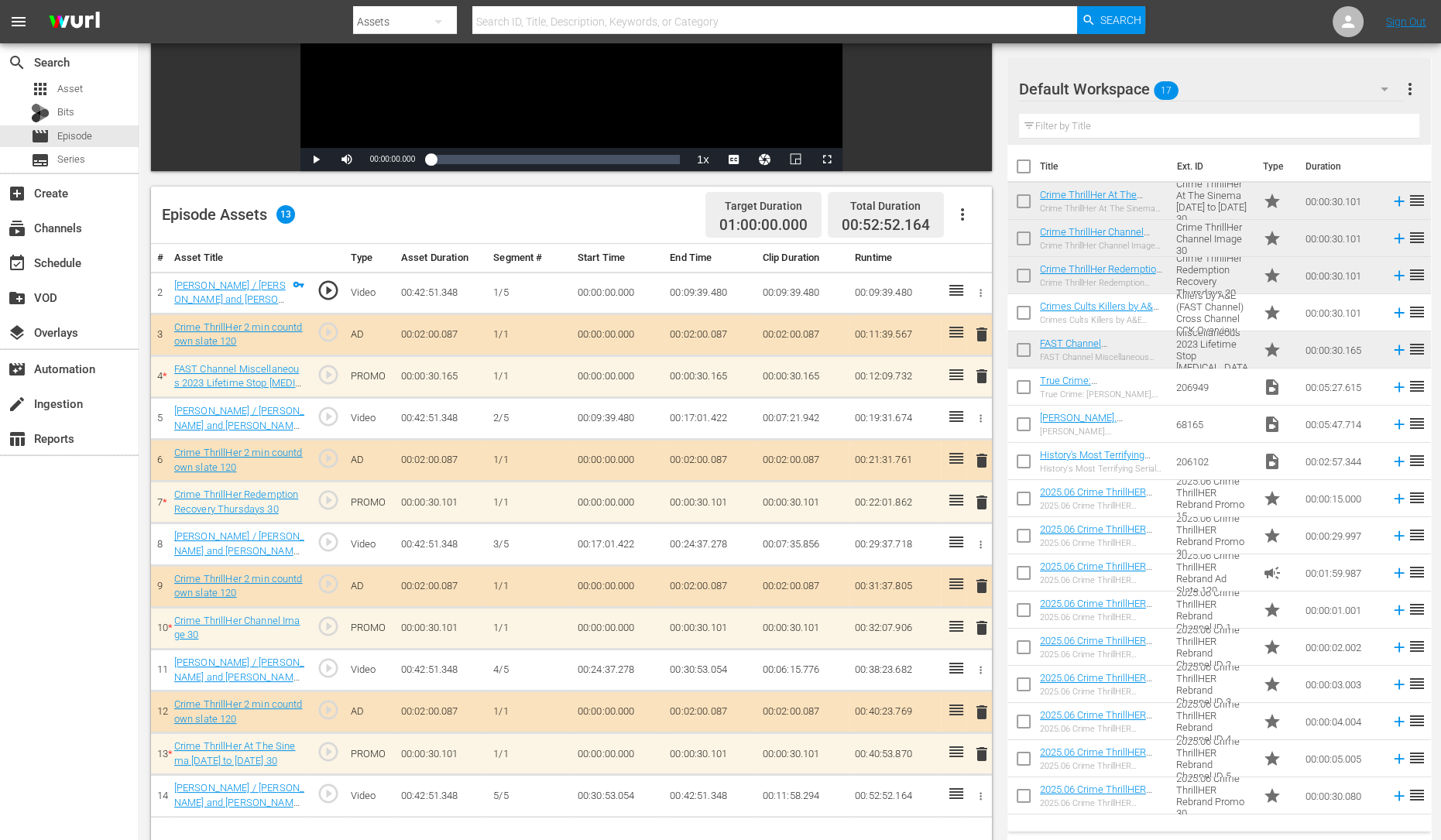
scroll to position [263, 0]
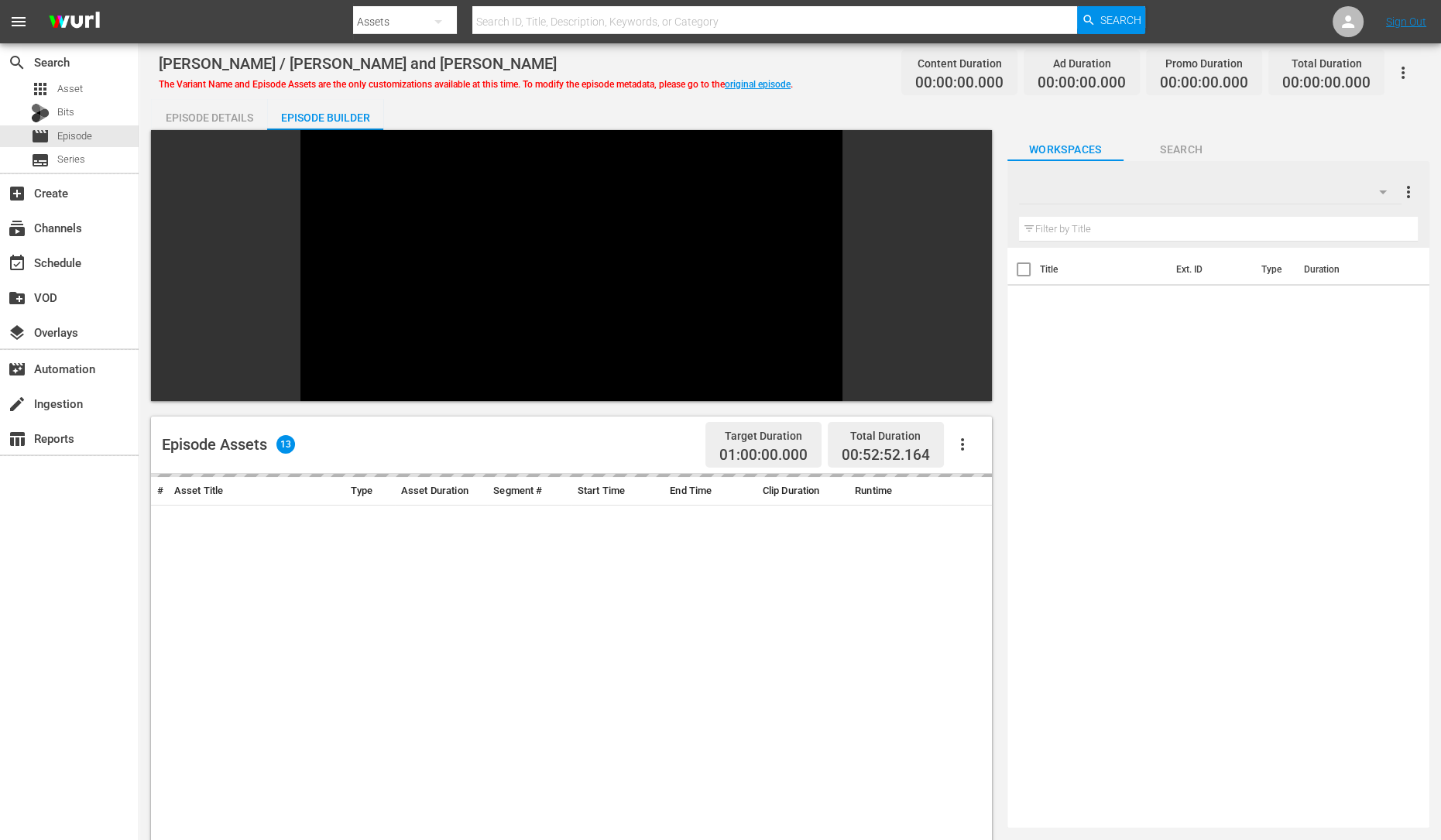
click at [1387, 191] on icon "button" at bounding box center [1383, 192] width 19 height 19
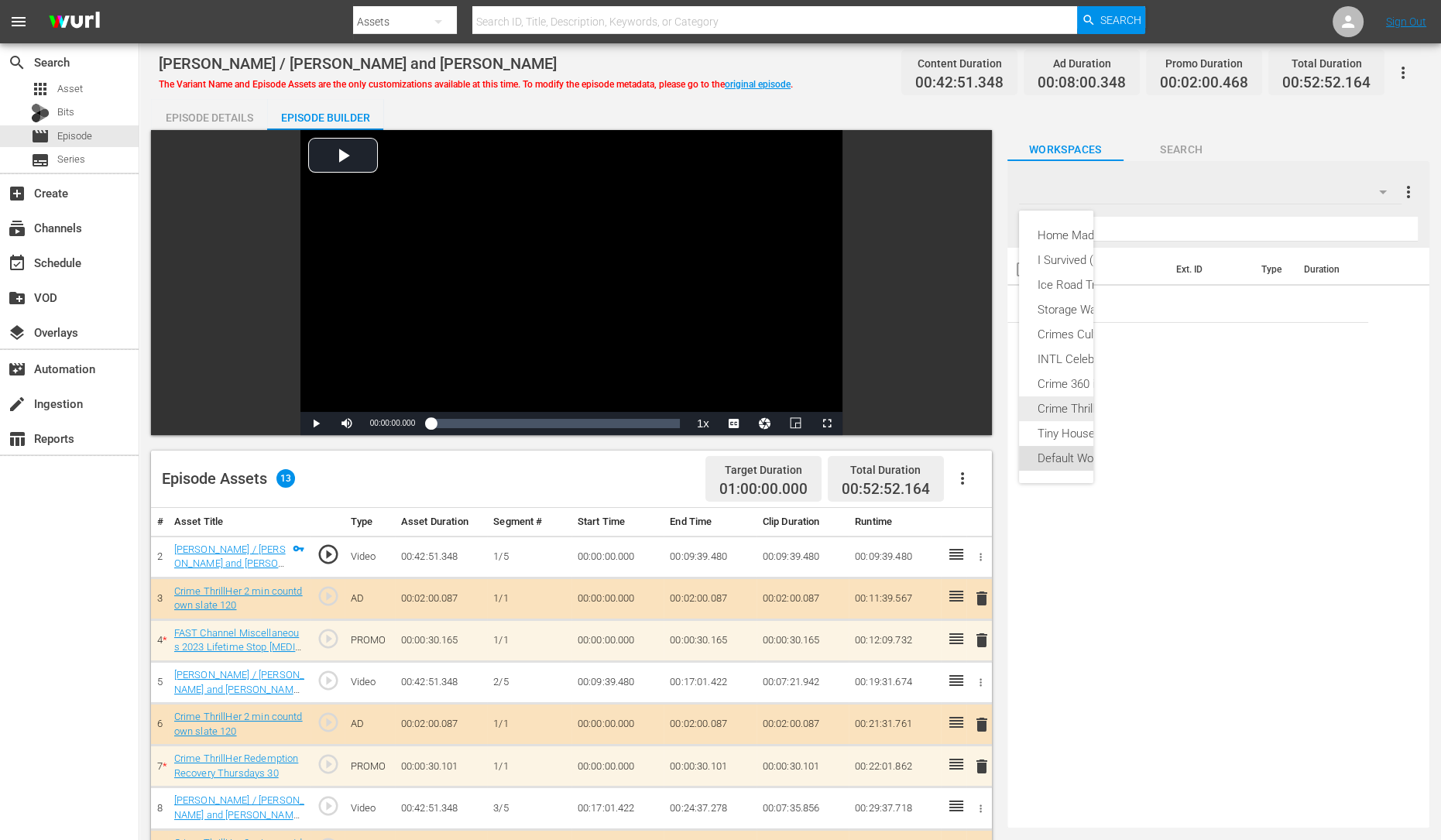
click at [1075, 412] on div "Crime ThrillHer (19)" at bounding box center [1105, 409] width 134 height 25
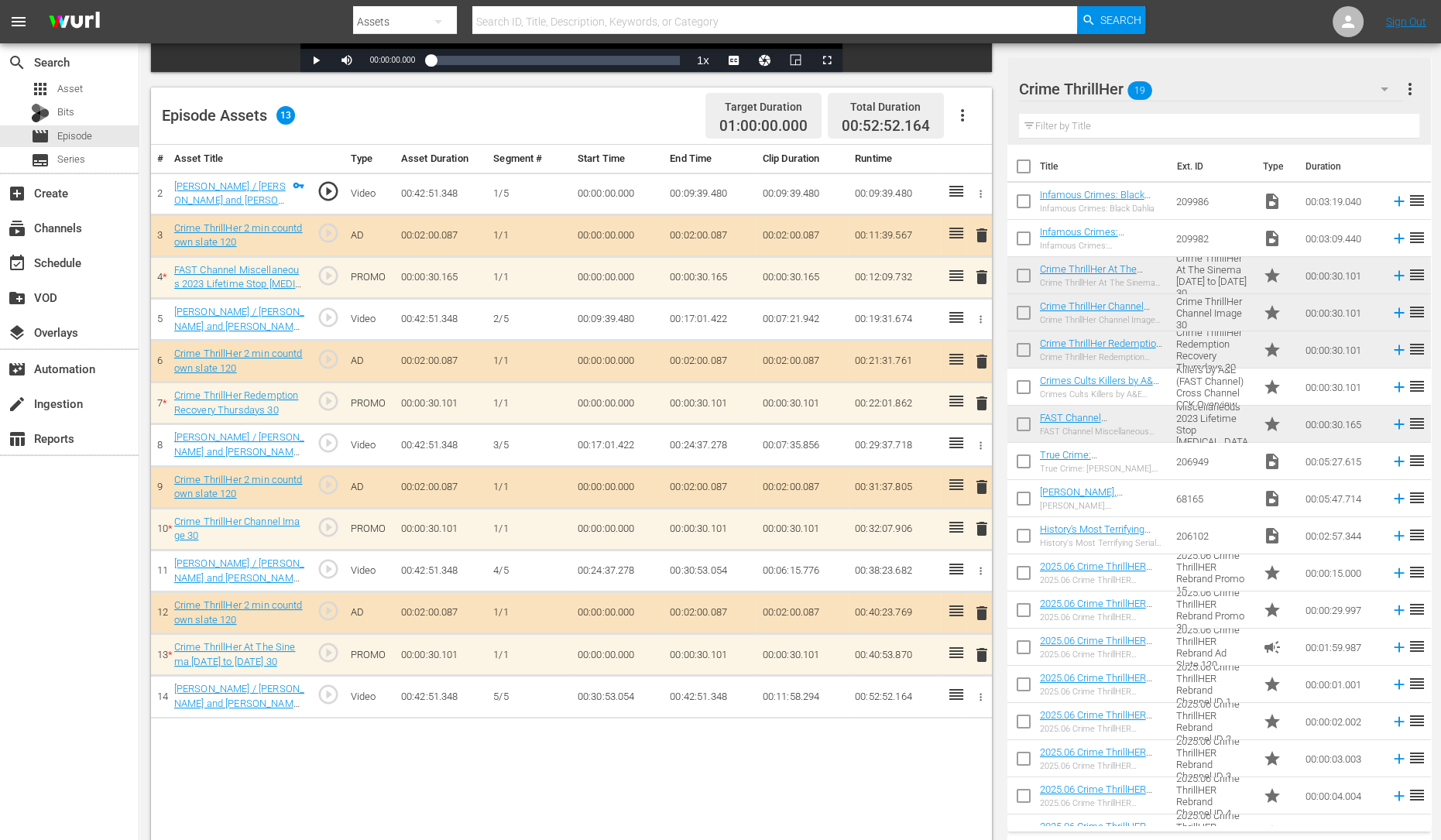
scroll to position [403, 0]
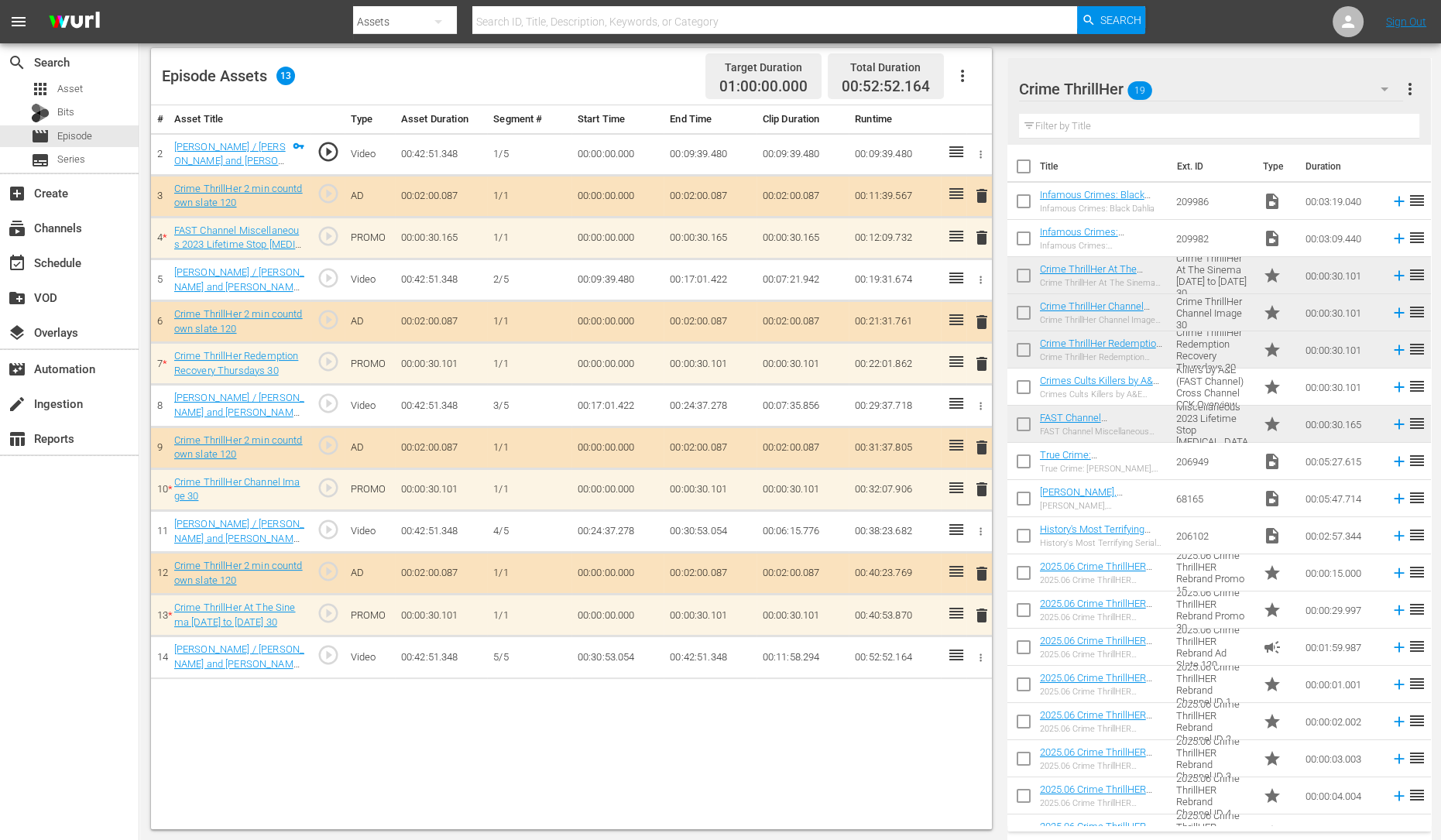
click at [979, 607] on span "delete" at bounding box center [982, 616] width 19 height 19
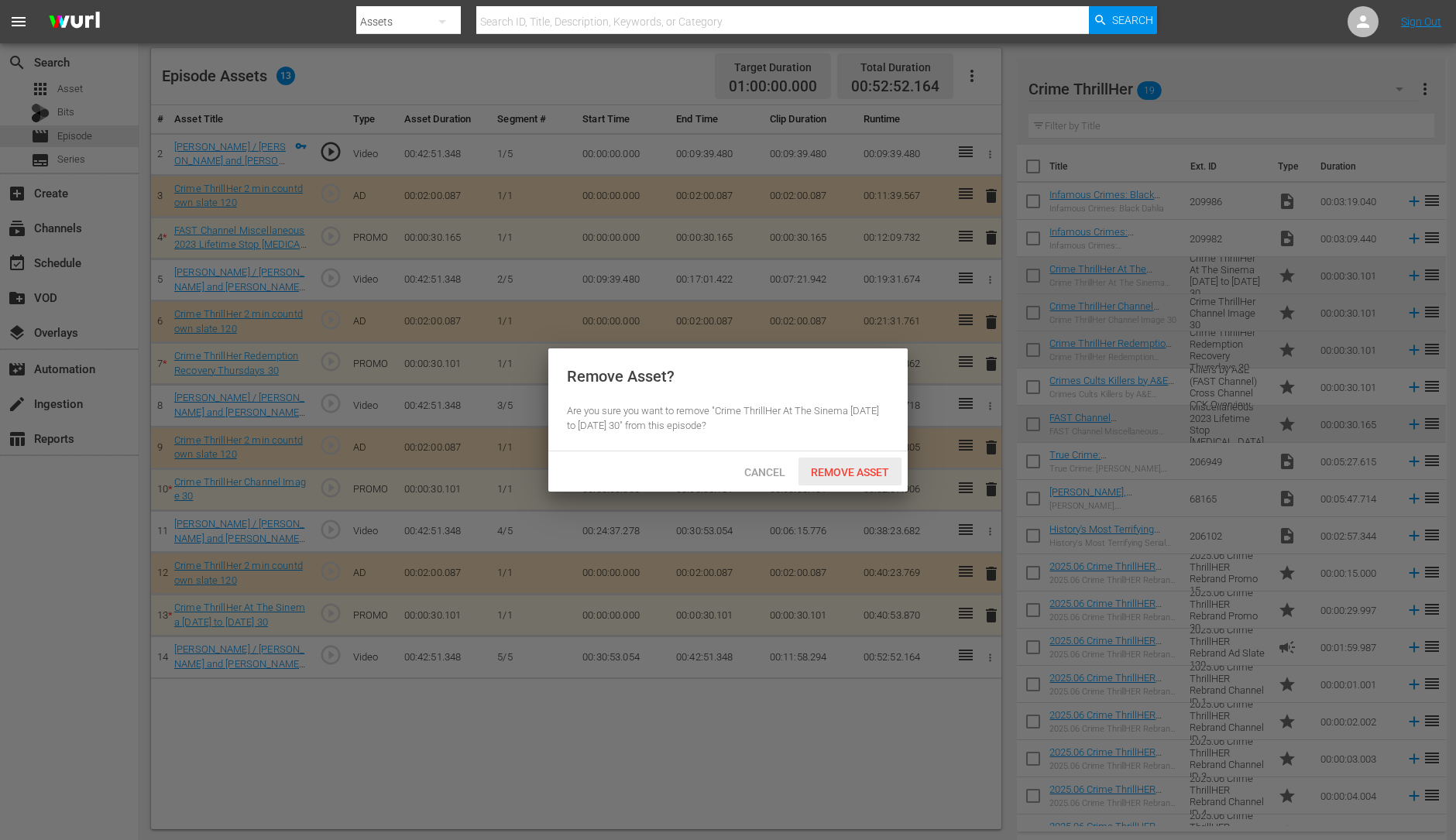
click at [868, 478] on span "Remove Asset" at bounding box center [850, 472] width 103 height 12
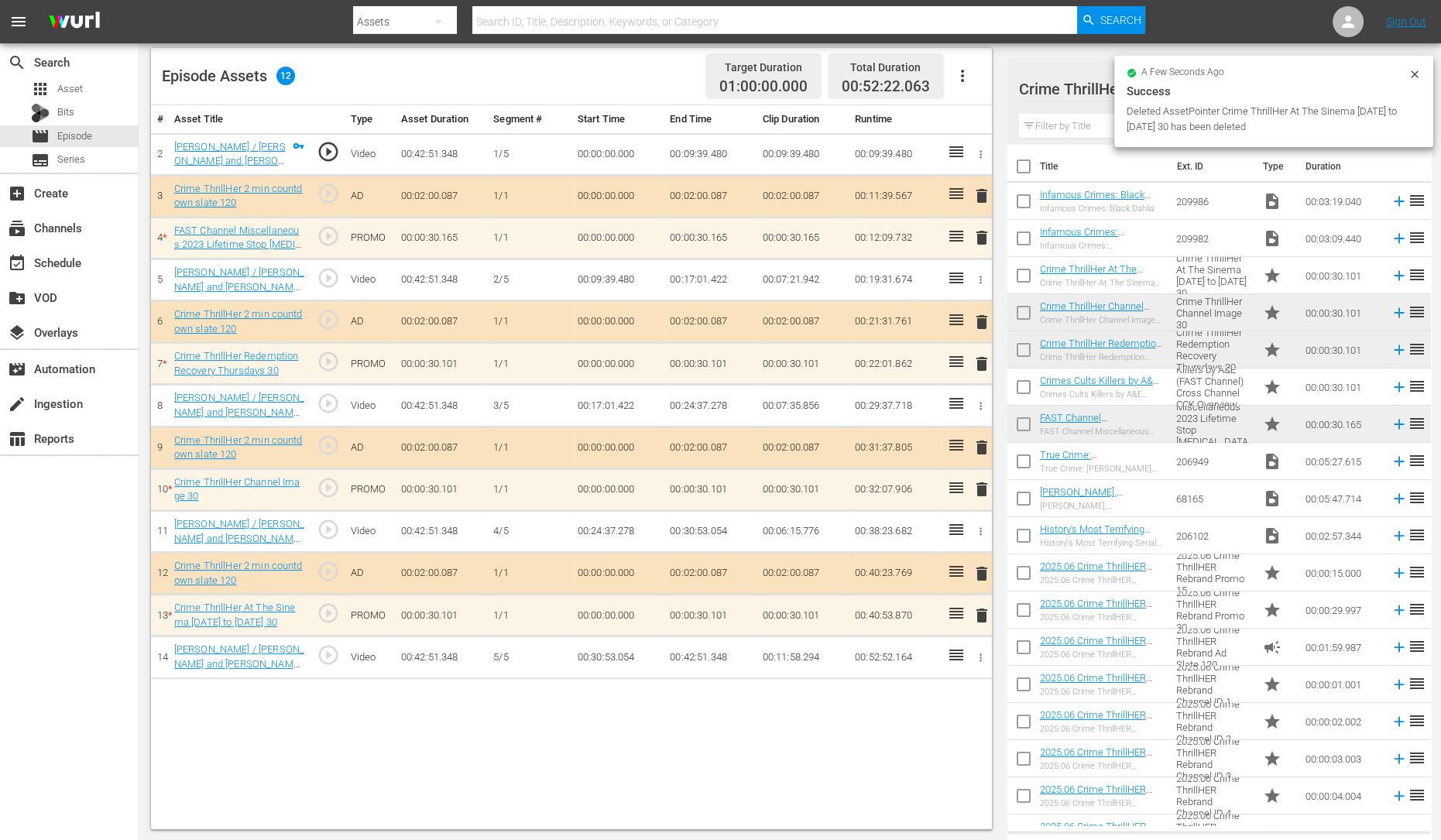
click at [986, 485] on span "delete" at bounding box center [982, 490] width 19 height 19
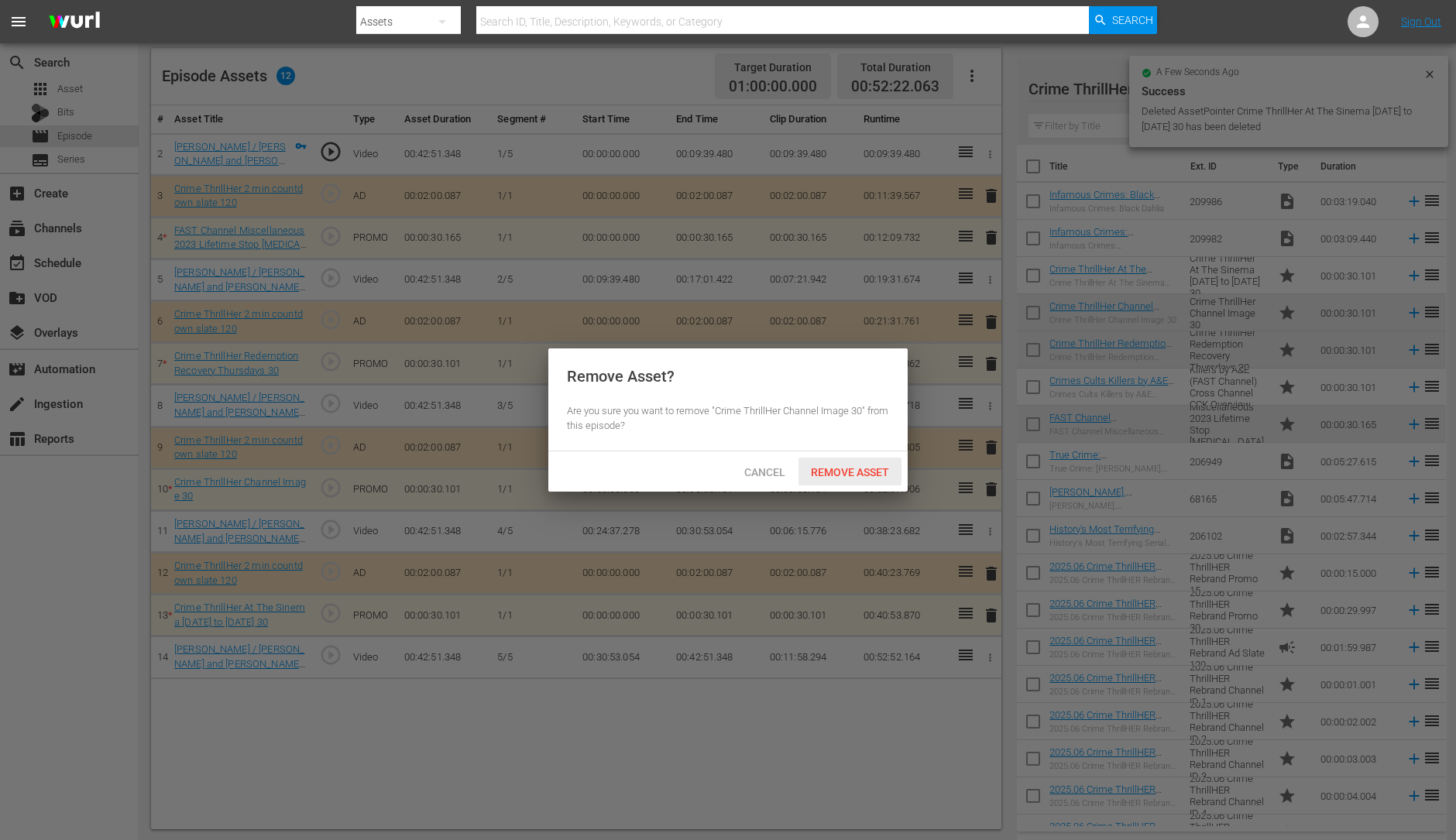
click at [854, 476] on span "Remove Asset" at bounding box center [850, 472] width 103 height 12
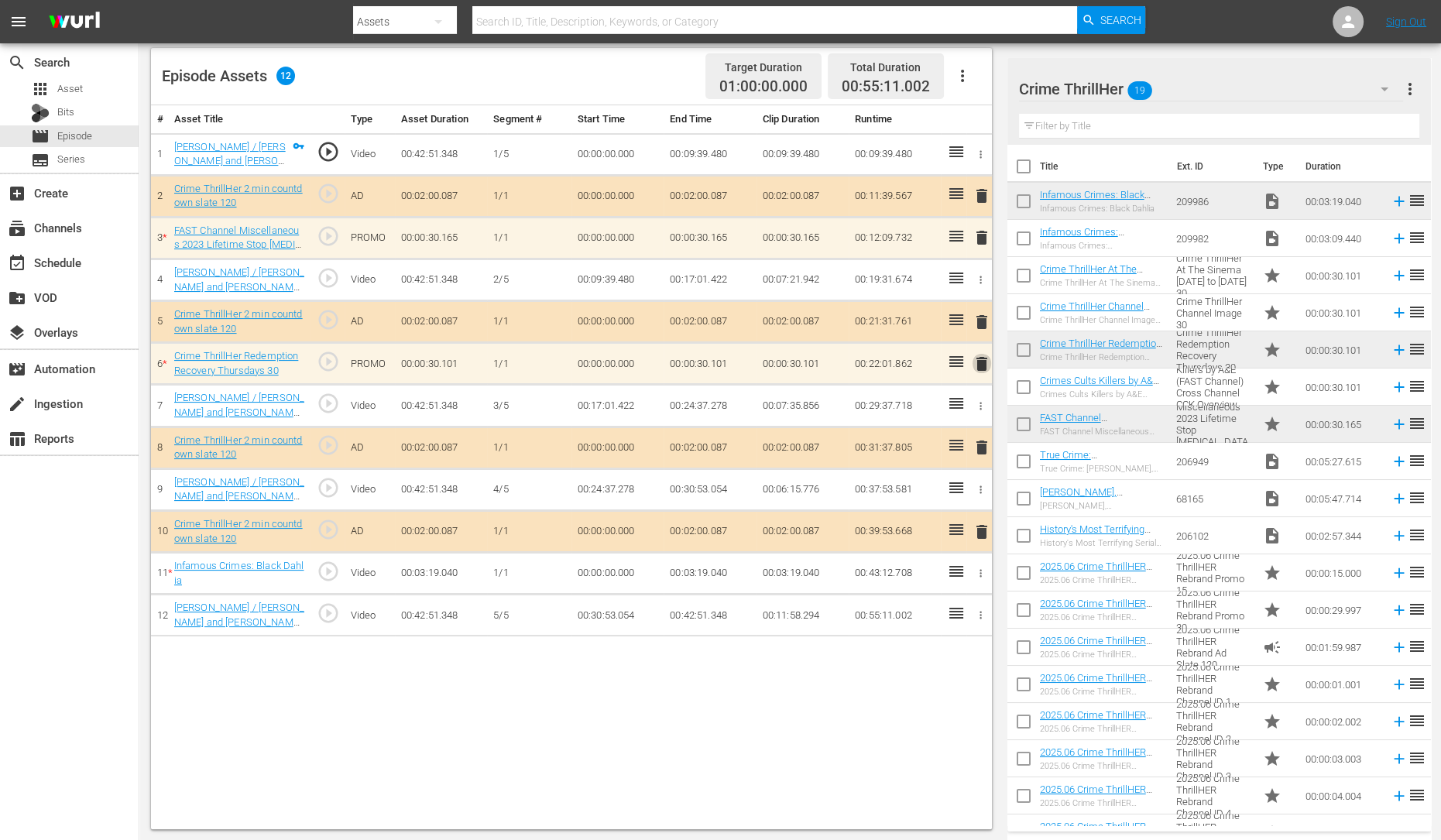
click at [979, 364] on span "delete" at bounding box center [982, 364] width 19 height 19
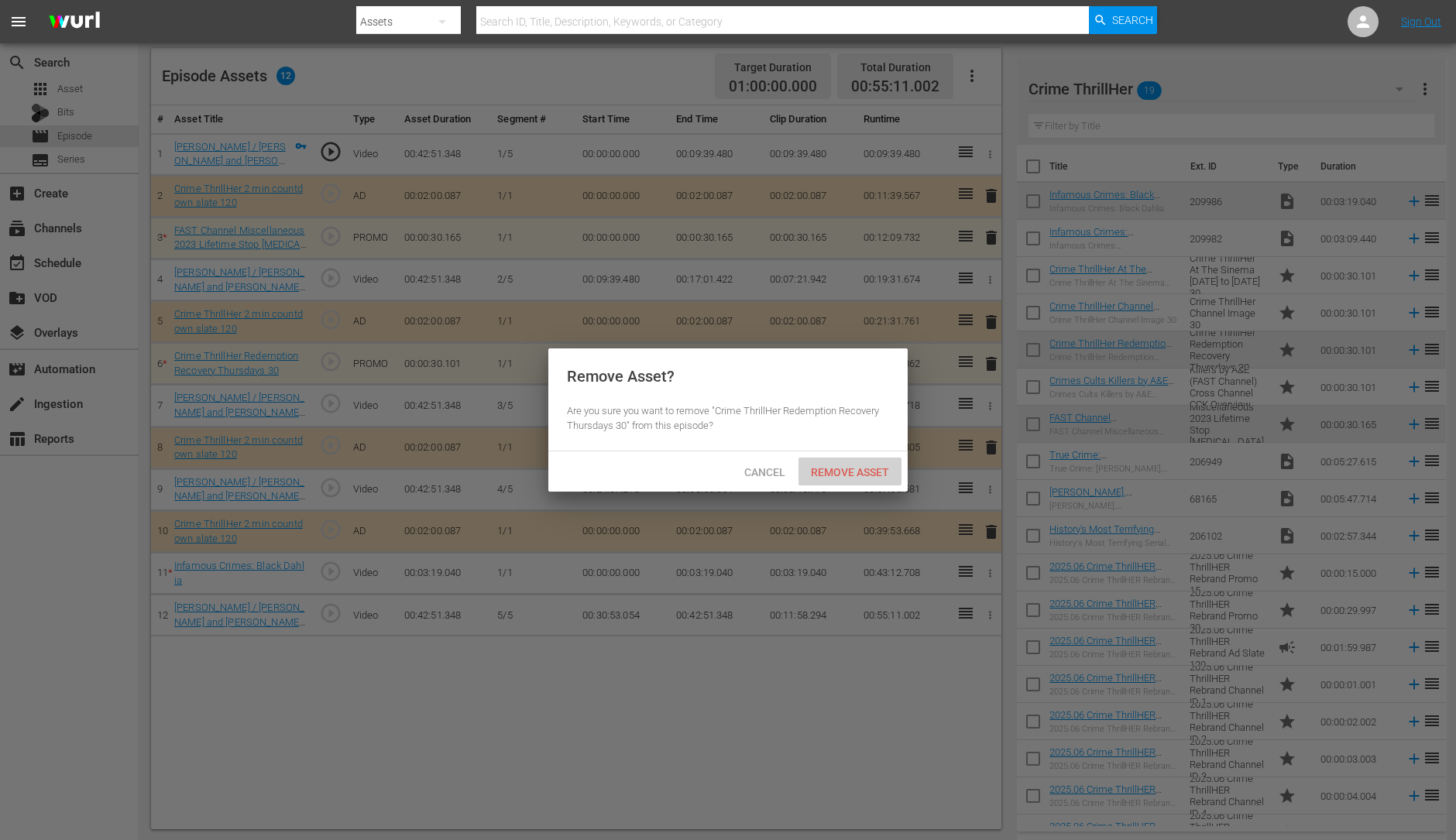
click at [860, 468] on span "Remove Asset" at bounding box center [850, 472] width 103 height 12
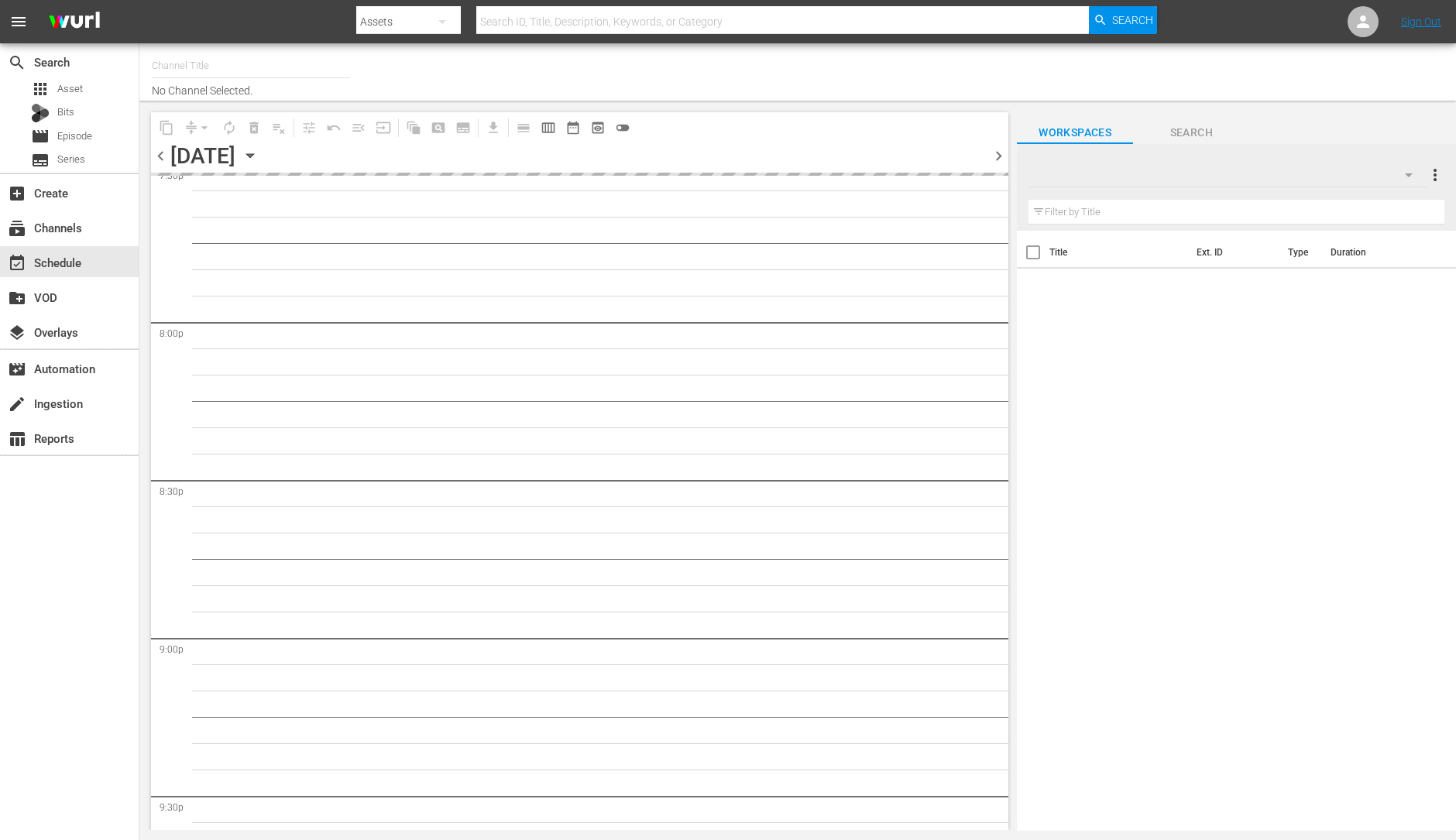
type input "ThrillHer (1056)"
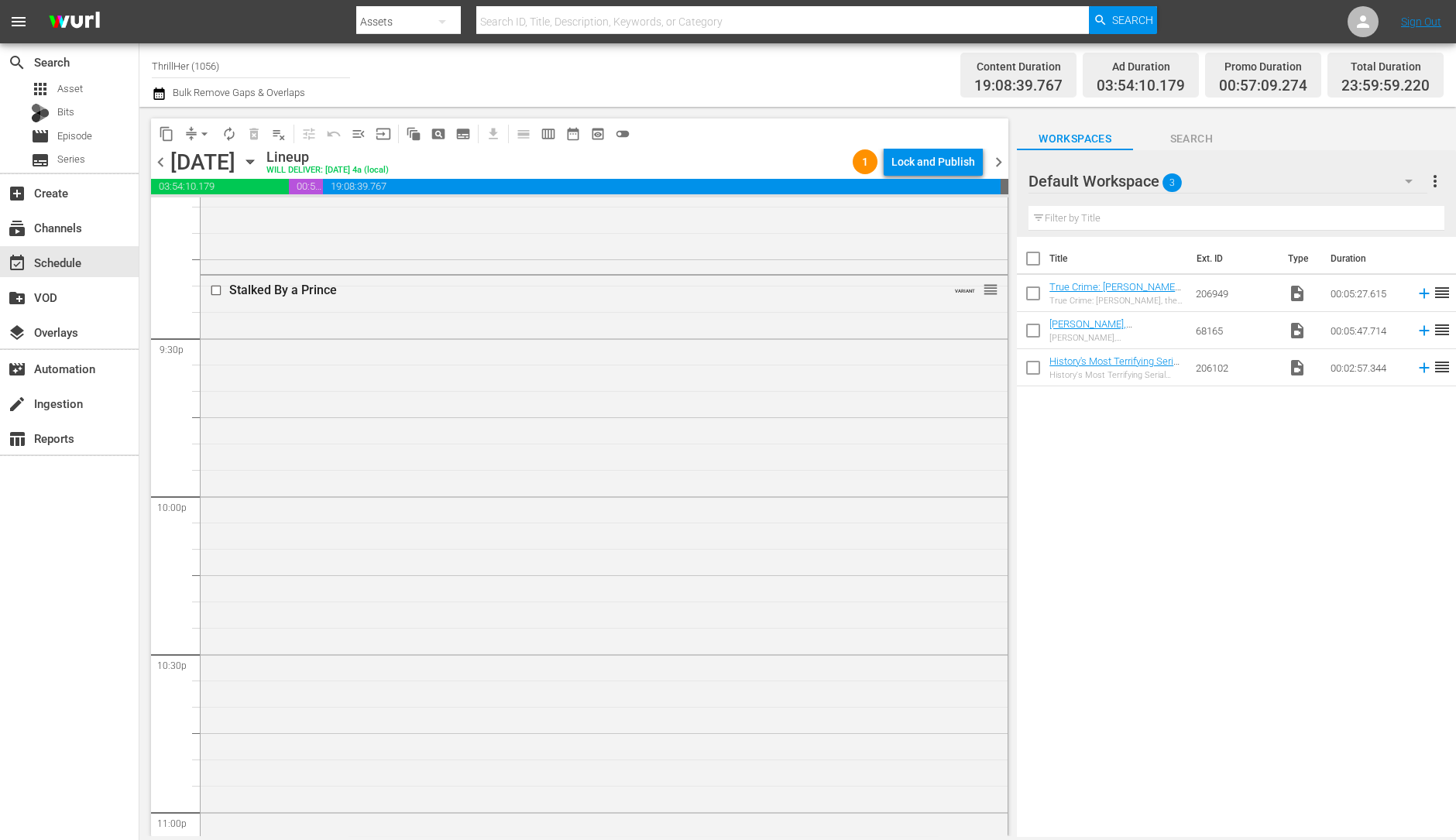
scroll to position [6945, 0]
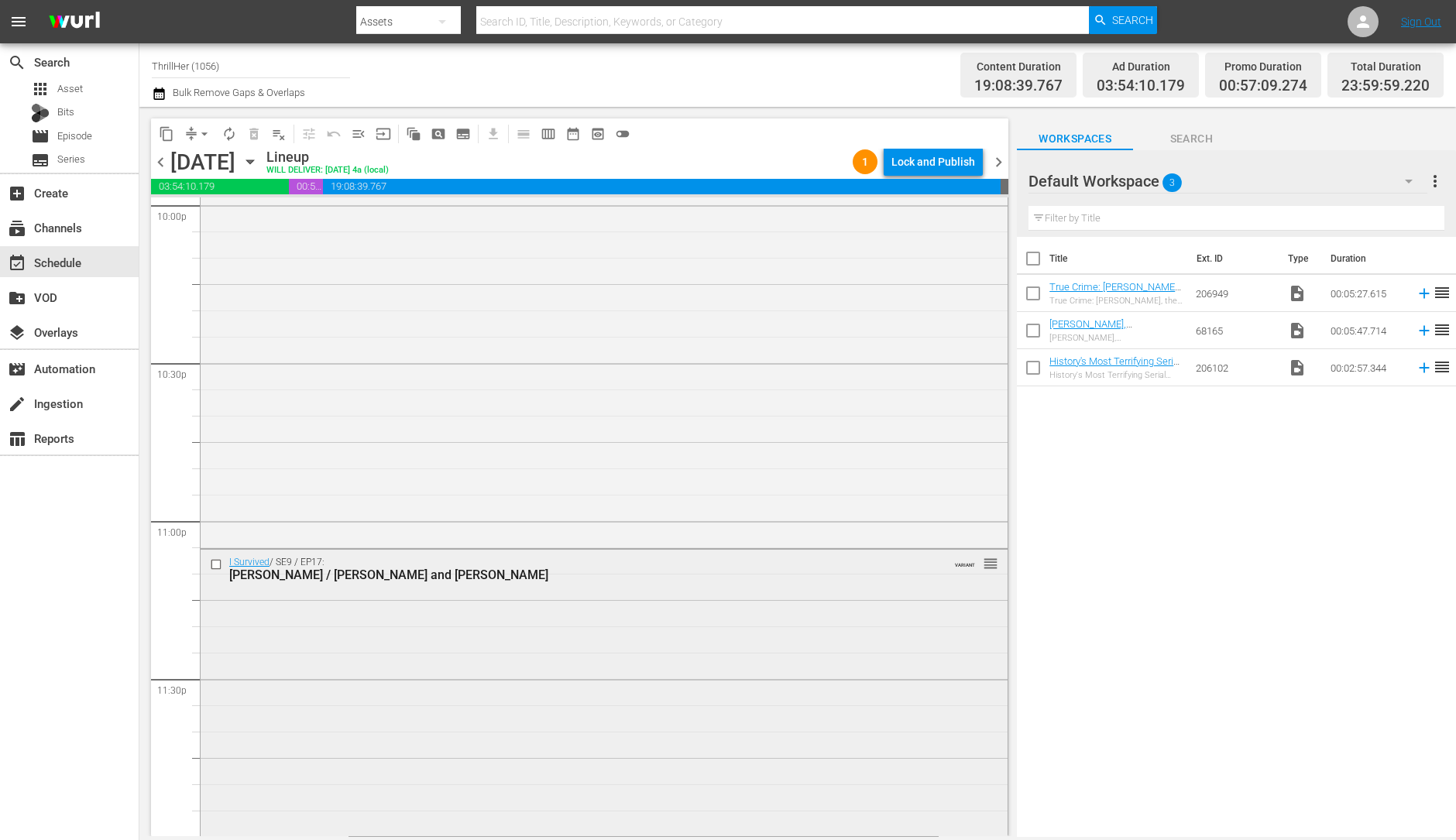
click at [620, 646] on div "I Survived / SE9 / EP17: [PERSON_NAME] / [PERSON_NAME] and [PERSON_NAME] VARIAN…" at bounding box center [604, 692] width 807 height 284
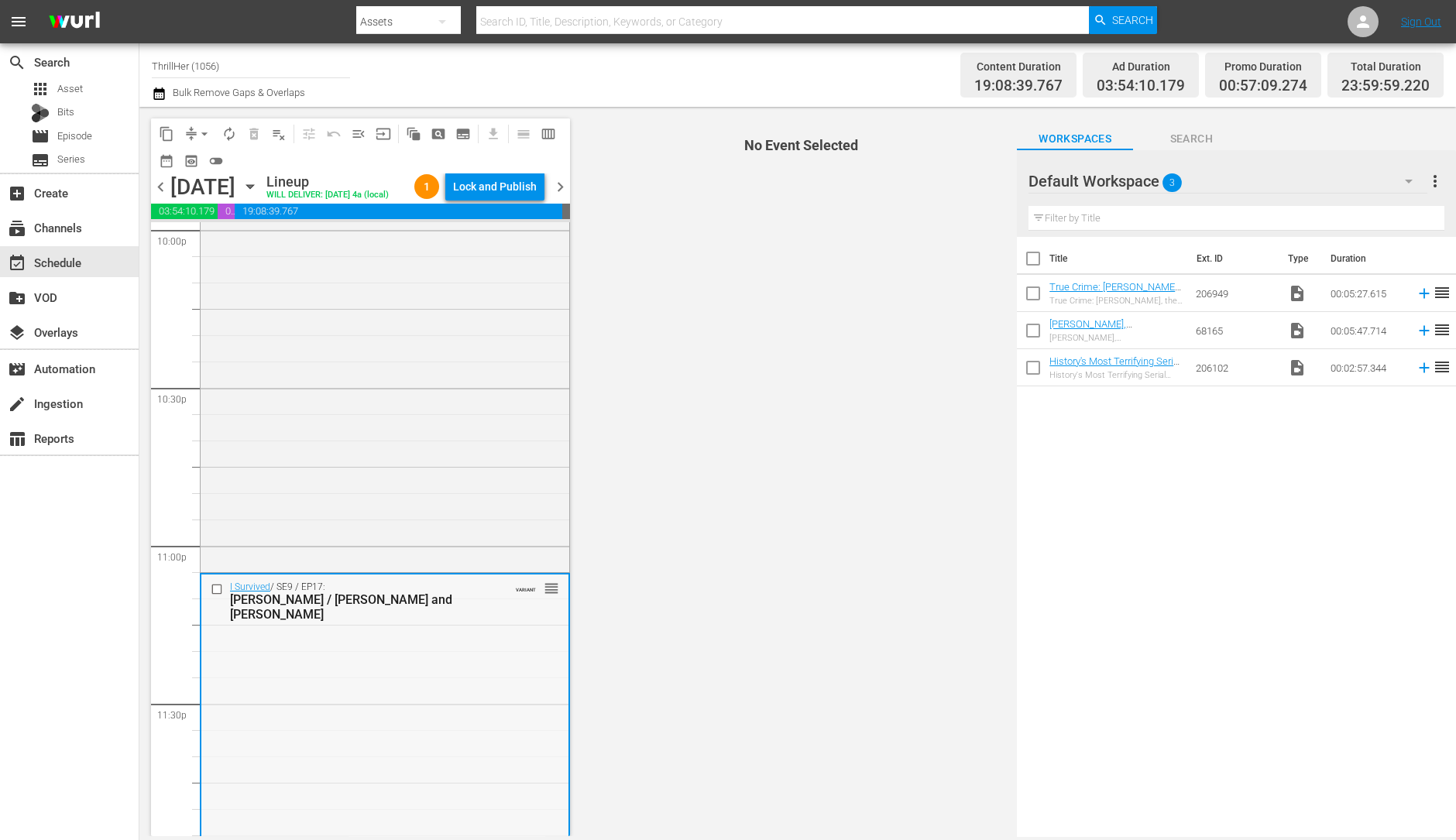
scroll to position [6994, 0]
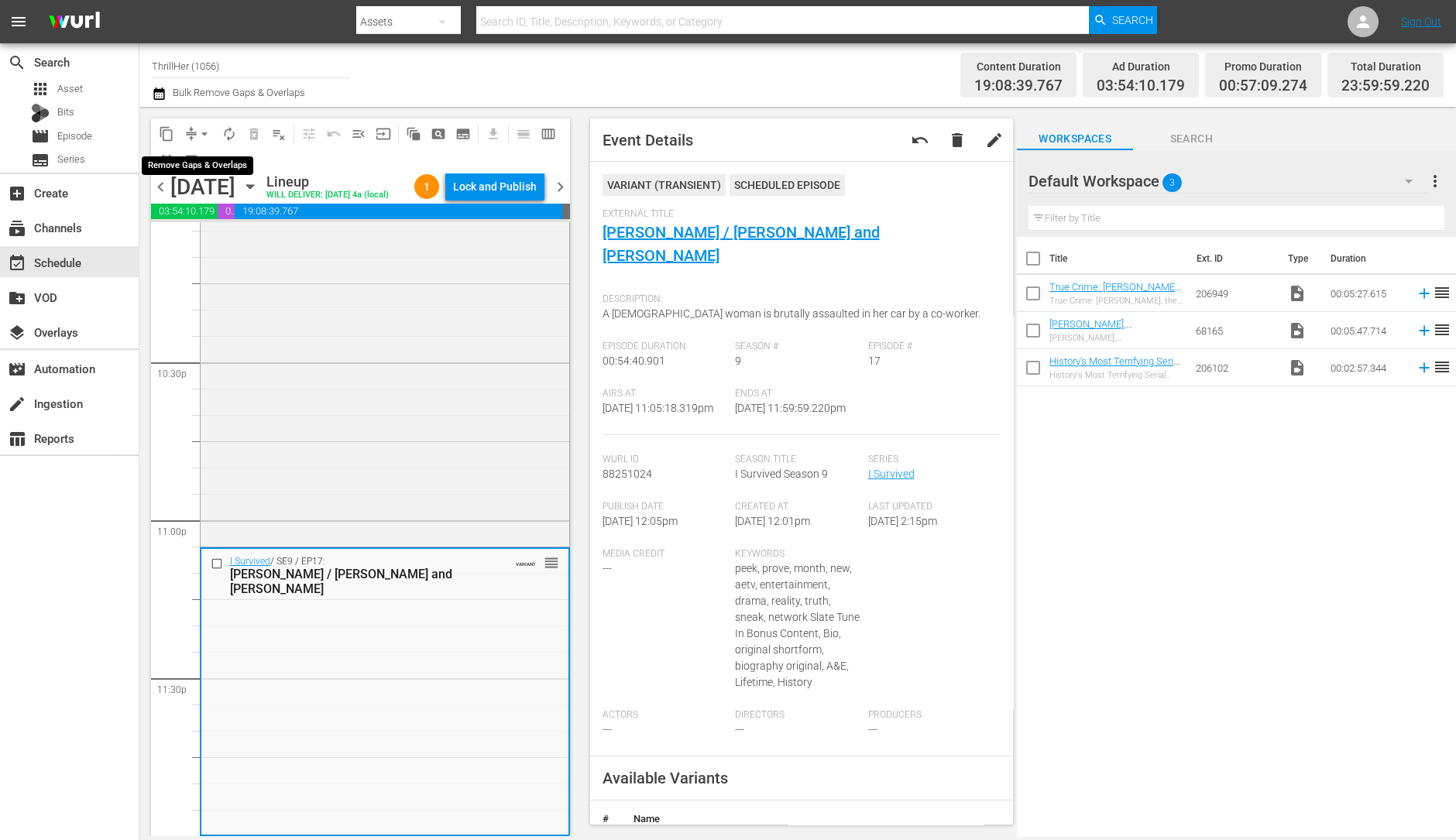
click at [204, 126] on span "arrow_drop_down" at bounding box center [204, 133] width 16 height 16
click at [193, 166] on li "Align to Midnight" at bounding box center [205, 164] width 162 height 25
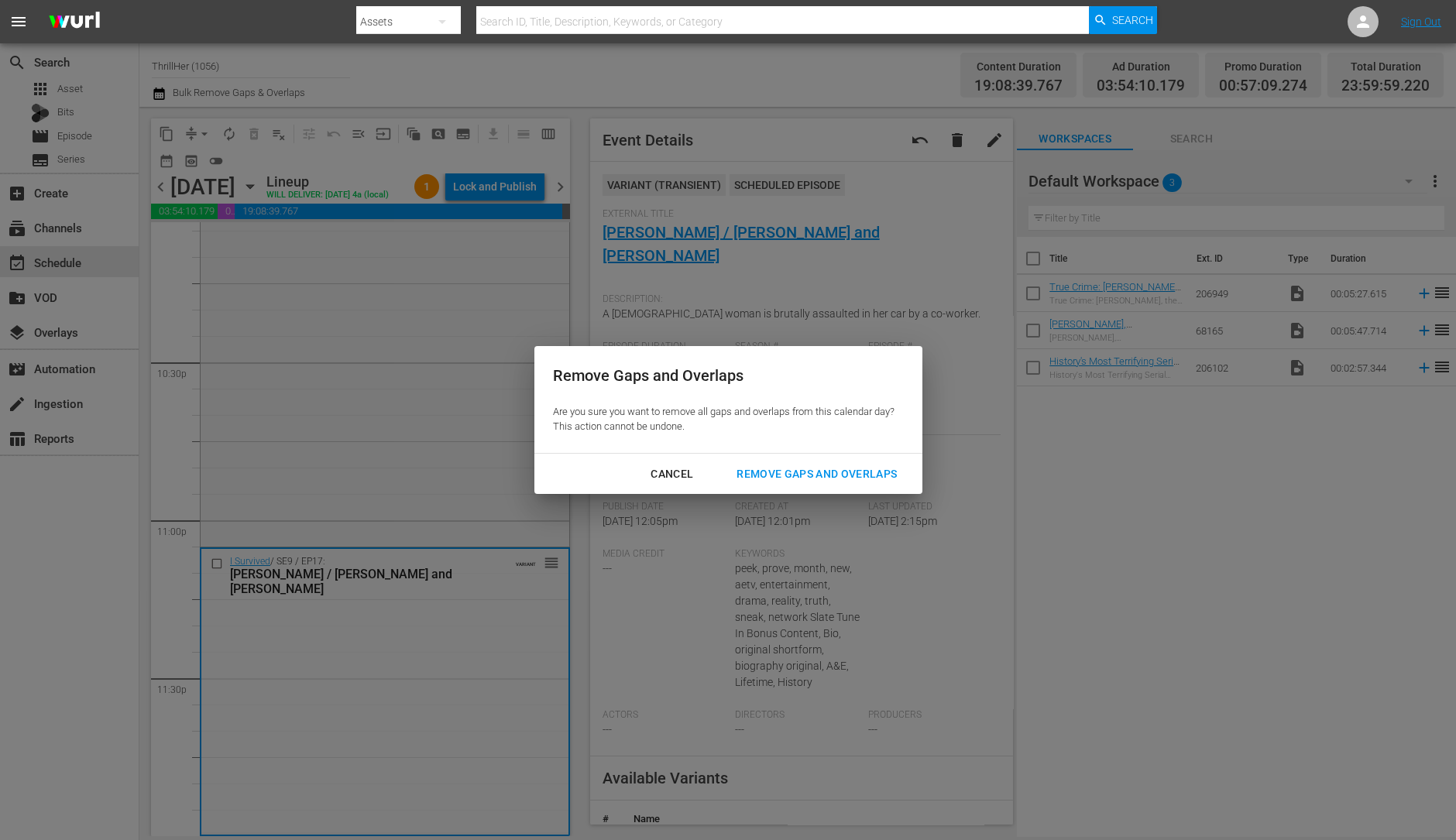
click at [852, 465] on div "Remove Gaps and Overlaps" at bounding box center [817, 474] width 185 height 20
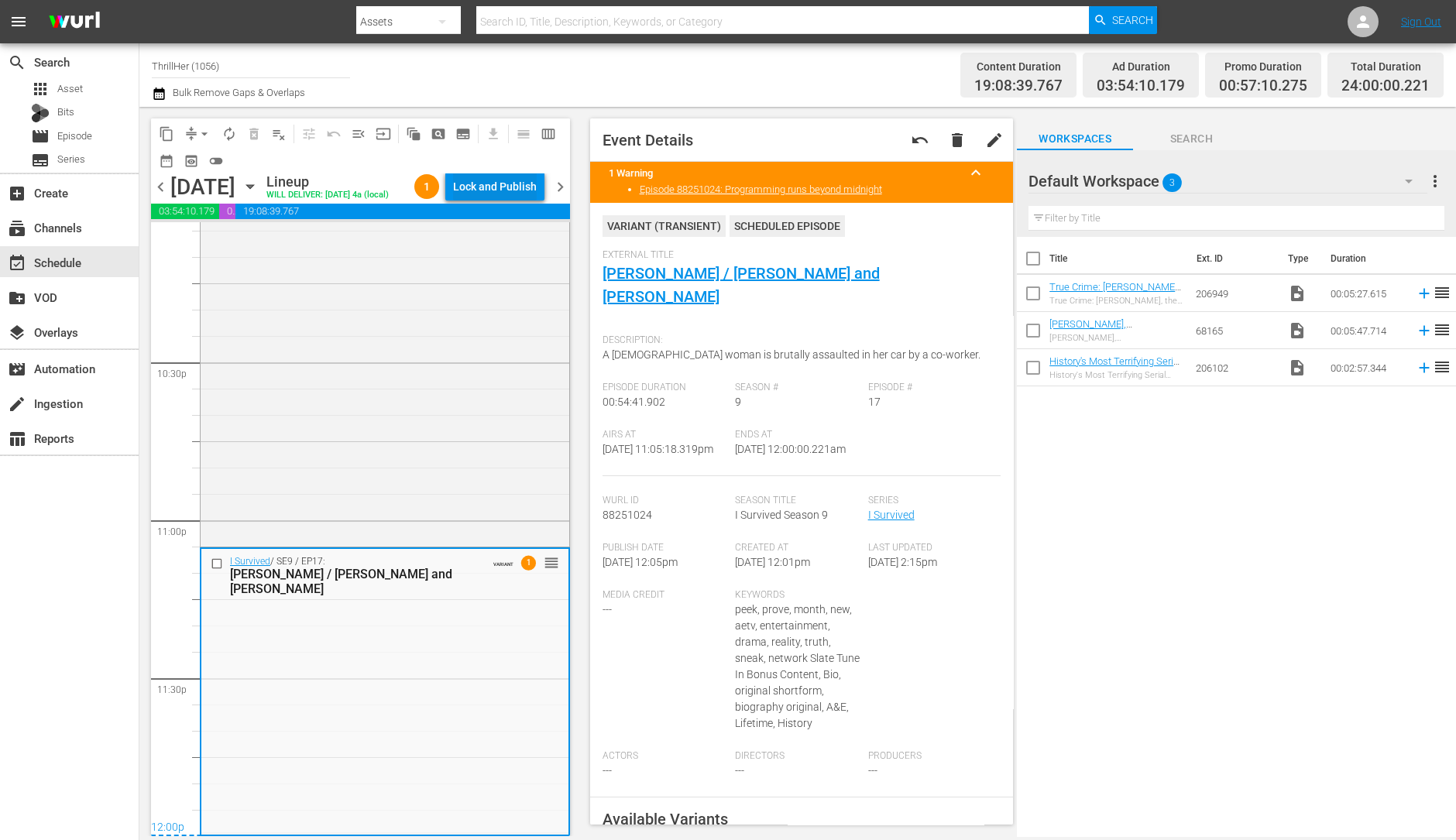
click at [496, 191] on div "Lock and Publish" at bounding box center [495, 187] width 84 height 28
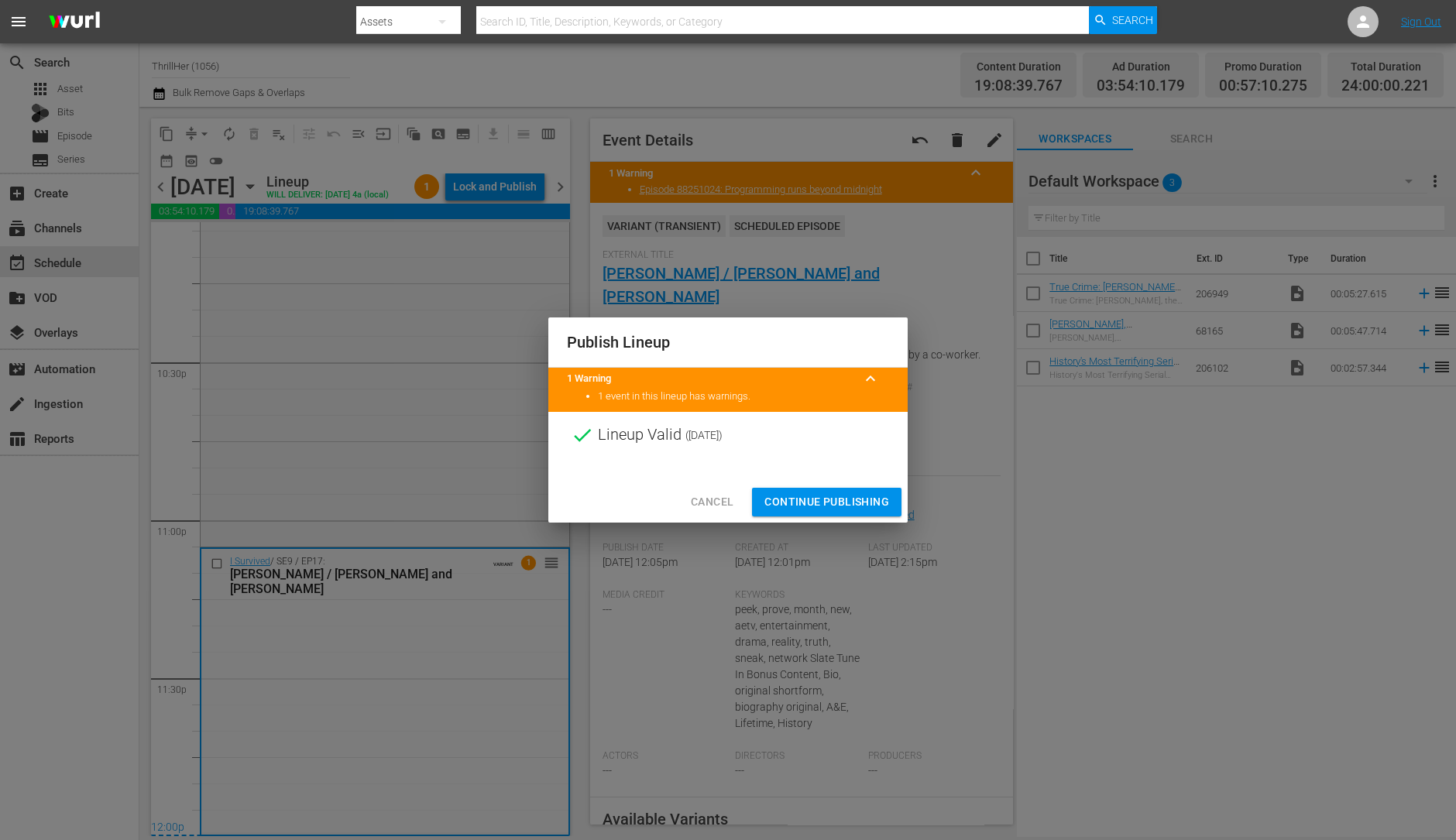
click at [809, 505] on span "Continue Publishing" at bounding box center [827, 502] width 125 height 20
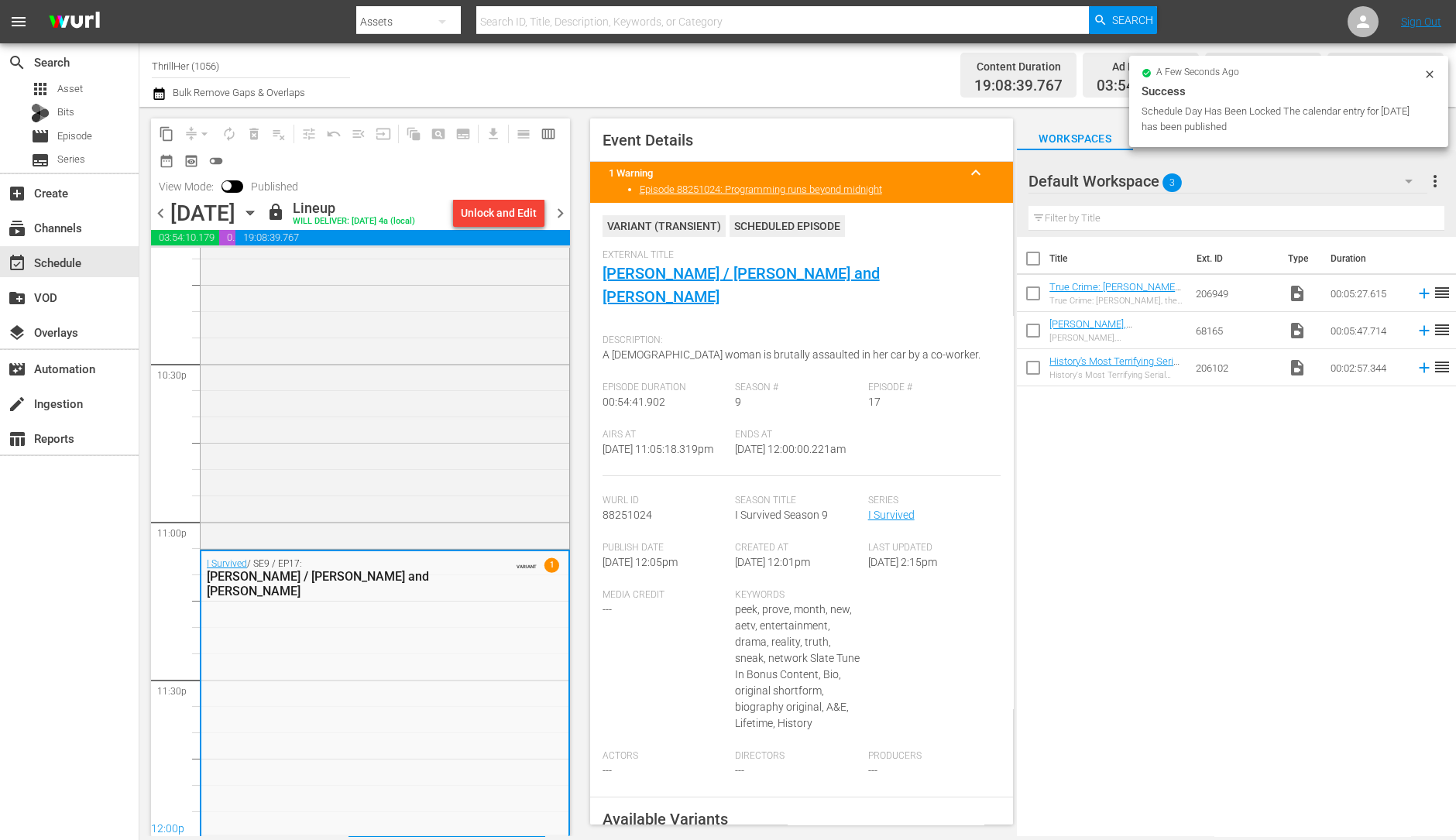
scroll to position [6995, 0]
click at [559, 208] on span "chevron_right" at bounding box center [560, 213] width 20 height 20
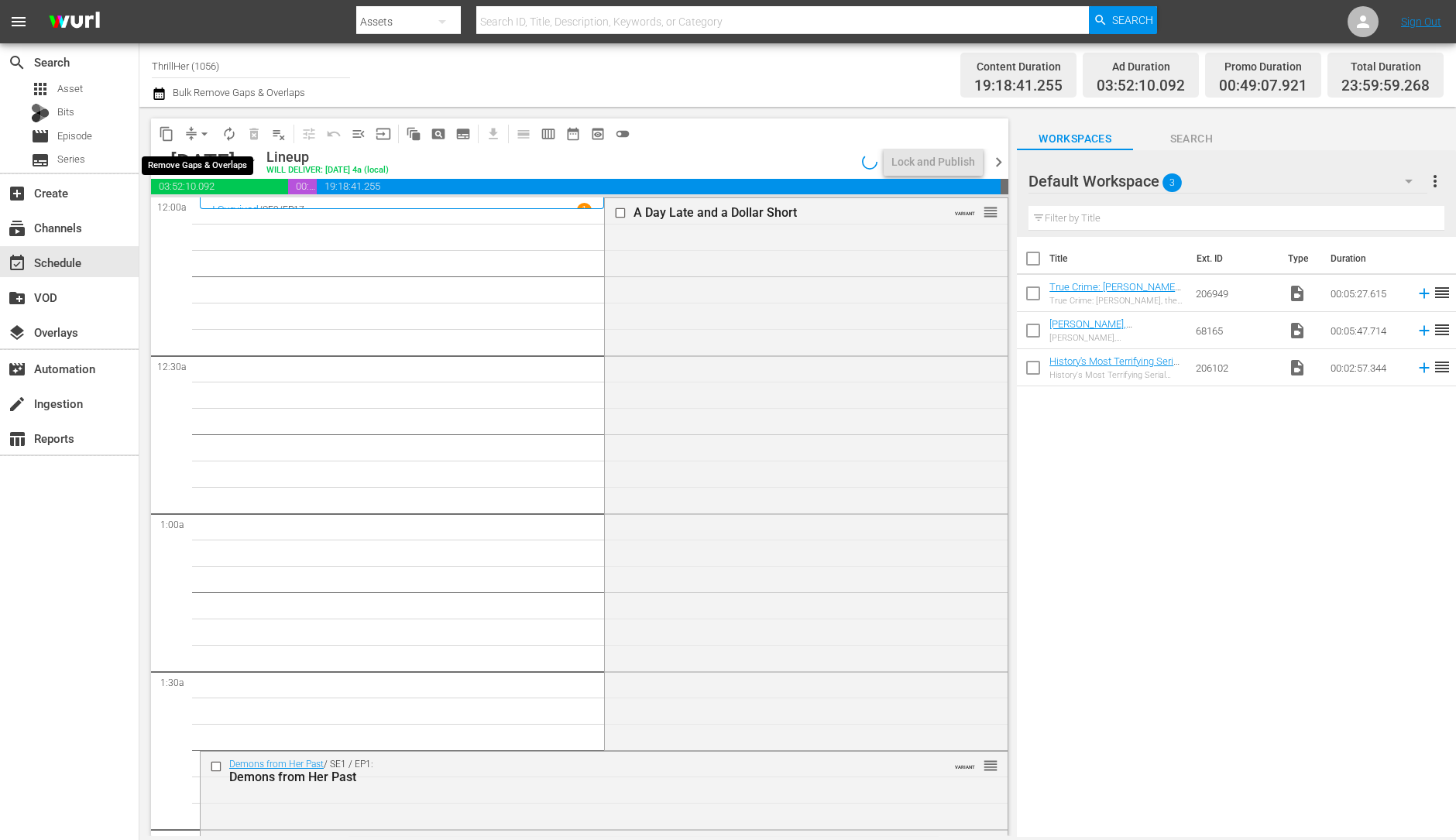
click at [206, 130] on span "arrow_drop_down" at bounding box center [204, 133] width 16 height 16
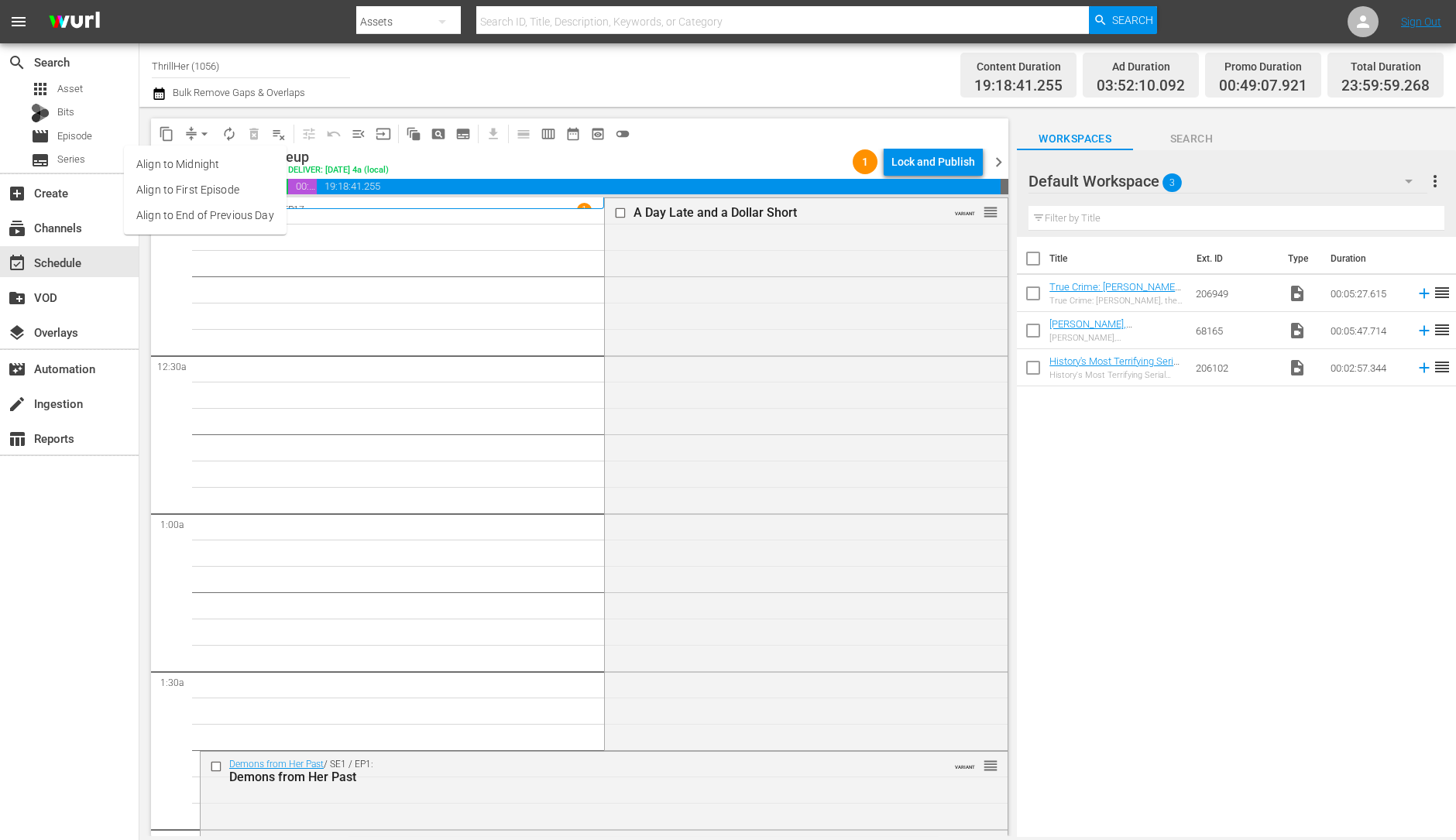
click at [227, 171] on li "Align to Midnight" at bounding box center [205, 164] width 162 height 25
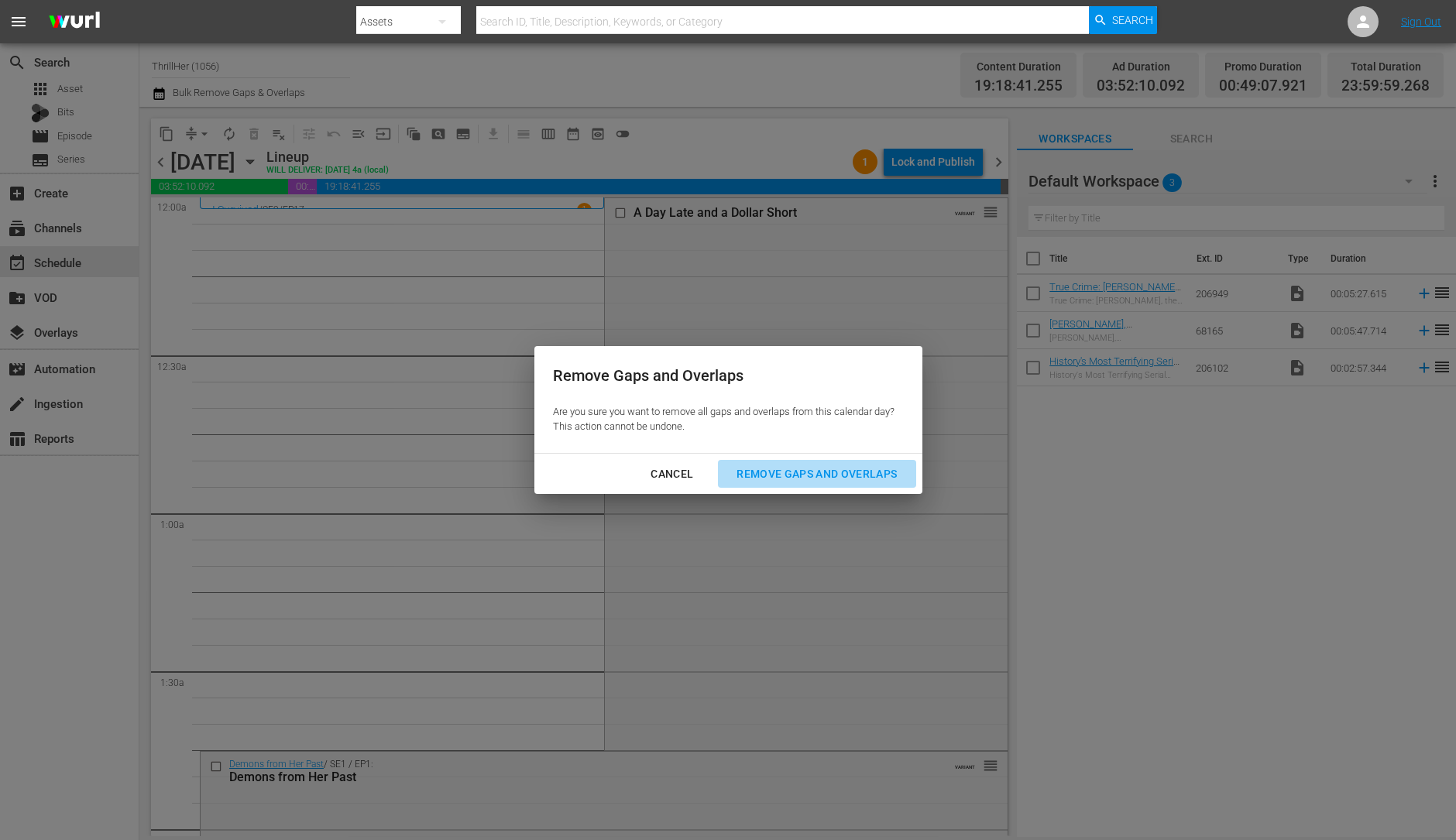
click at [790, 470] on div "Remove Gaps and Overlaps" at bounding box center [817, 474] width 185 height 20
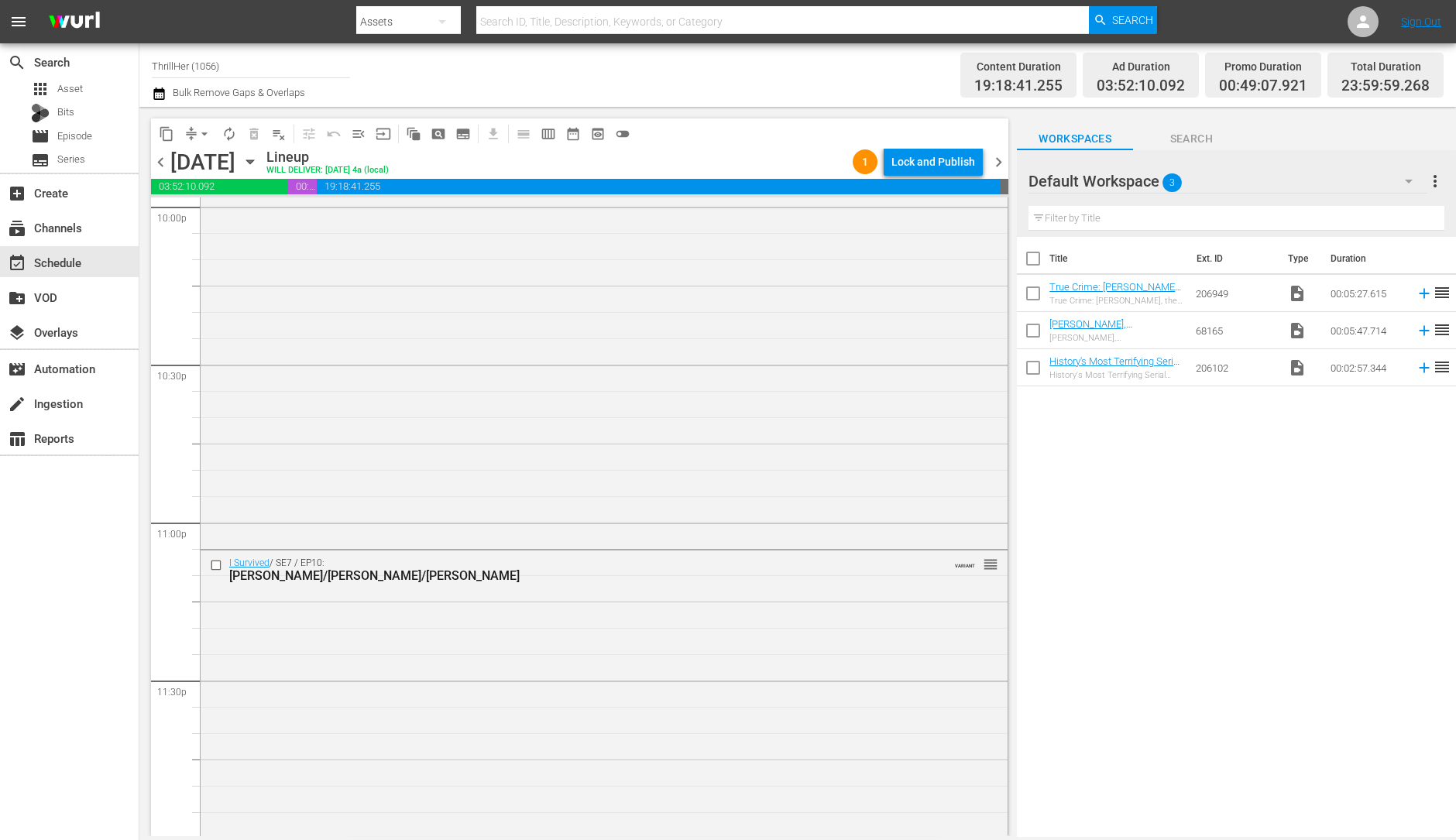
scroll to position [6945, 0]
click at [615, 625] on div "I Survived / SE7 / EP10: [PERSON_NAME]/[PERSON_NAME]/[PERSON_NAME] VARIANT reor…" at bounding box center [604, 691] width 807 height 285
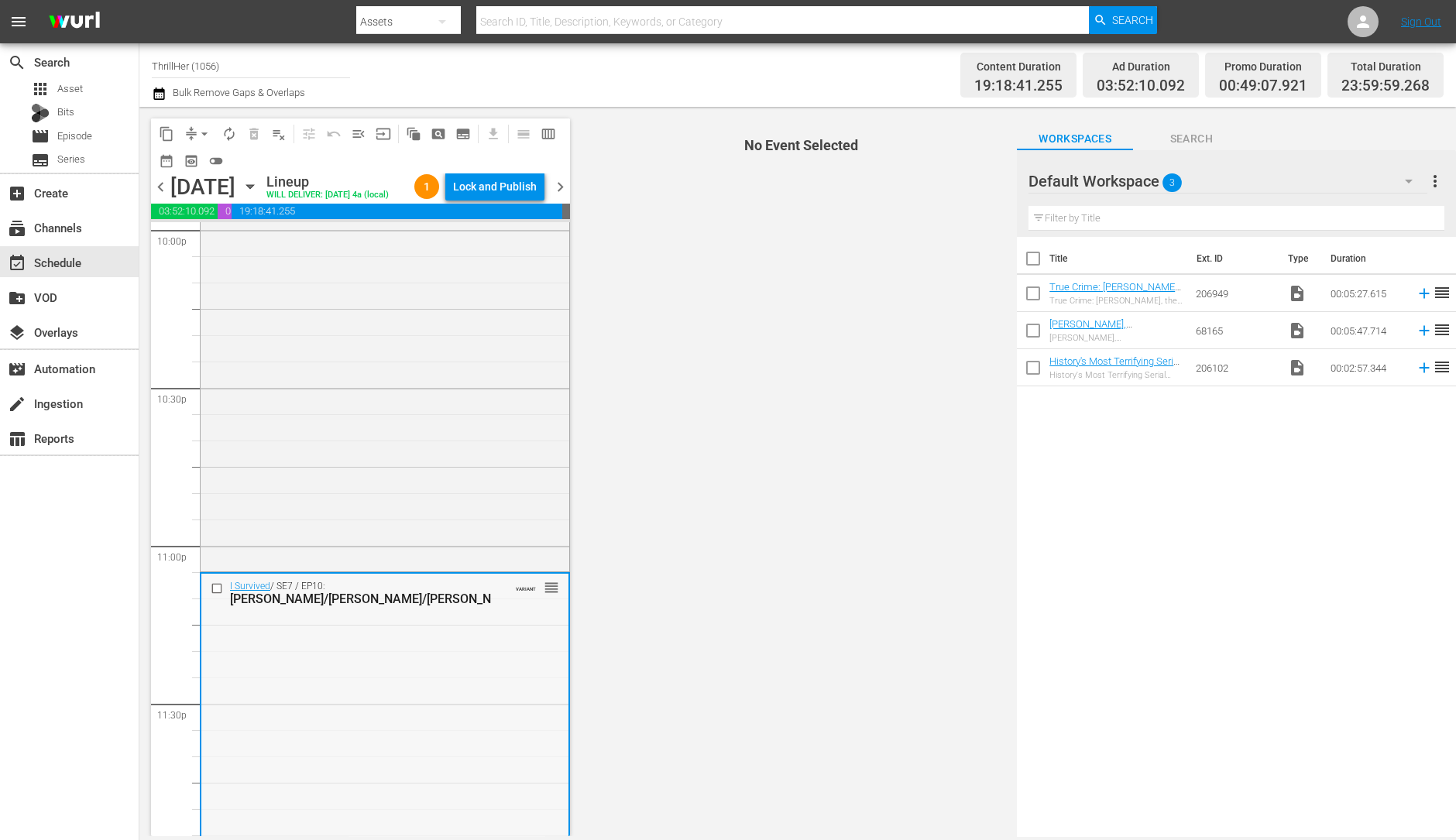
scroll to position [6994, 0]
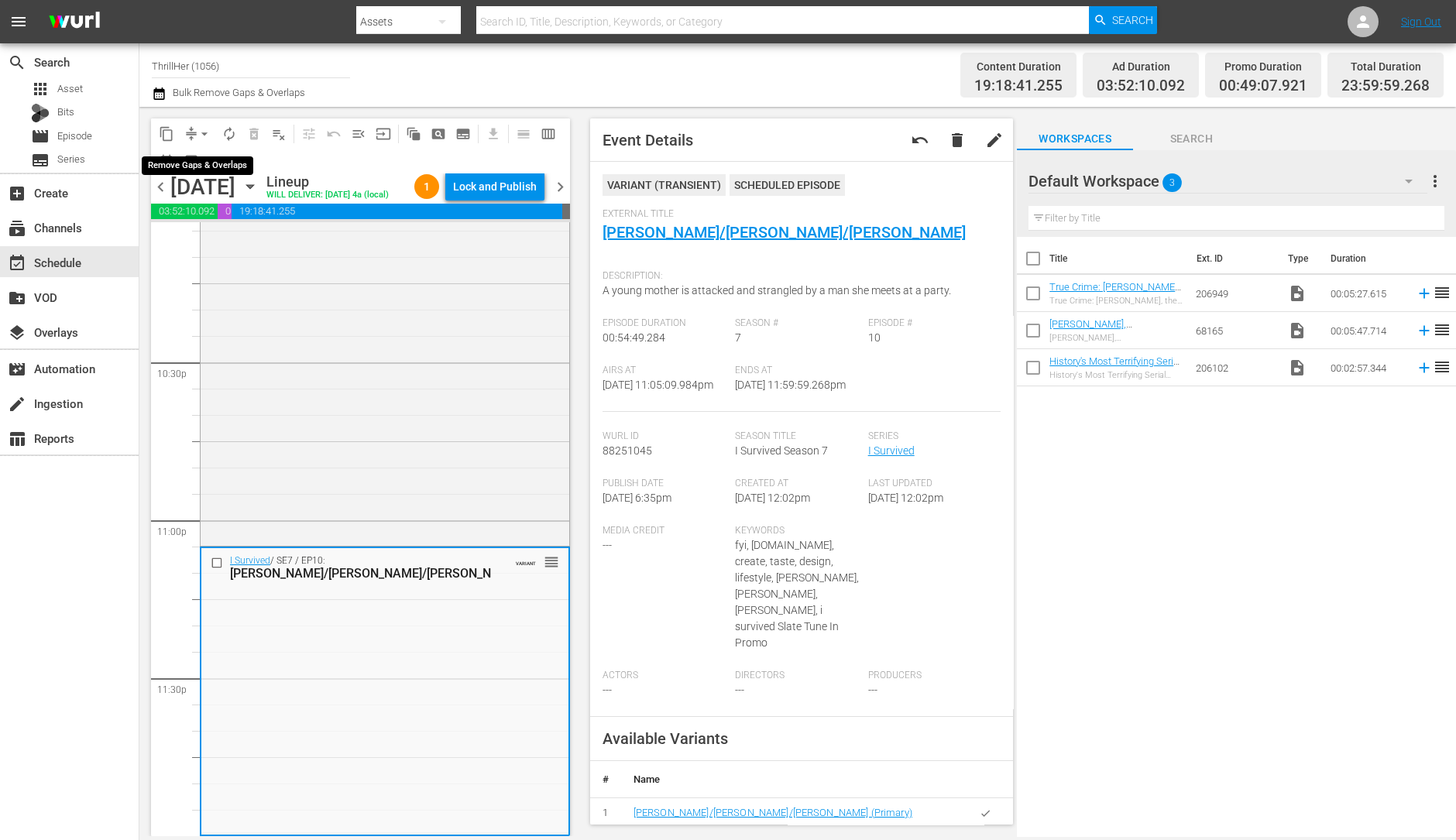
click at [201, 135] on span "arrow_drop_down" at bounding box center [204, 133] width 16 height 16
click at [217, 158] on li "Align to Midnight" at bounding box center [205, 164] width 162 height 25
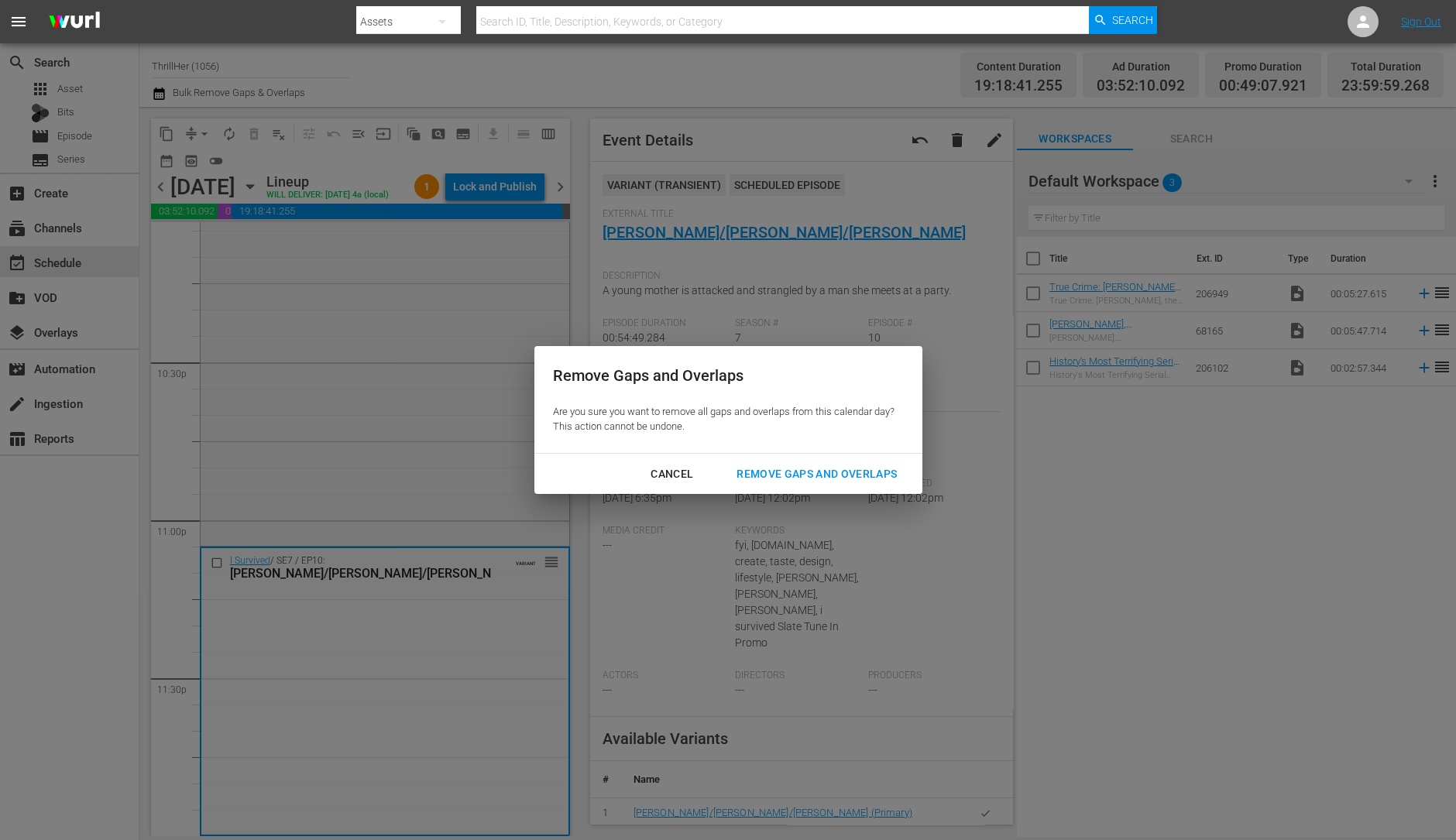
click at [845, 465] on div "Remove Gaps and Overlaps" at bounding box center [817, 474] width 185 height 20
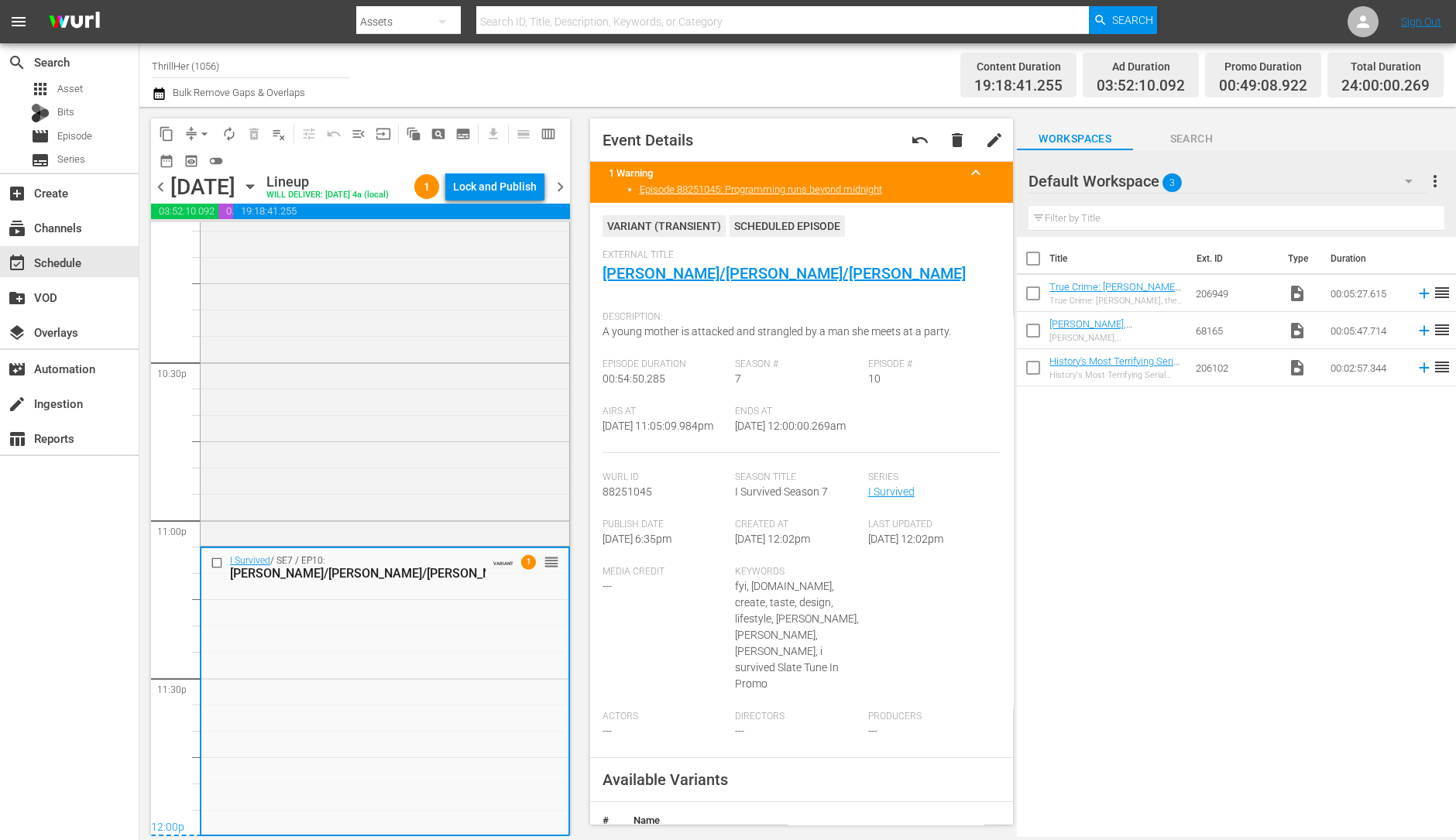
click at [515, 190] on div "Lock and Publish" at bounding box center [495, 187] width 84 height 28
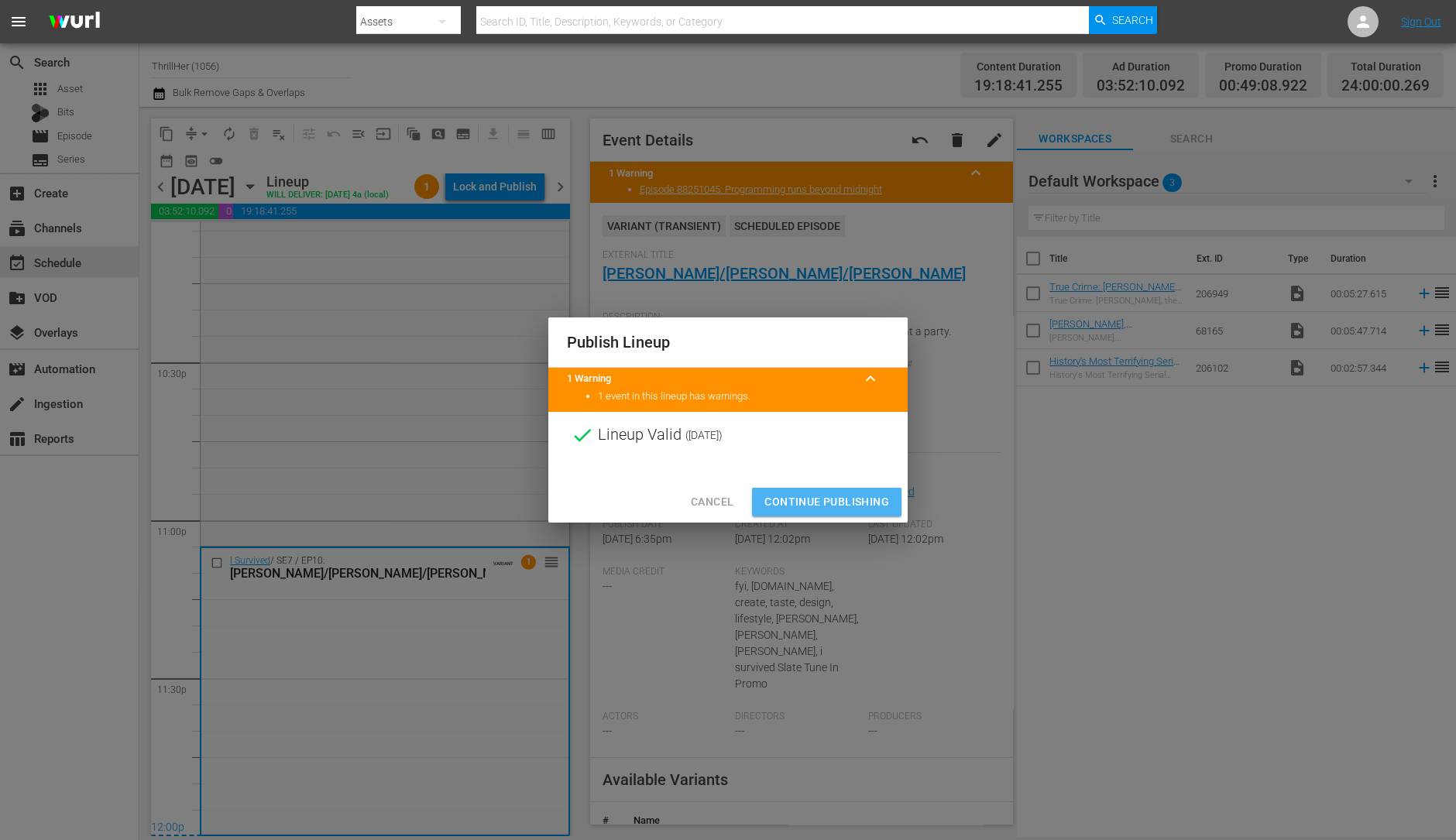
click at [845, 494] on span "Continue Publishing" at bounding box center [827, 502] width 125 height 20
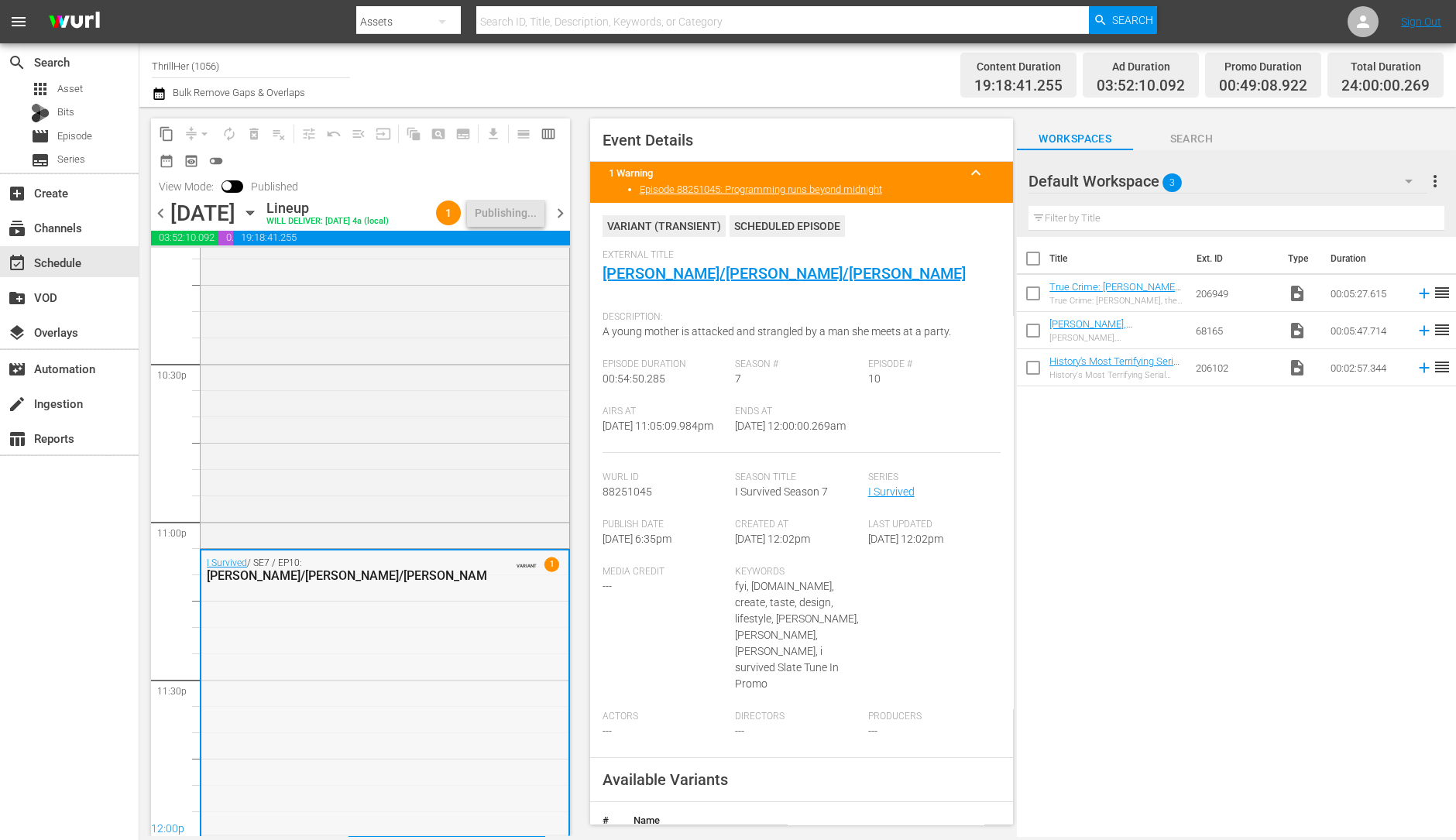
scroll to position [6995, 0]
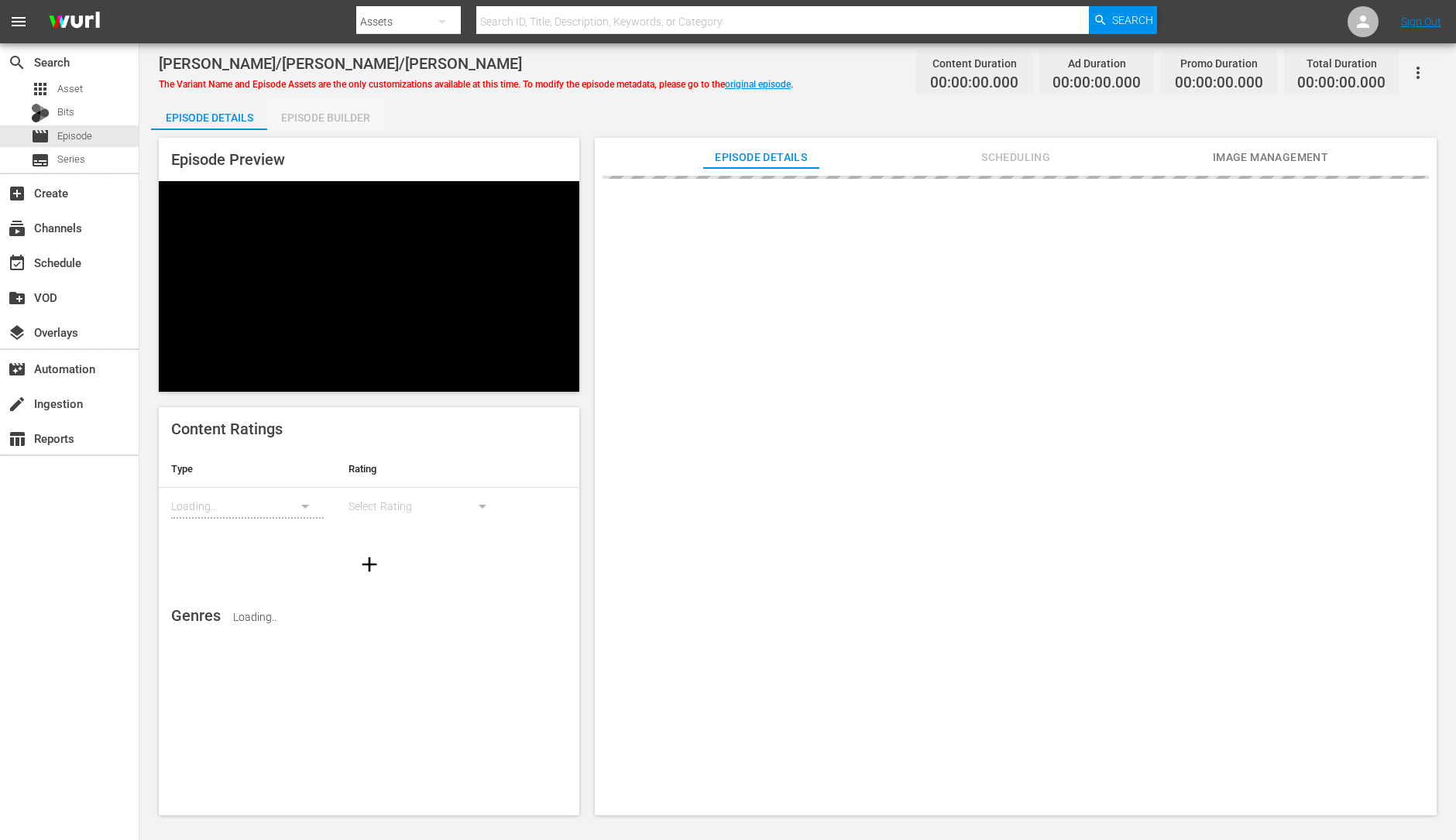
click at [340, 119] on div "Episode Builder" at bounding box center [325, 118] width 116 height 37
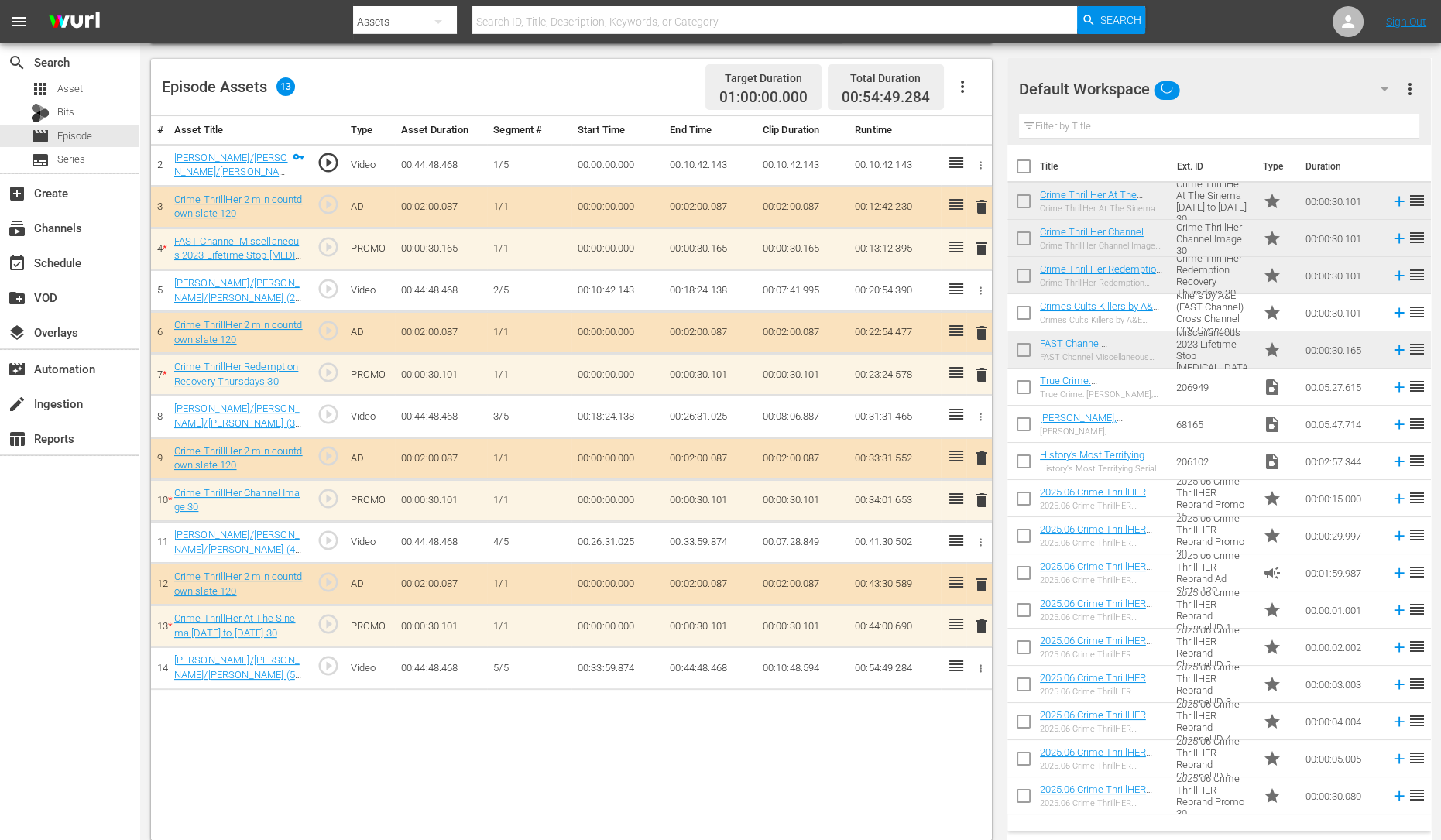
scroll to position [403, 0]
